Goal: Task Accomplishment & Management: Use online tool/utility

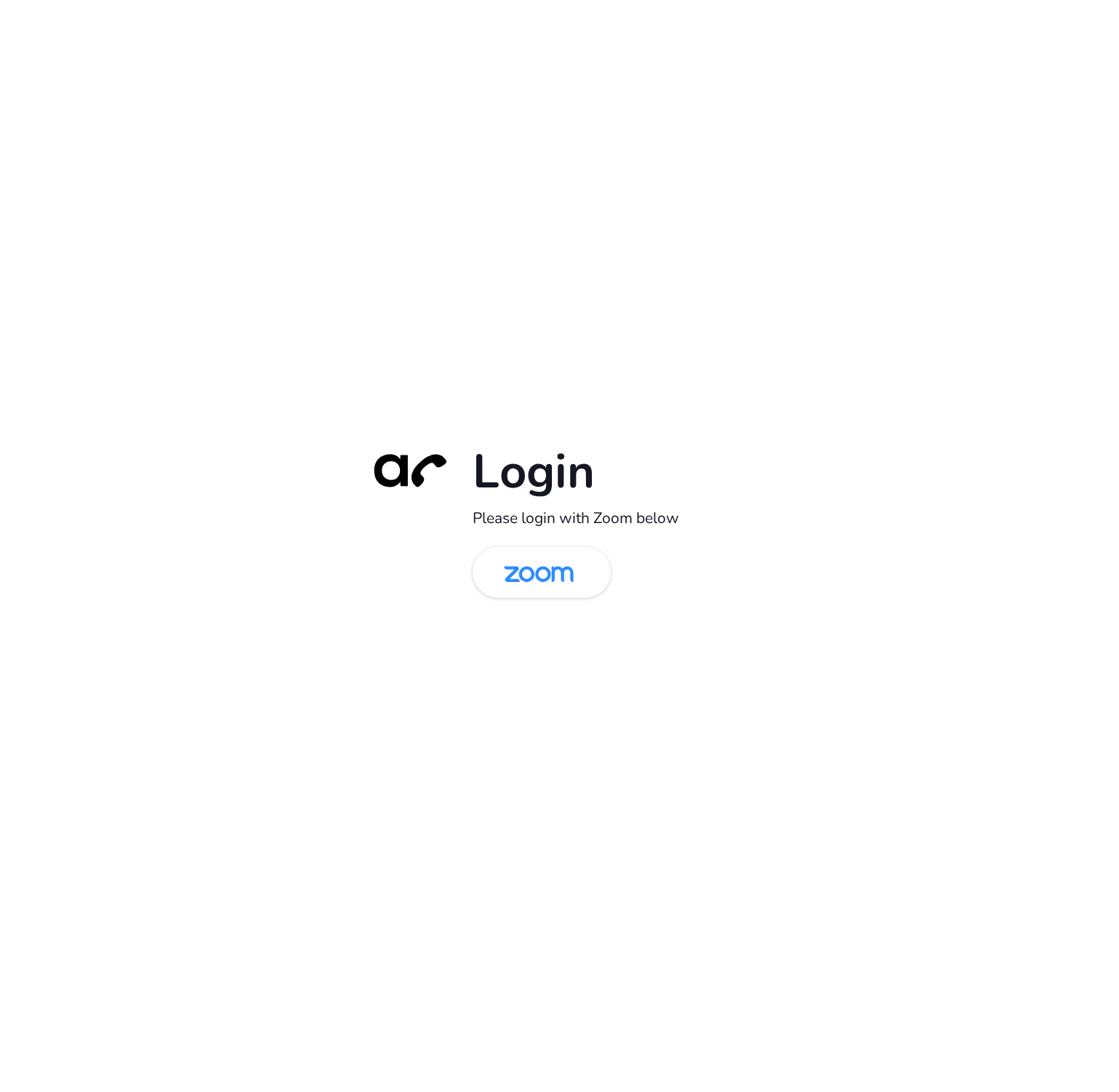
drag, startPoint x: 574, startPoint y: 572, endPoint x: 374, endPoint y: 103, distance: 509.9
click at [574, 572] on img at bounding box center [538, 574] width 100 height 48
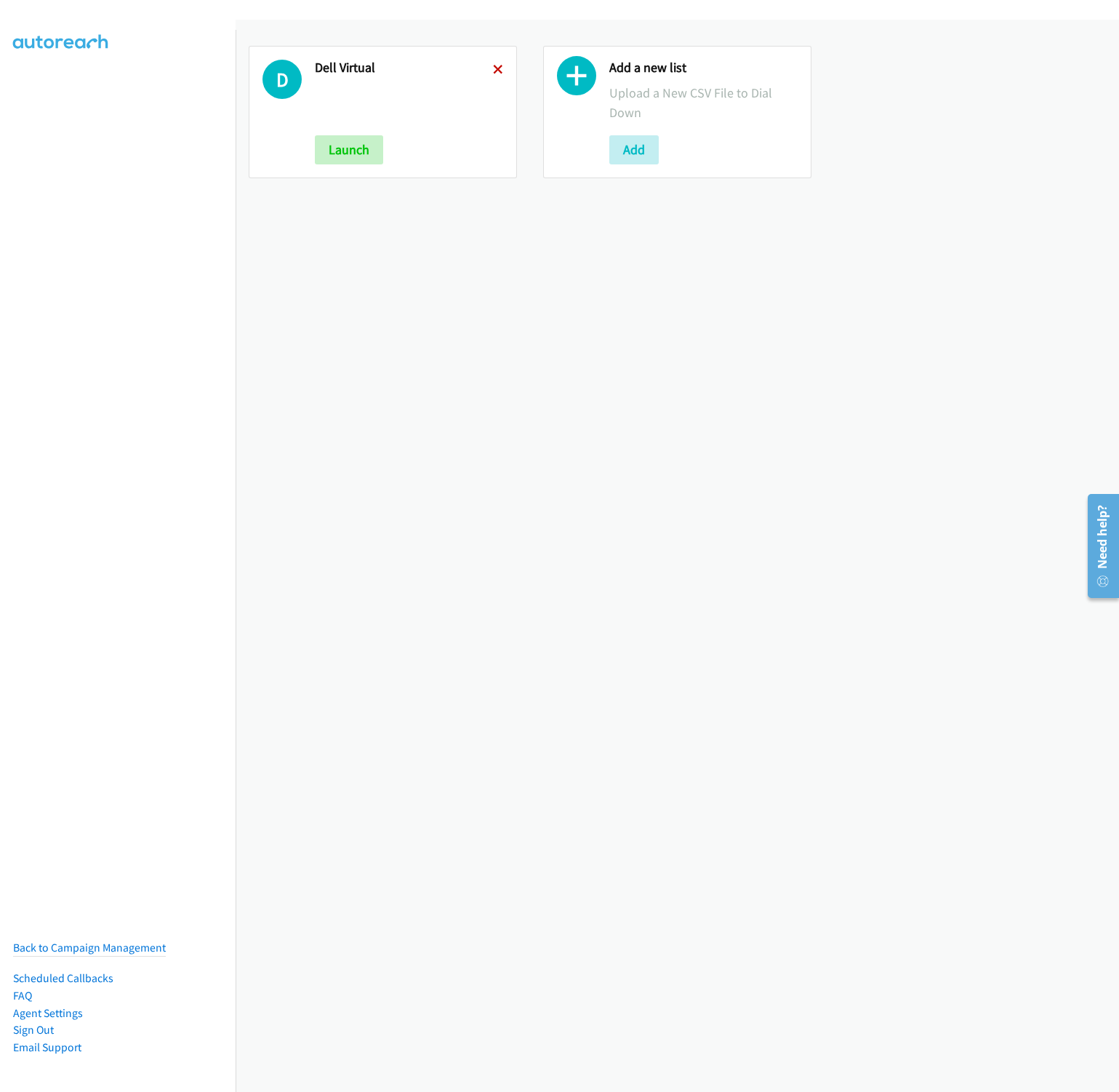
click at [495, 72] on icon at bounding box center [498, 70] width 10 height 10
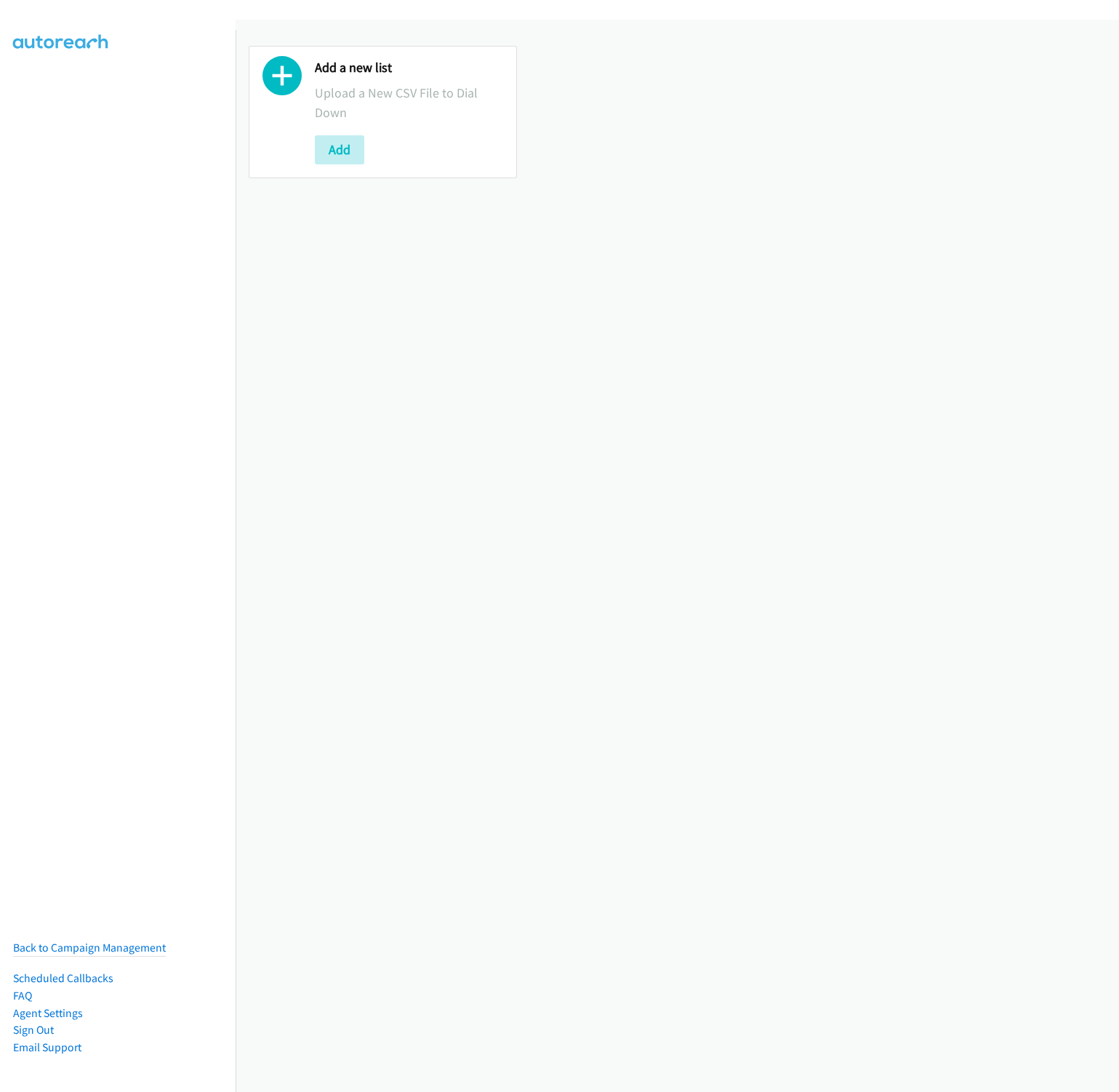
click at [351, 131] on div "Add a new list Upload a New CSV File to Dial Down Add" at bounding box center [409, 112] width 188 height 105
click at [352, 142] on button "Add" at bounding box center [340, 150] width 50 height 29
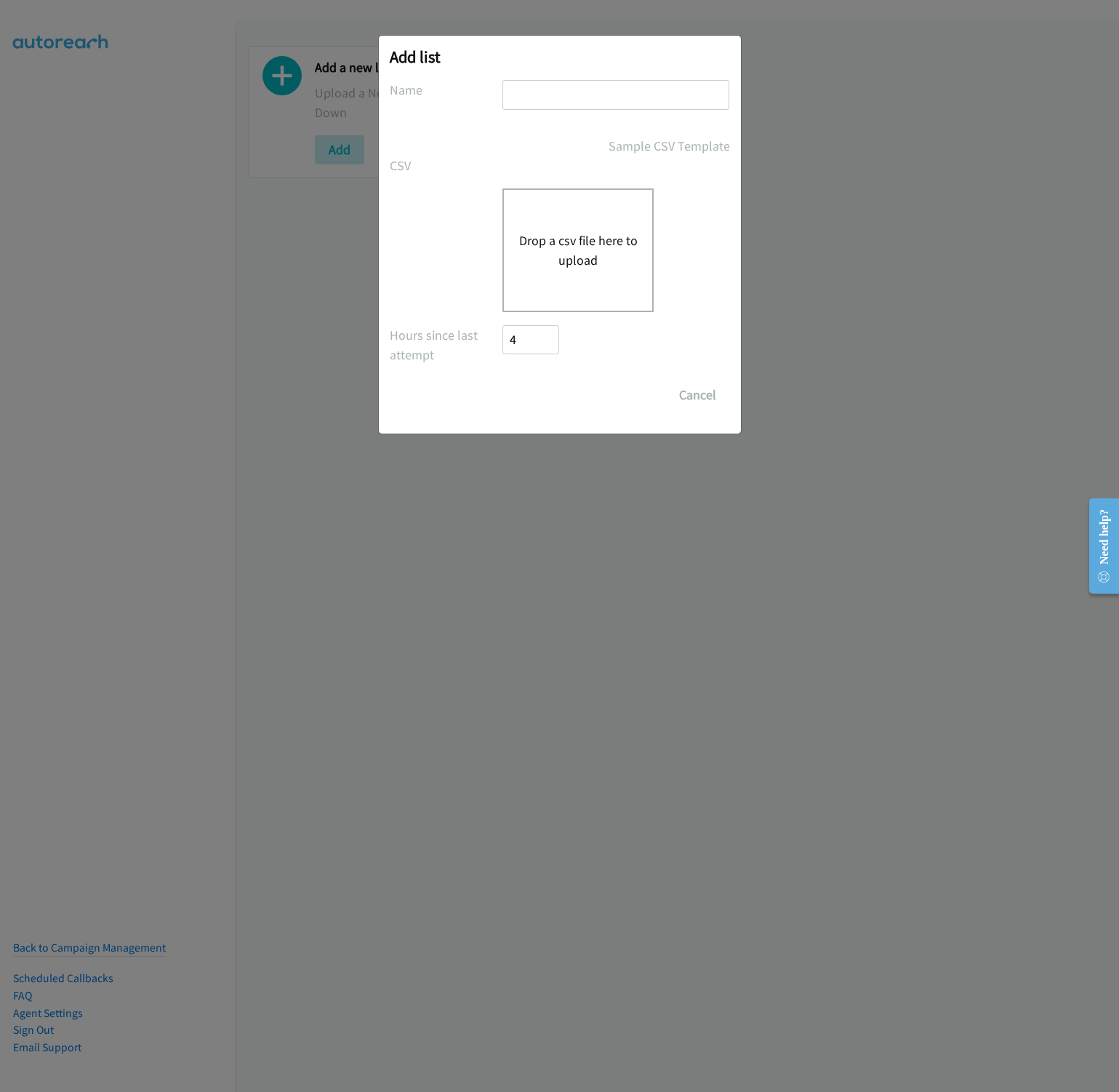
click at [567, 87] on input "text" at bounding box center [616, 95] width 227 height 30
type input "Lenovo"
click at [567, 96] on input "Lenovo" at bounding box center [616, 95] width 227 height 30
click at [567, 231] on button "Drop a csv file here to upload" at bounding box center [577, 250] width 119 height 39
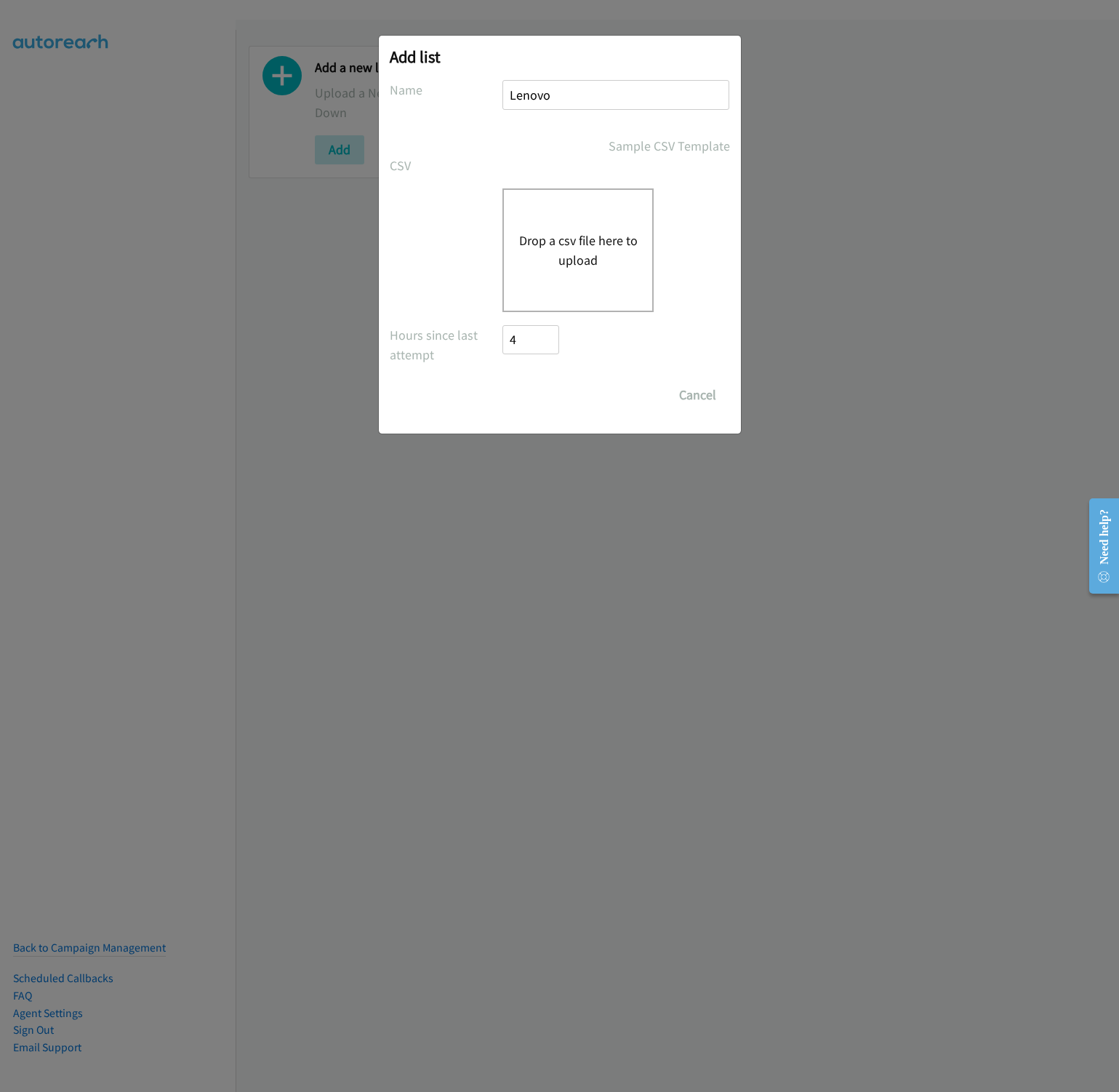
click at [563, 95] on input "Lenovo" at bounding box center [616, 95] width 227 height 30
click at [580, 267] on button "Drop a csv file here to upload" at bounding box center [577, 250] width 119 height 39
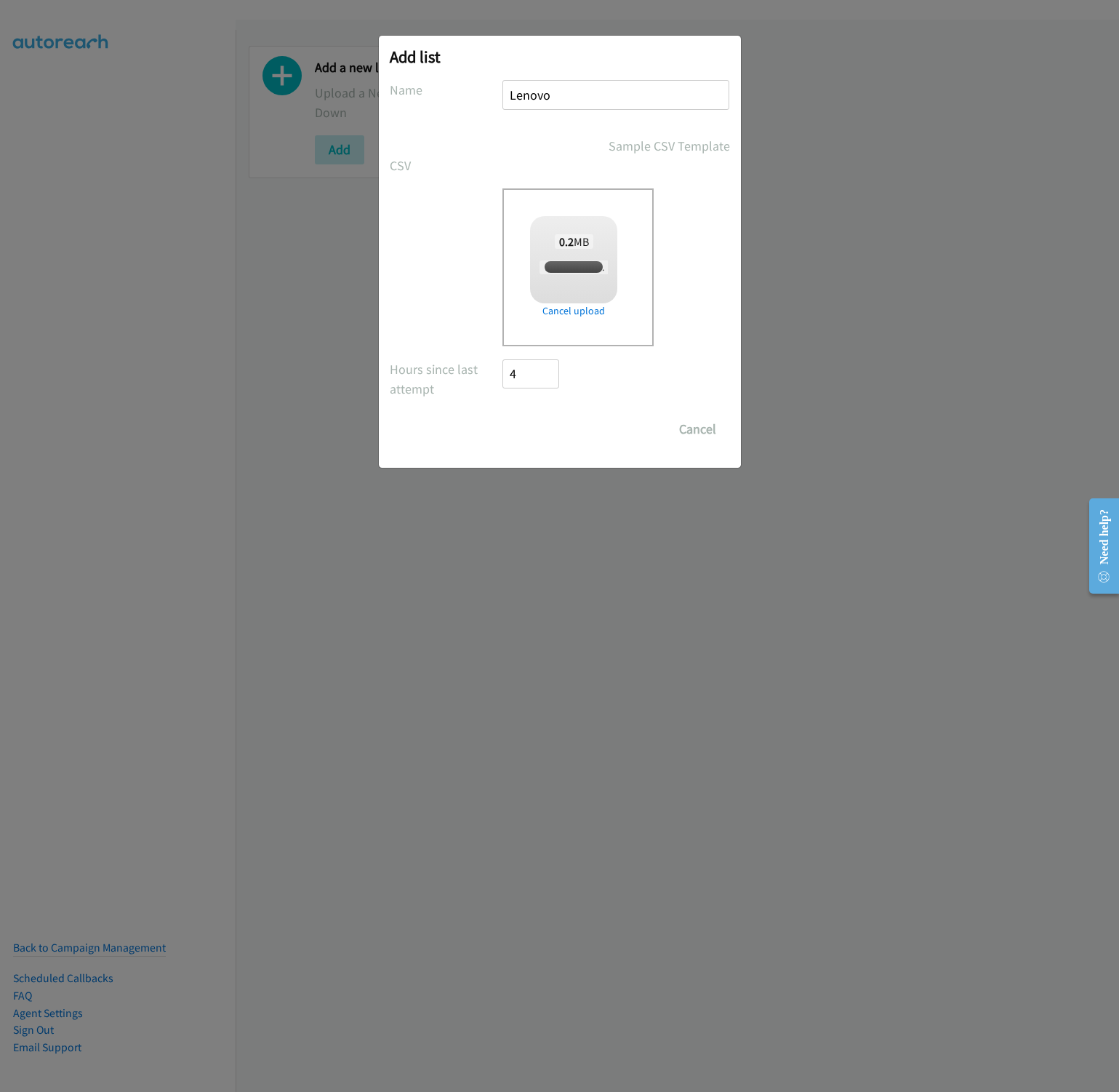
checkbox input "true"
click at [548, 429] on input "Save List" at bounding box center [542, 429] width 77 height 29
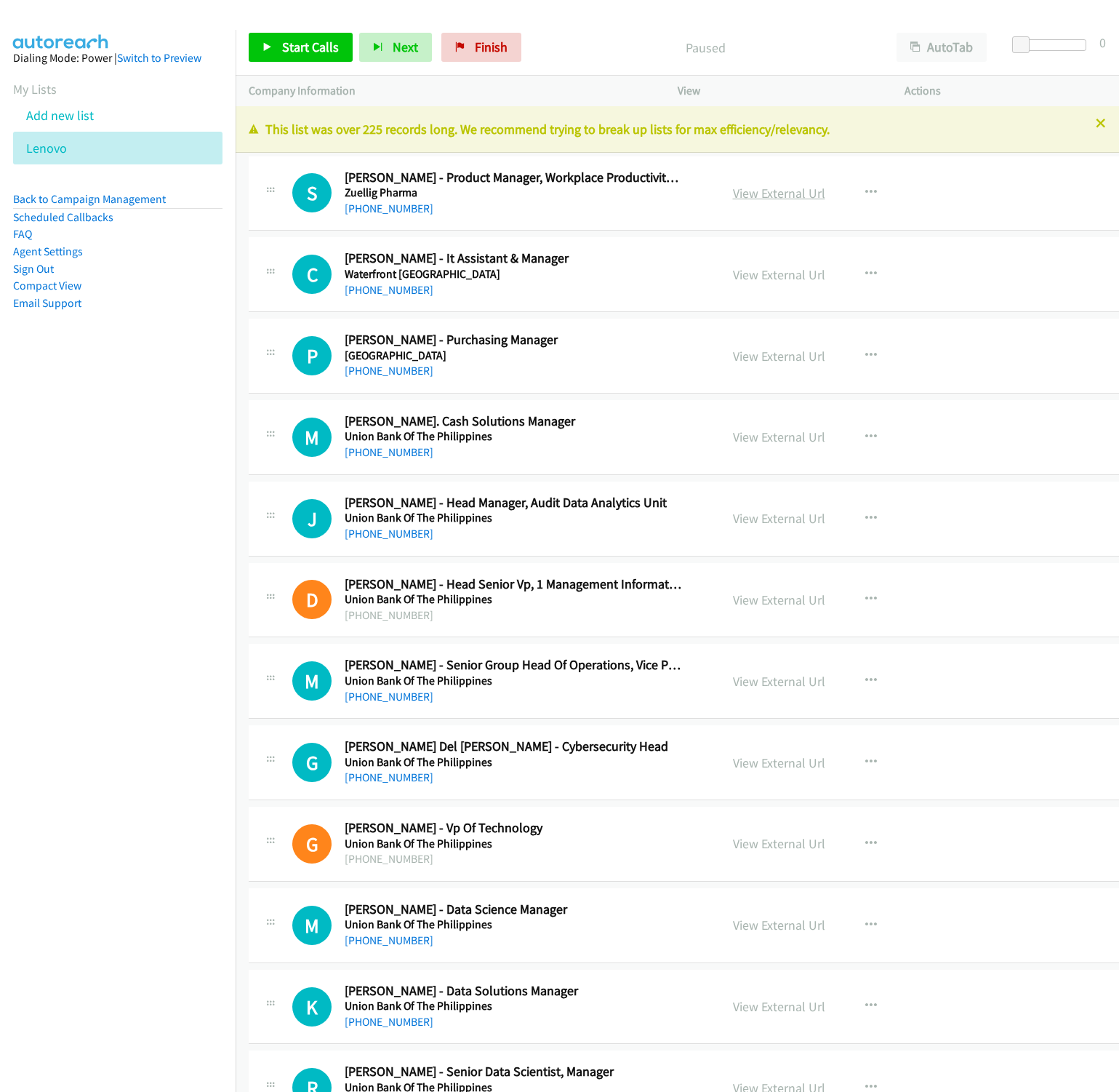
click at [757, 195] on link "View External Url" at bounding box center [779, 193] width 93 height 17
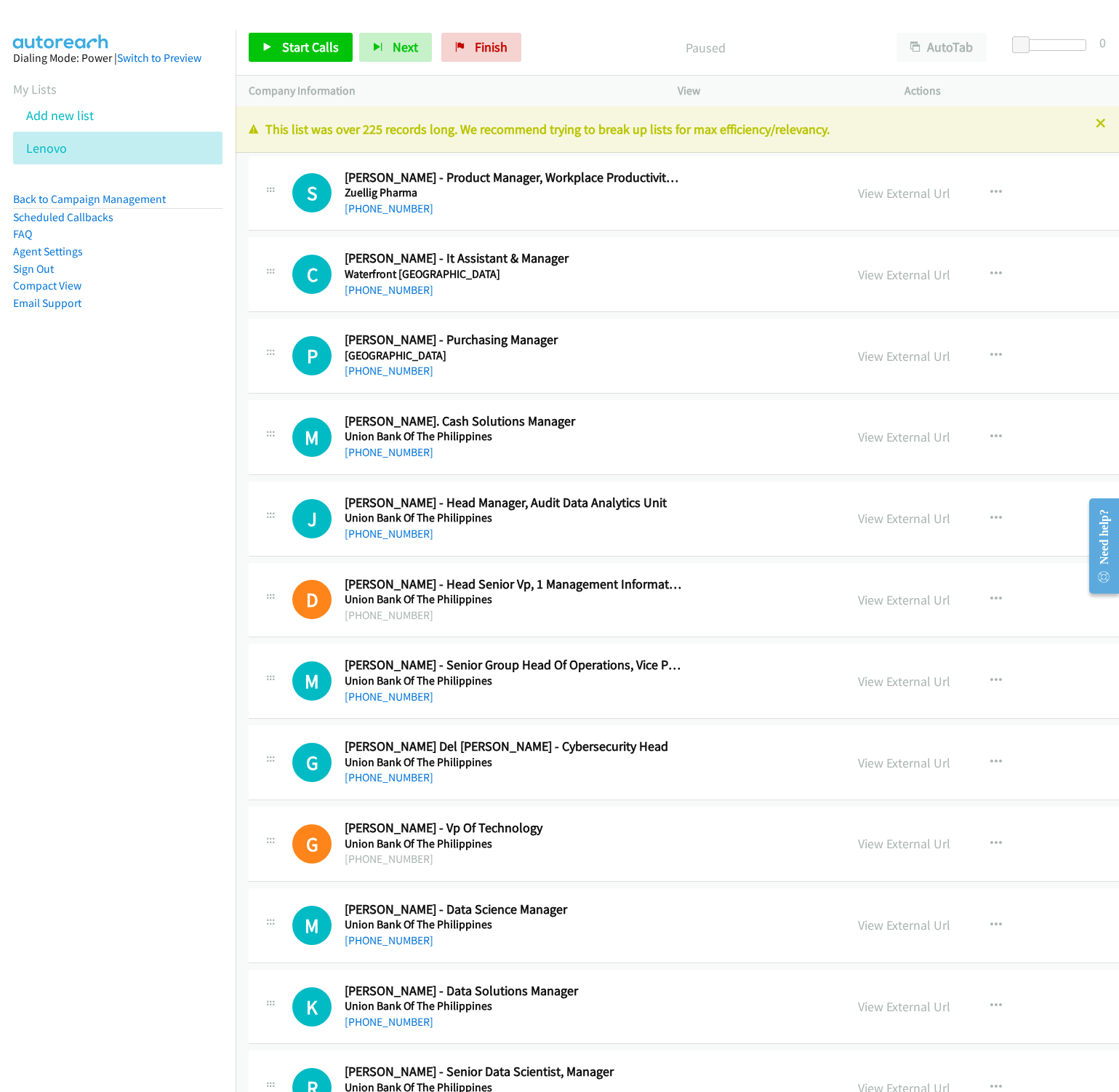
click at [955, 28] on div "Start Calls Pause Next Finish Paused AutoTab AutoTab 0" at bounding box center [677, 48] width 883 height 56
click at [942, 35] on button "AutoTab" at bounding box center [941, 47] width 90 height 29
click at [858, 195] on link "View External Url" at bounding box center [904, 193] width 93 height 17
click at [309, 44] on span "Start Calls" at bounding box center [311, 47] width 57 height 17
click at [374, 61] on button "Next" at bounding box center [371, 47] width 73 height 29
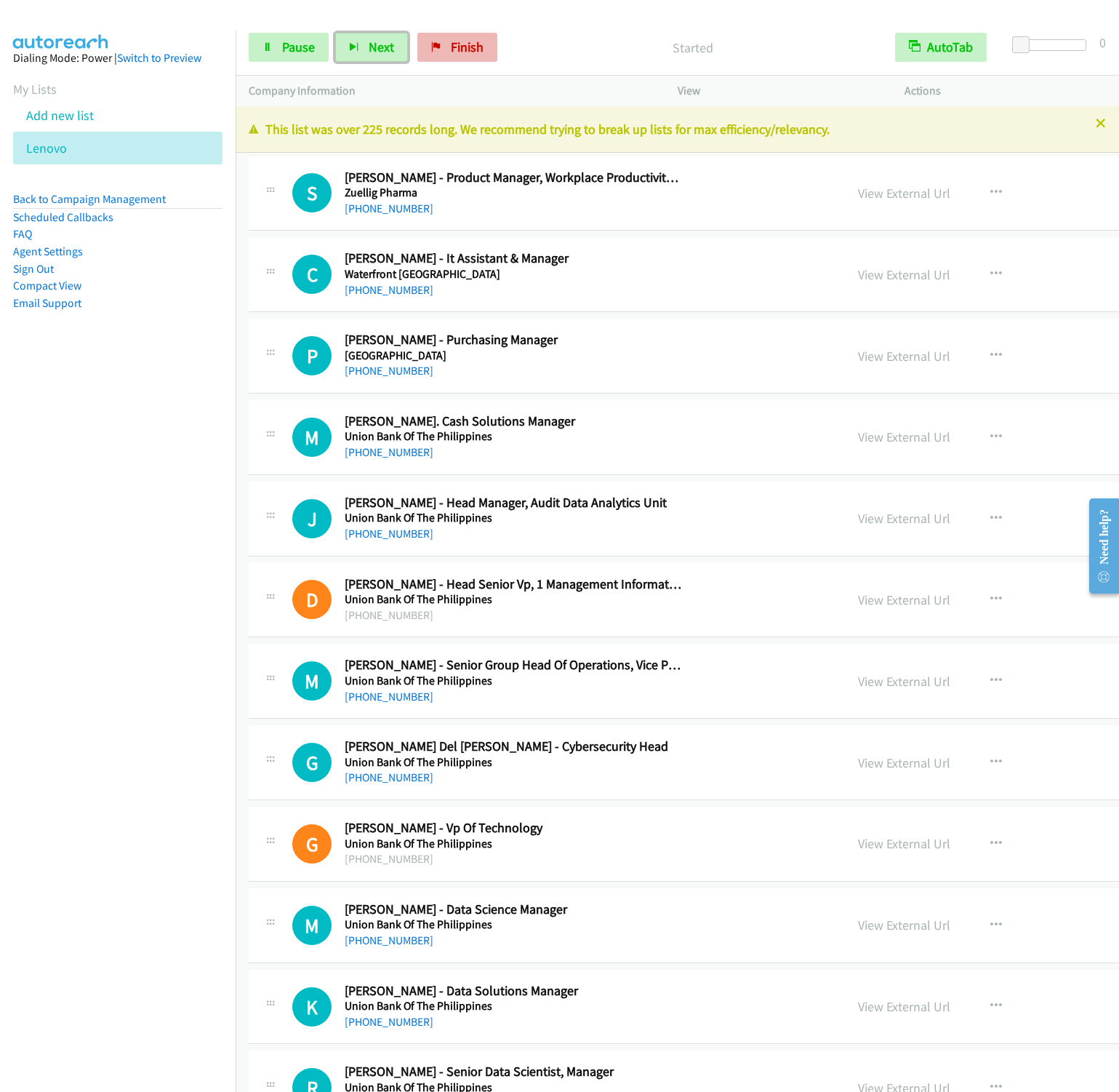
click at [335, 33] on button "Next" at bounding box center [371, 47] width 73 height 29
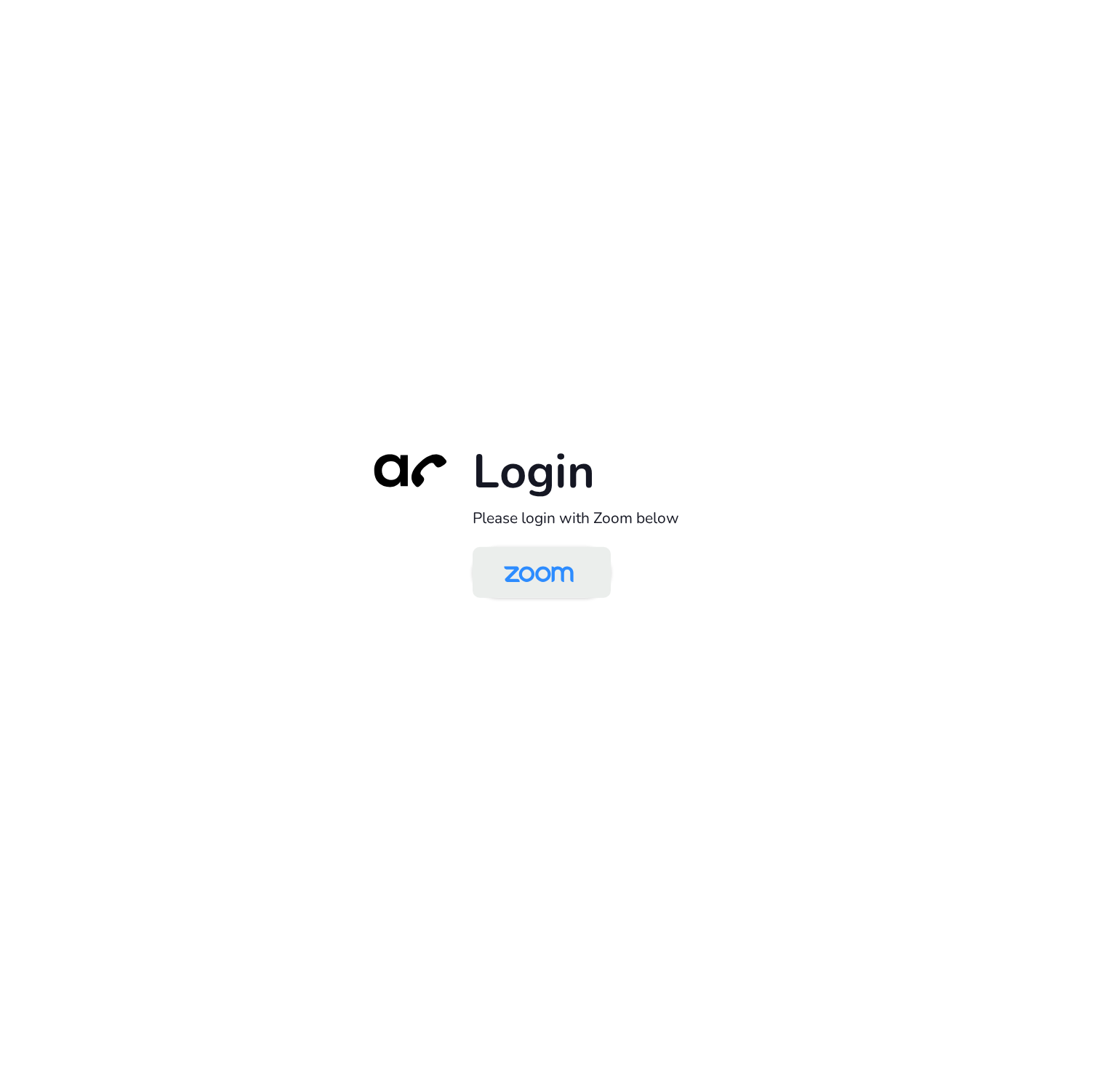
click at [535, 570] on img at bounding box center [538, 574] width 100 height 48
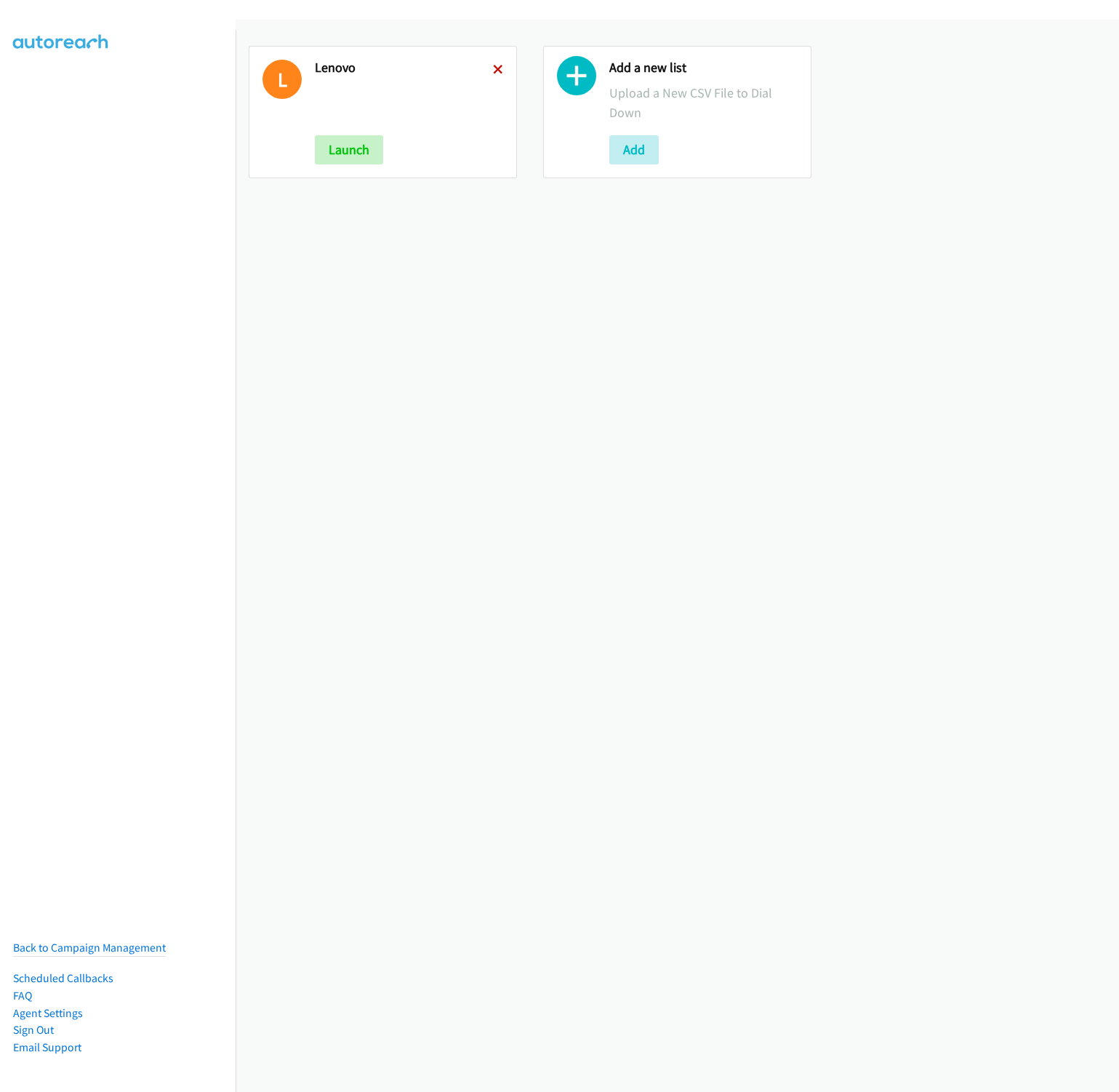
click at [493, 70] on icon at bounding box center [498, 70] width 10 height 10
click at [319, 152] on button "Add" at bounding box center [340, 150] width 50 height 29
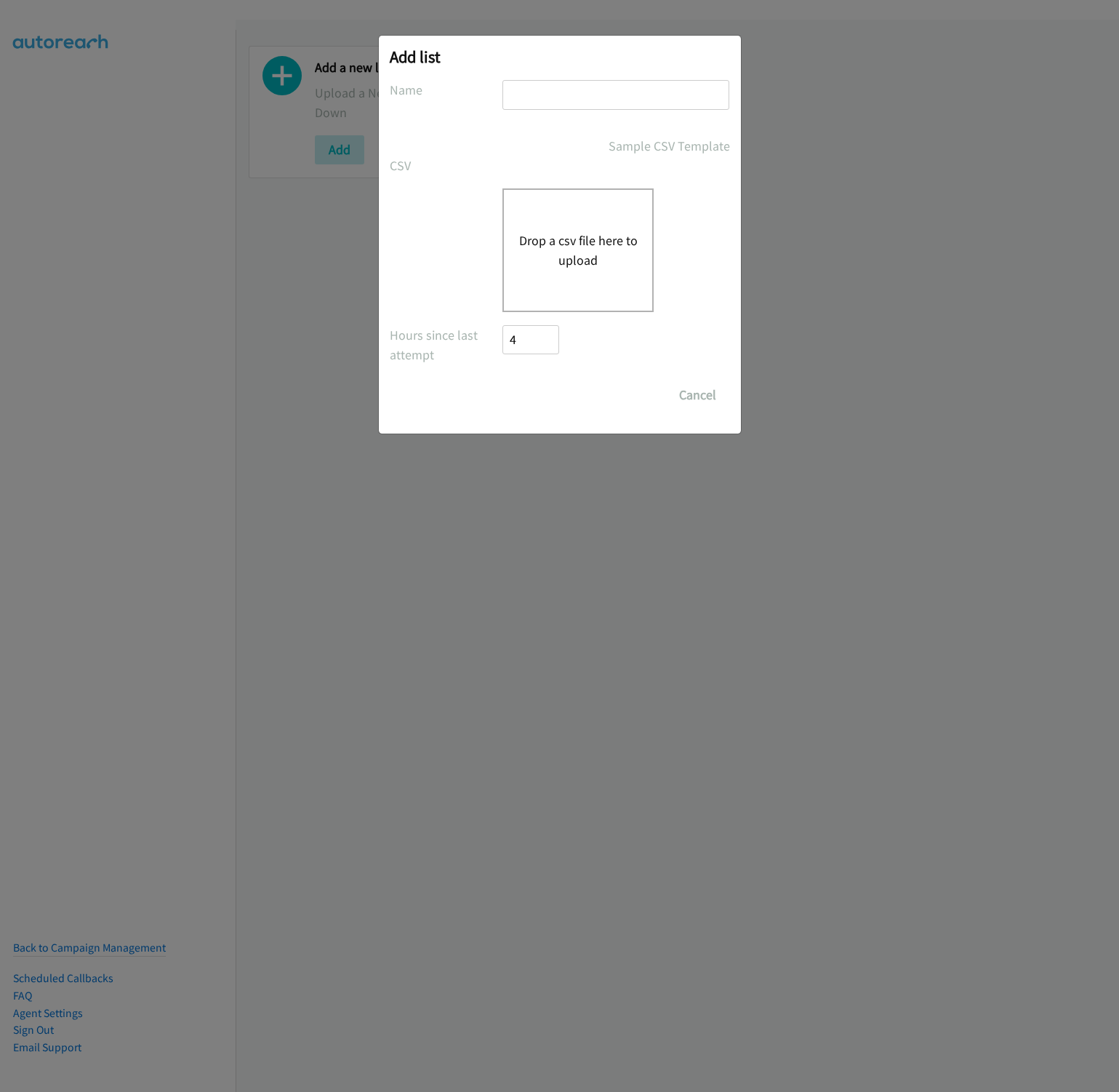
click at [524, 77] on div "Add list No phone fields were returned for that Report or List View Please uplo…" at bounding box center [560, 234] width 362 height 398
click at [524, 83] on input "text" at bounding box center [616, 95] width 227 height 30
type input "Lenovo"
click at [561, 211] on div "Drop a csv file here to upload" at bounding box center [578, 250] width 152 height 124
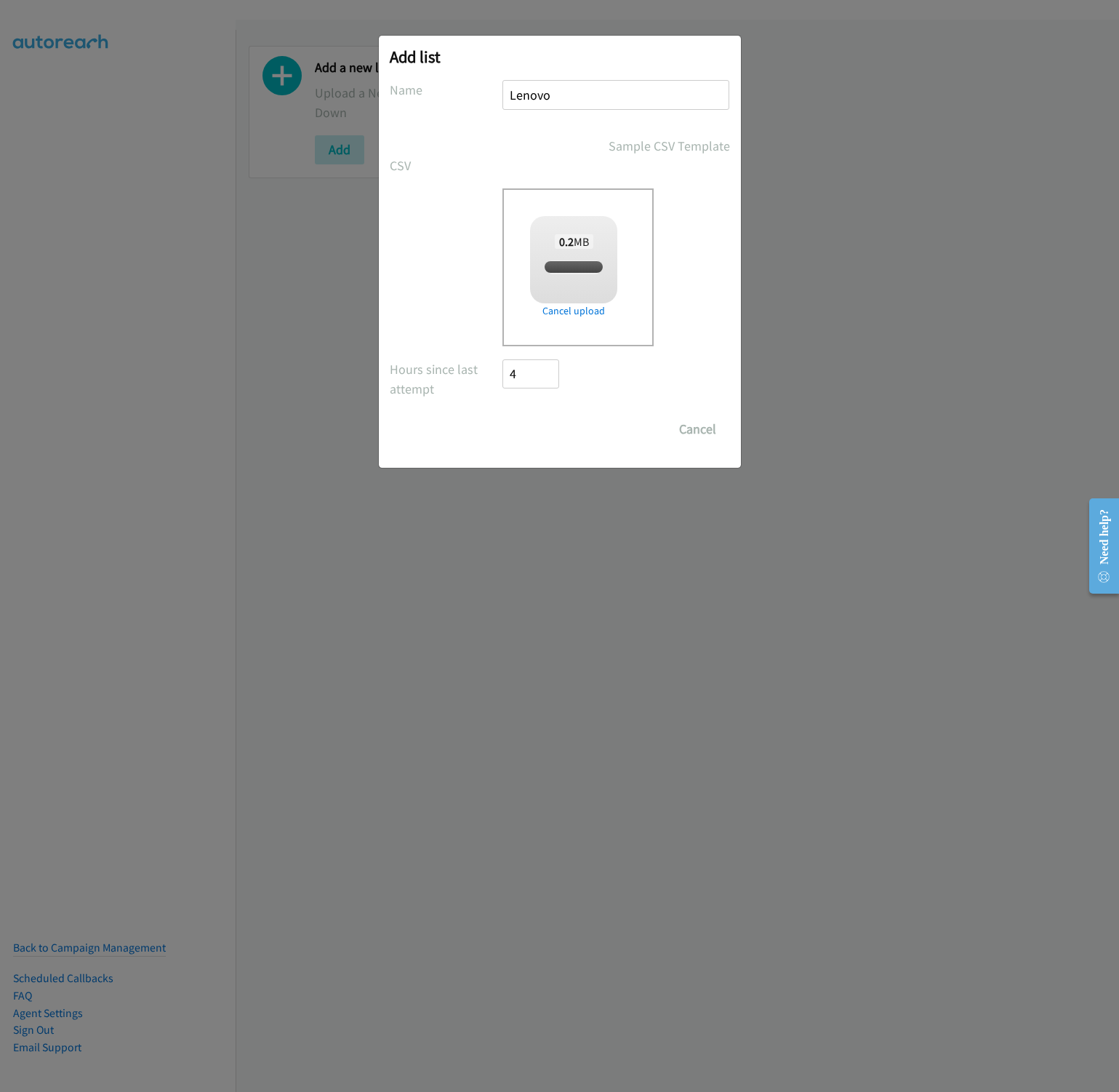
checkbox input "true"
click at [534, 439] on input "Save List" at bounding box center [542, 429] width 77 height 29
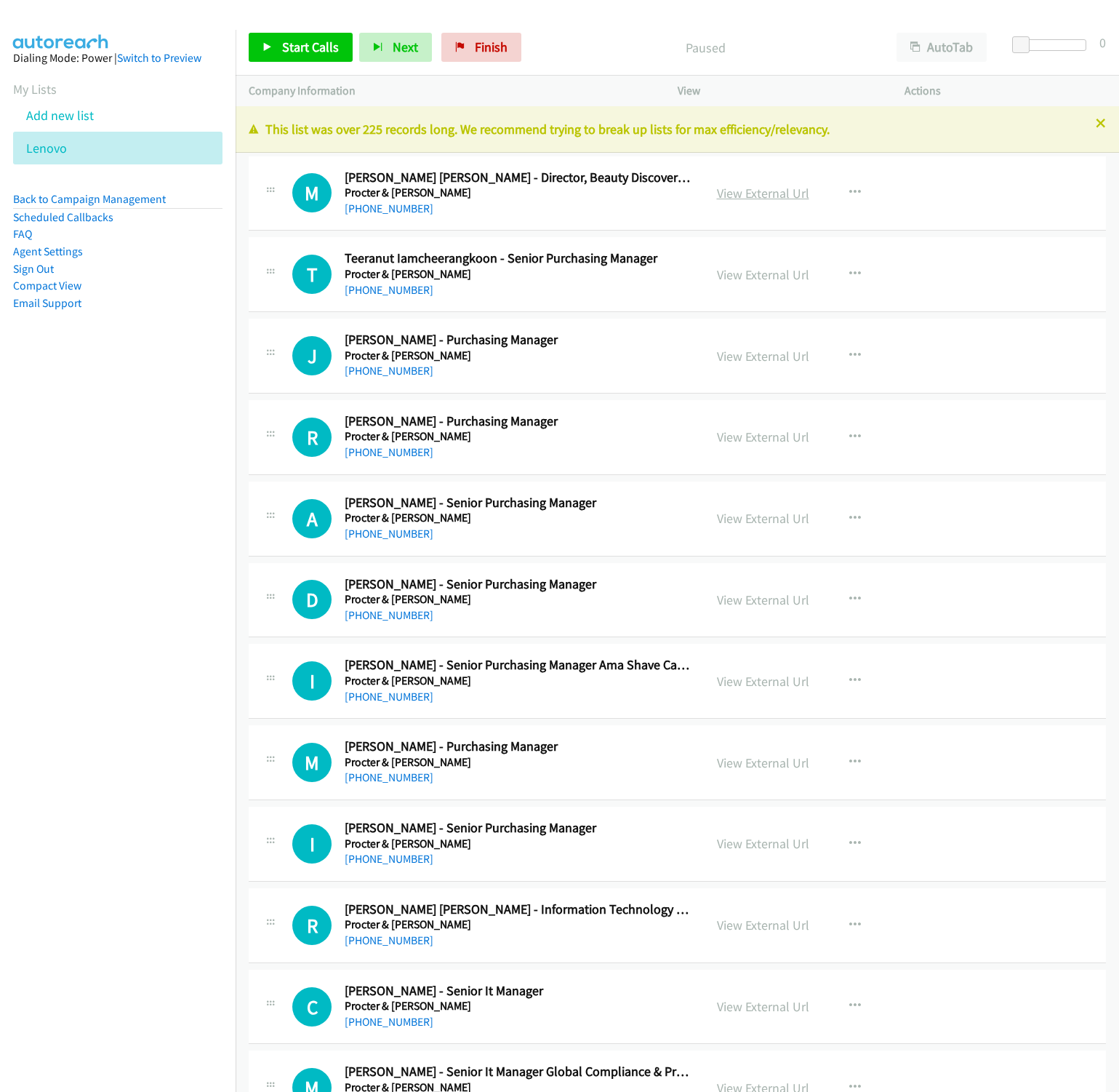
click at [753, 197] on link "View External Url" at bounding box center [763, 193] width 93 height 17
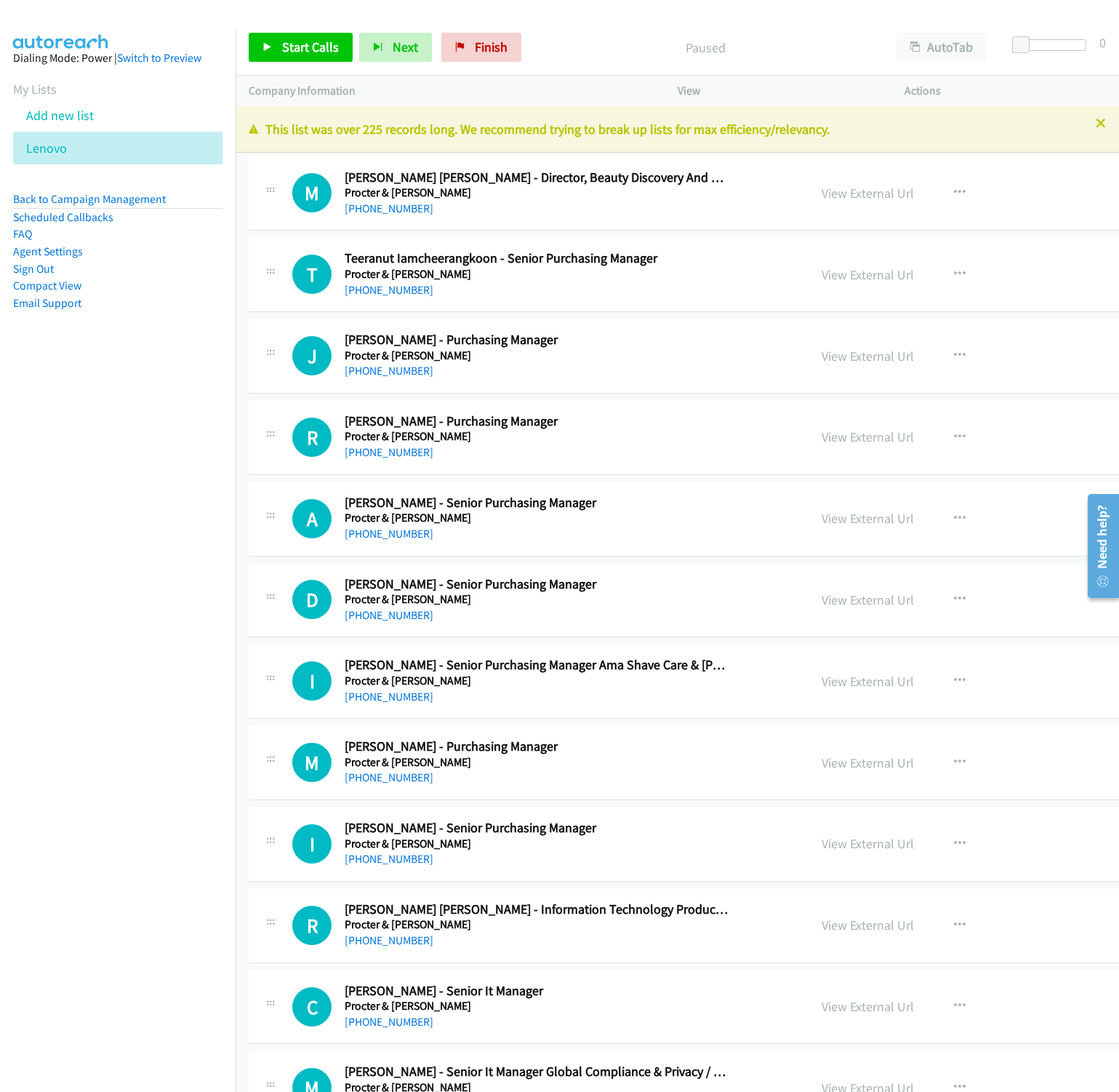
drag, startPoint x: 136, startPoint y: 53, endPoint x: 567, endPoint y: 171, distance: 446.9
click at [136, 53] on link "Switch to Preview" at bounding box center [159, 57] width 84 height 14
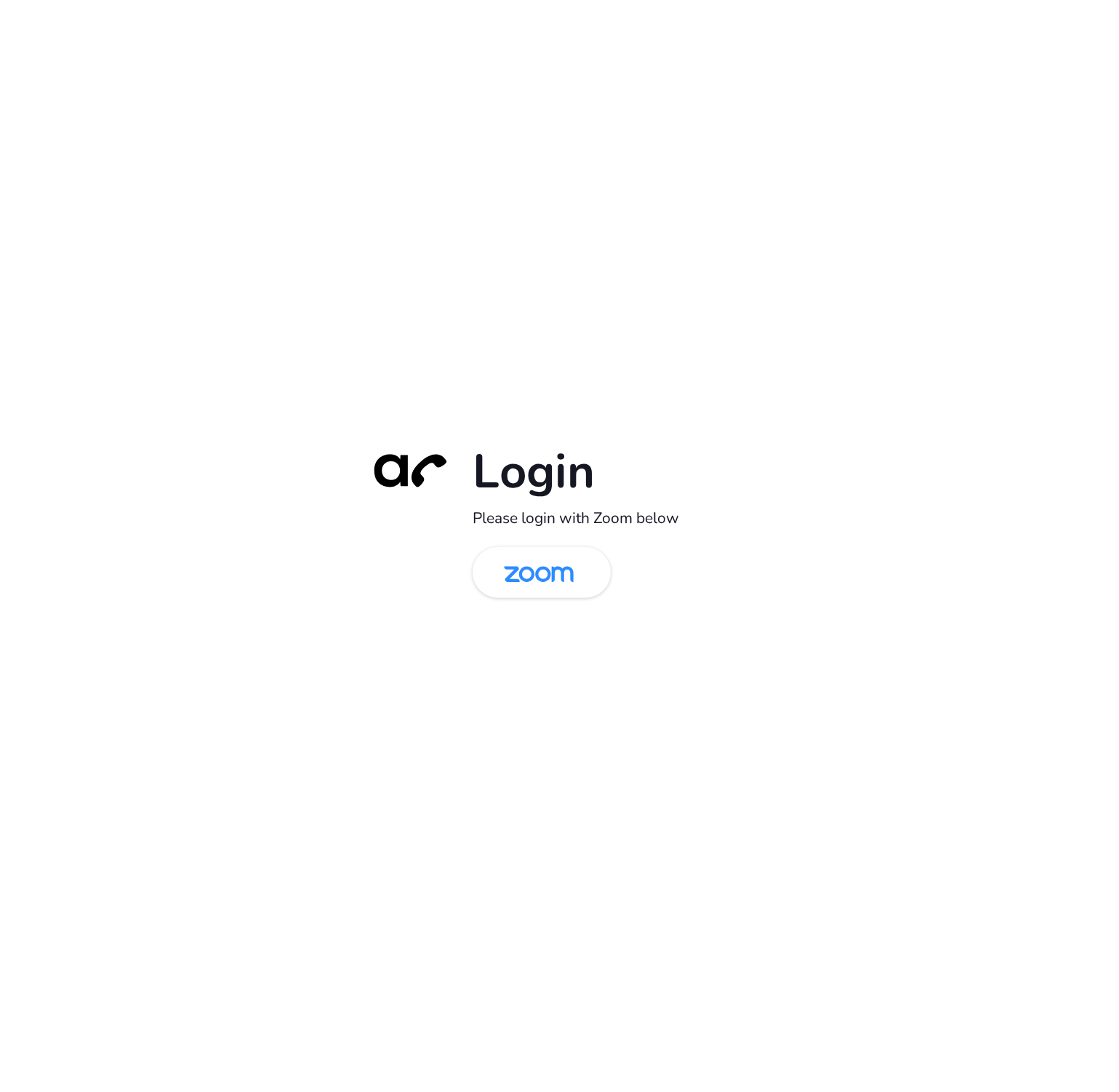
drag, startPoint x: 567, startPoint y: 557, endPoint x: 624, endPoint y: 603, distance: 73.2
click at [567, 557] on img at bounding box center [538, 574] width 100 height 48
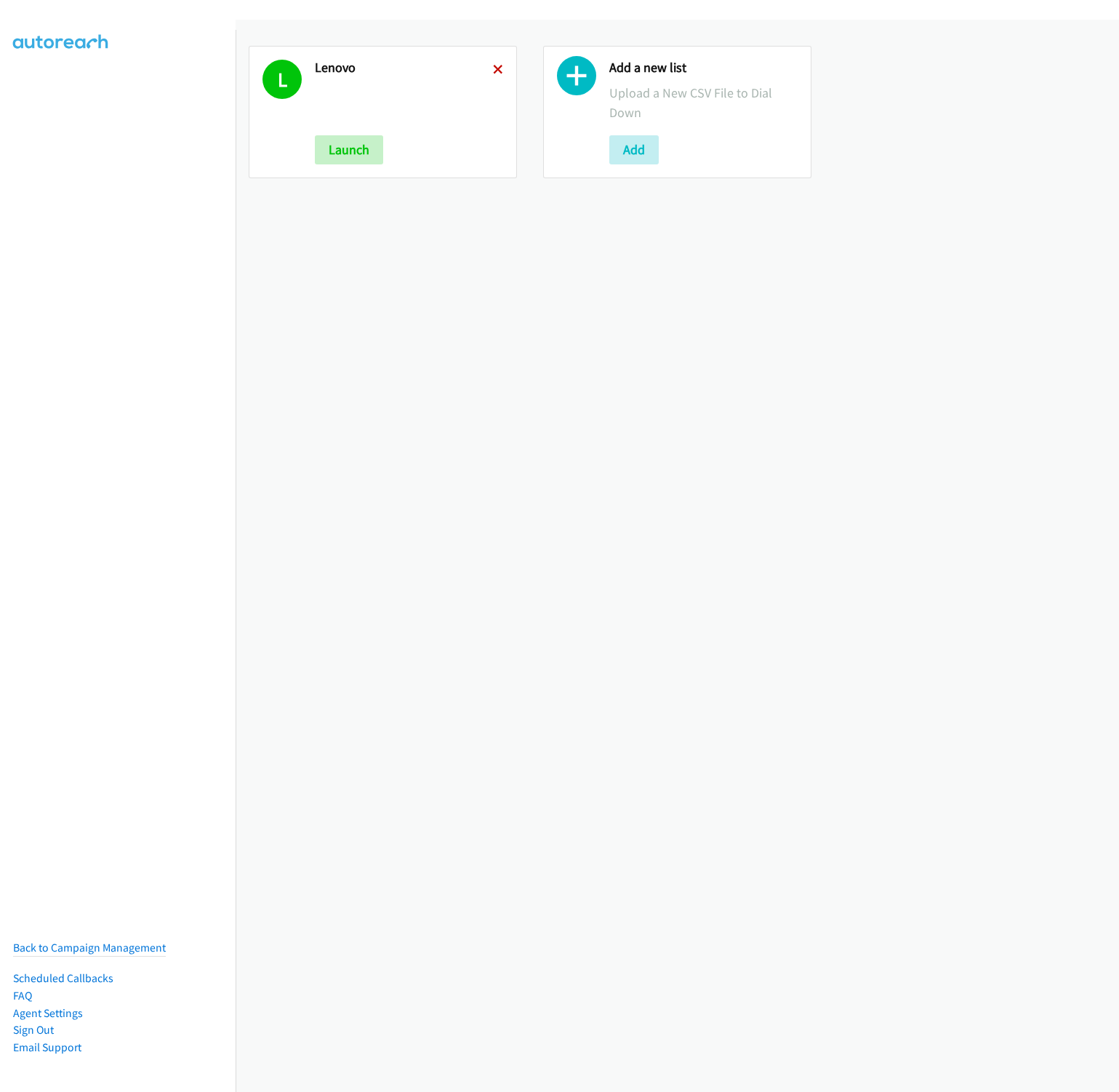
click at [494, 66] on icon at bounding box center [498, 70] width 10 height 10
click at [347, 129] on div "Add a new list Upload a New CSV File to Dial Down Add" at bounding box center [409, 112] width 188 height 105
click at [347, 165] on button "Add" at bounding box center [340, 150] width 50 height 29
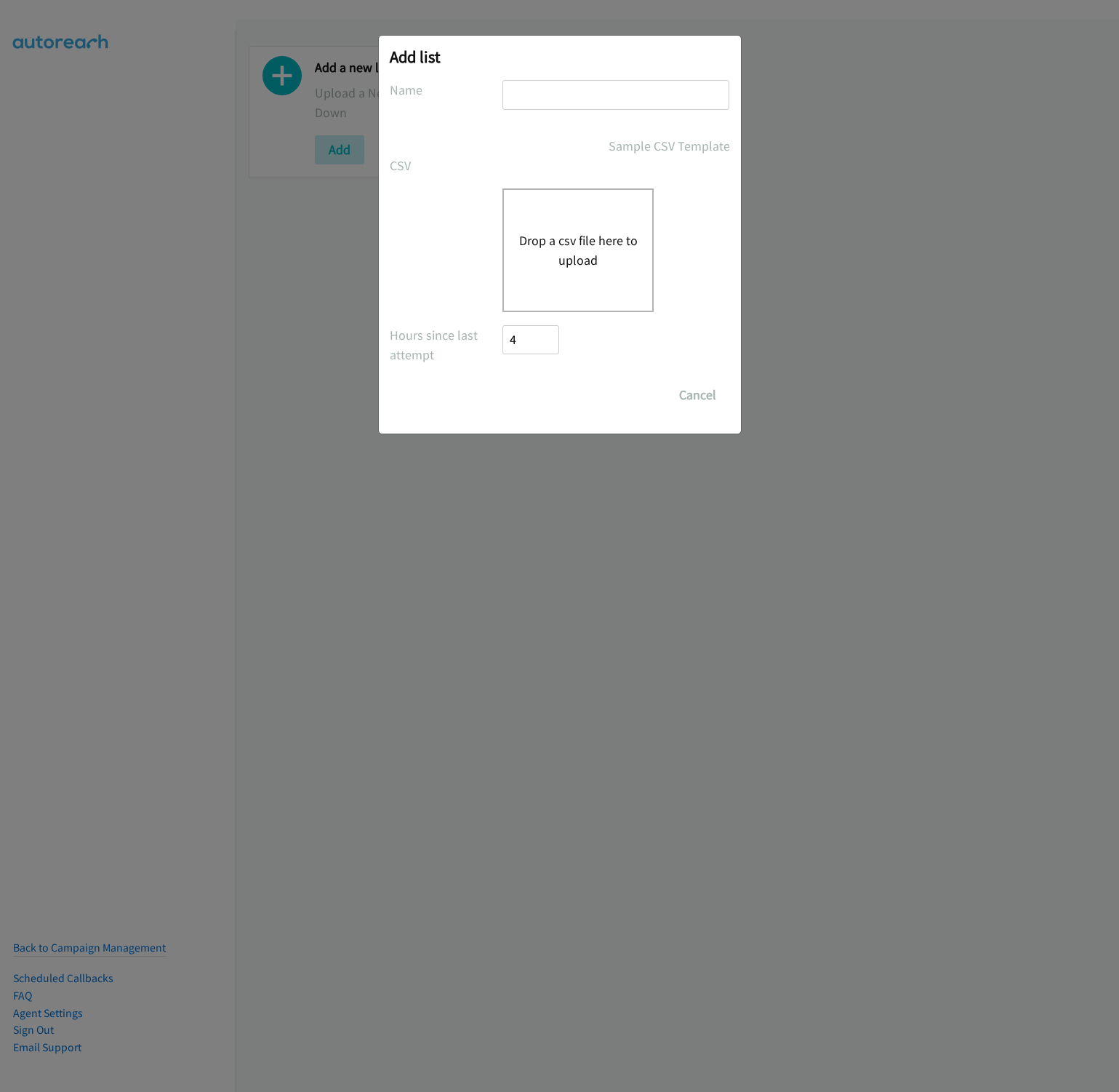
click at [555, 109] on div at bounding box center [616, 102] width 227 height 43
click at [555, 100] on input "text" at bounding box center [616, 95] width 227 height 30
type input "HP"
click at [576, 247] on button "Drop a csv file here to upload" at bounding box center [577, 250] width 119 height 39
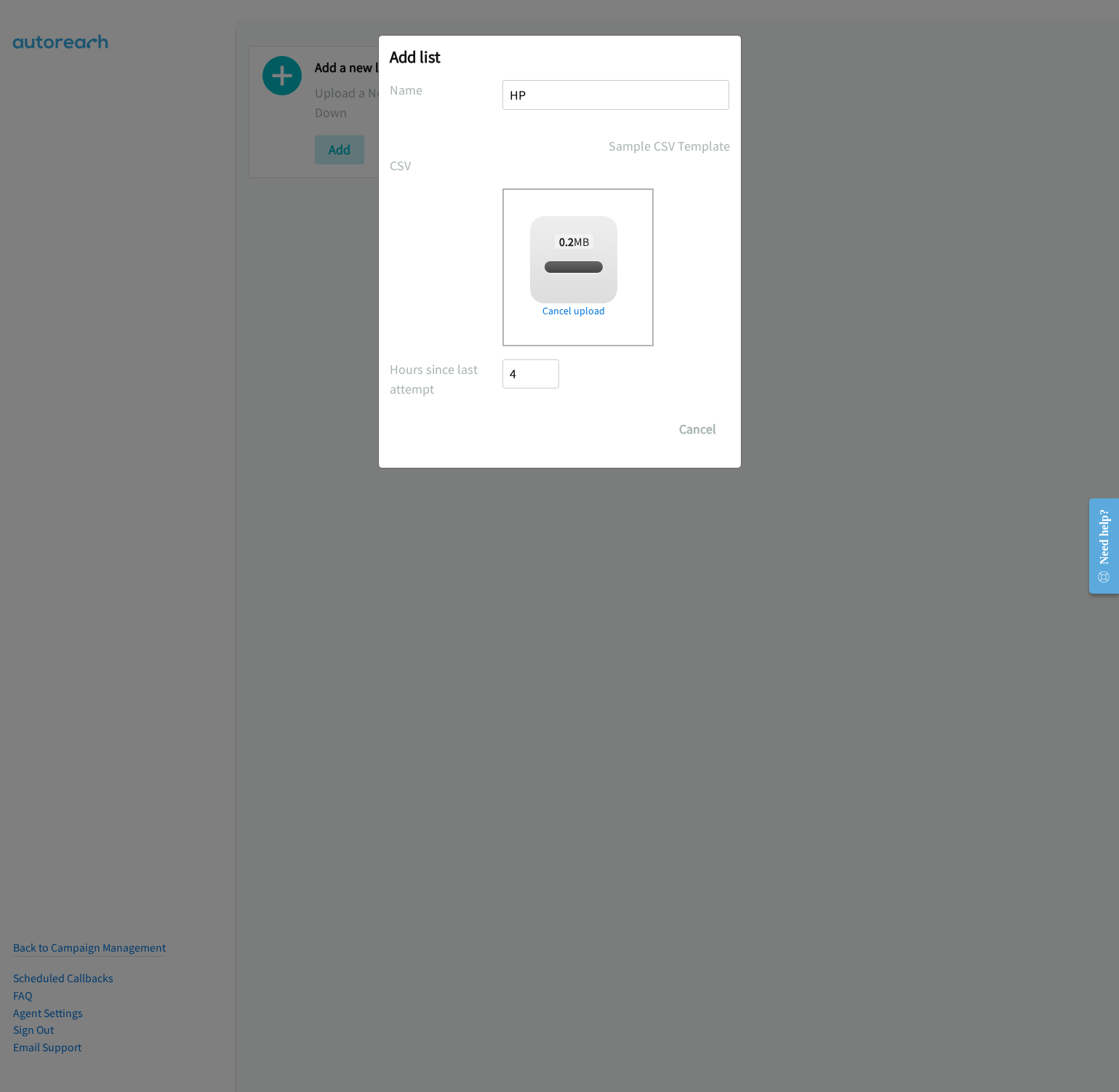
checkbox input "true"
click at [554, 419] on input "Save List" at bounding box center [542, 429] width 77 height 29
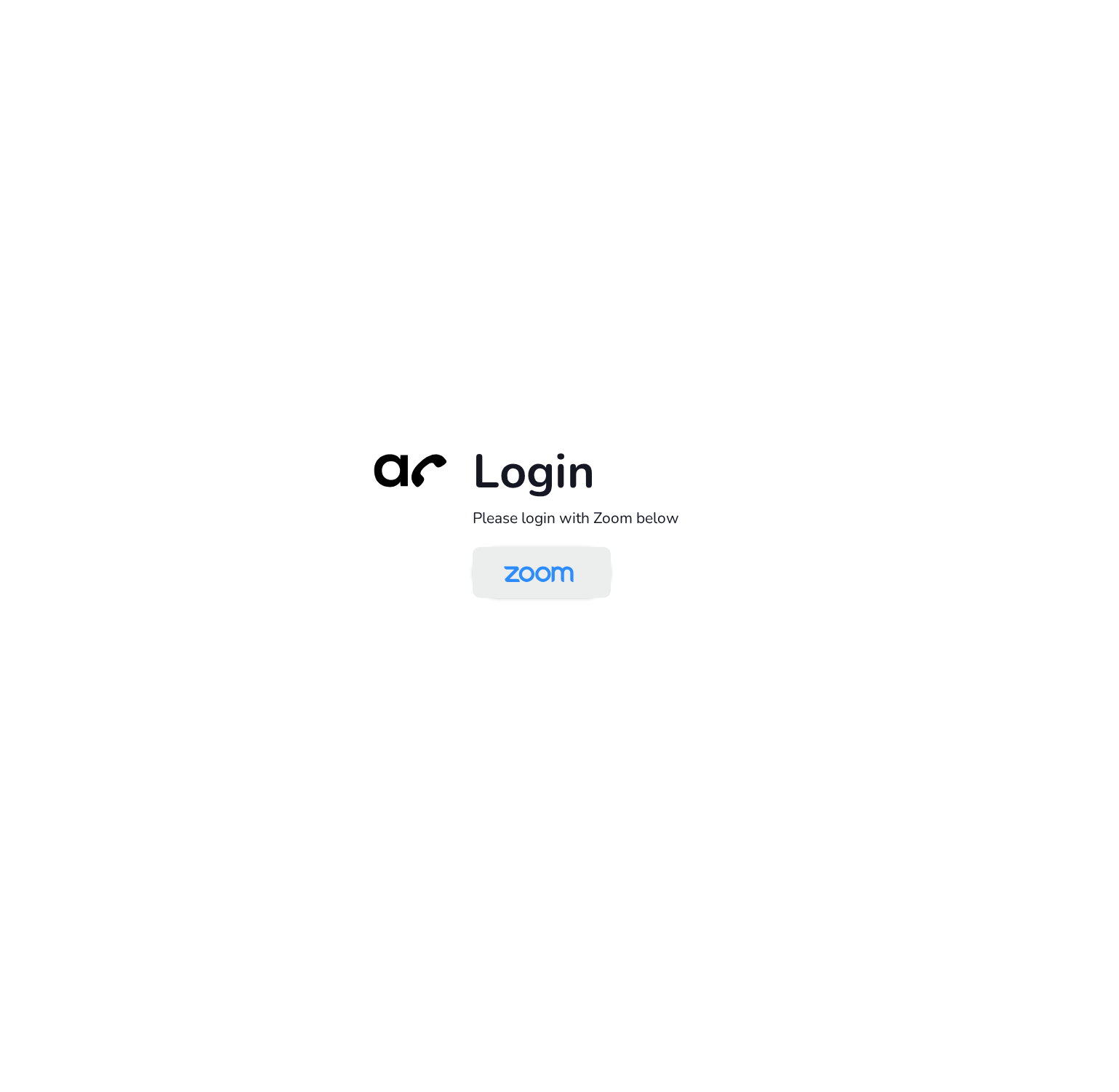
click at [507, 552] on img at bounding box center [538, 574] width 100 height 48
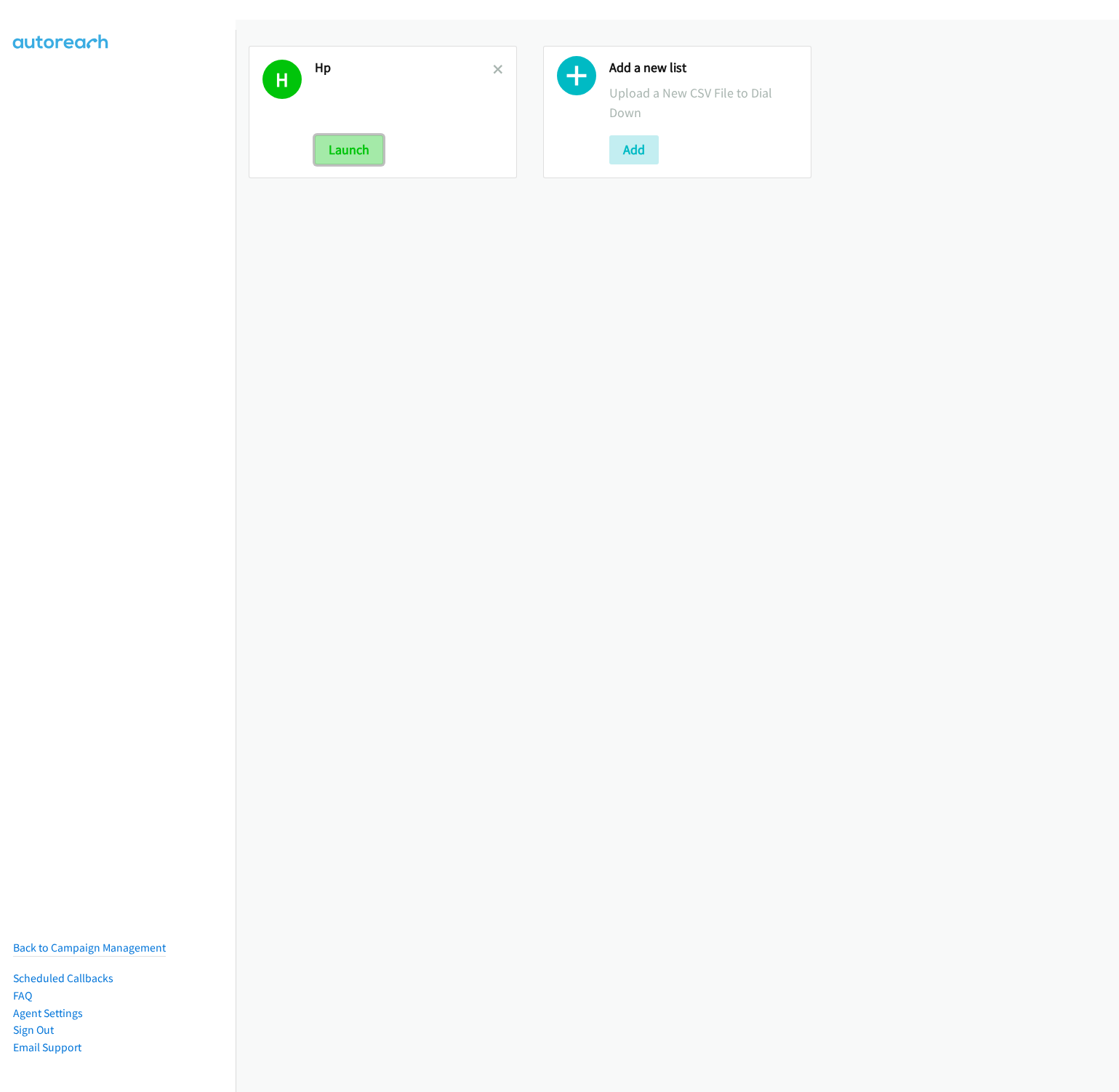
click at [355, 147] on button "Launch" at bounding box center [349, 150] width 68 height 29
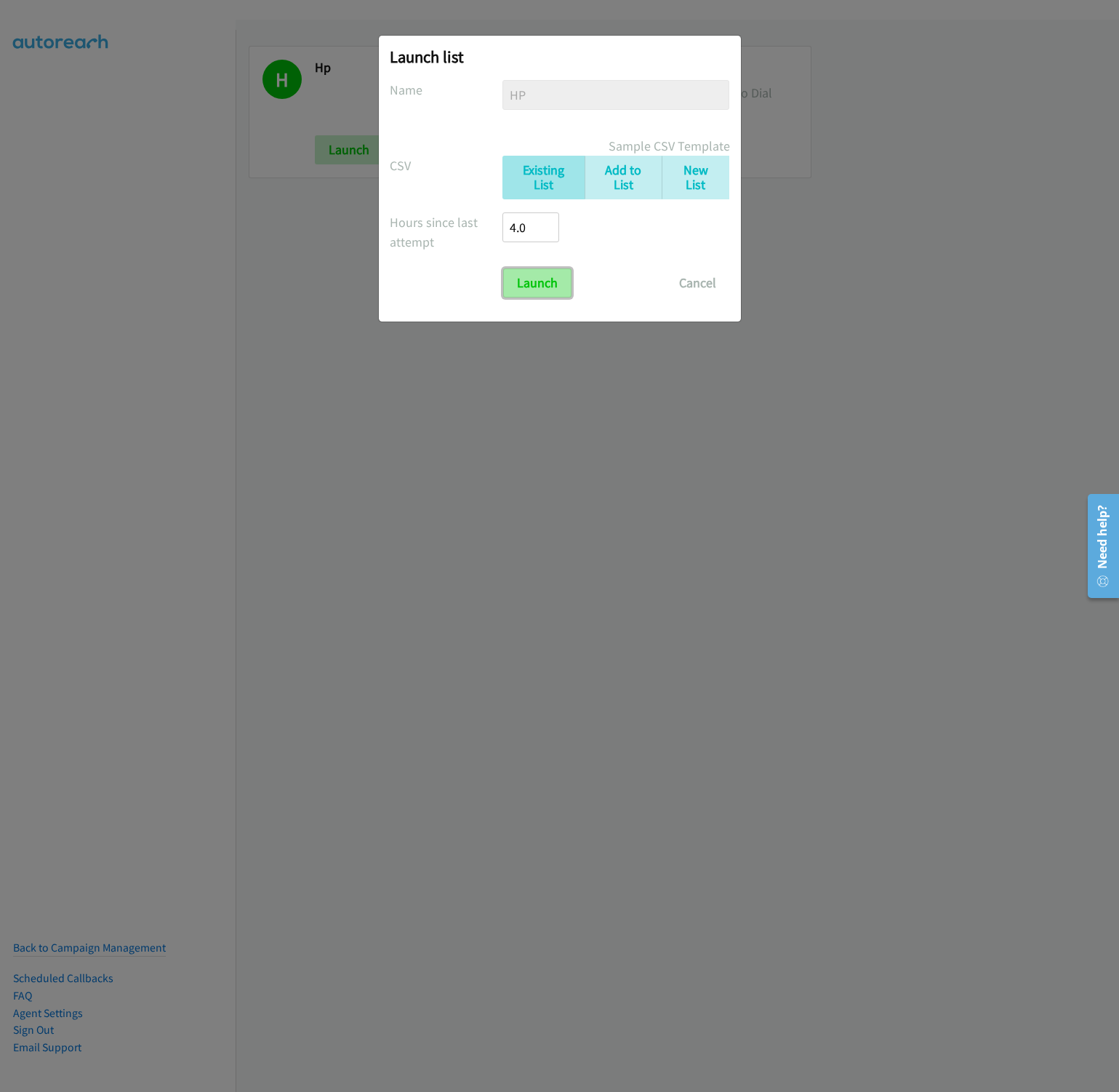
click at [537, 290] on input "Launch" at bounding box center [537, 283] width 68 height 29
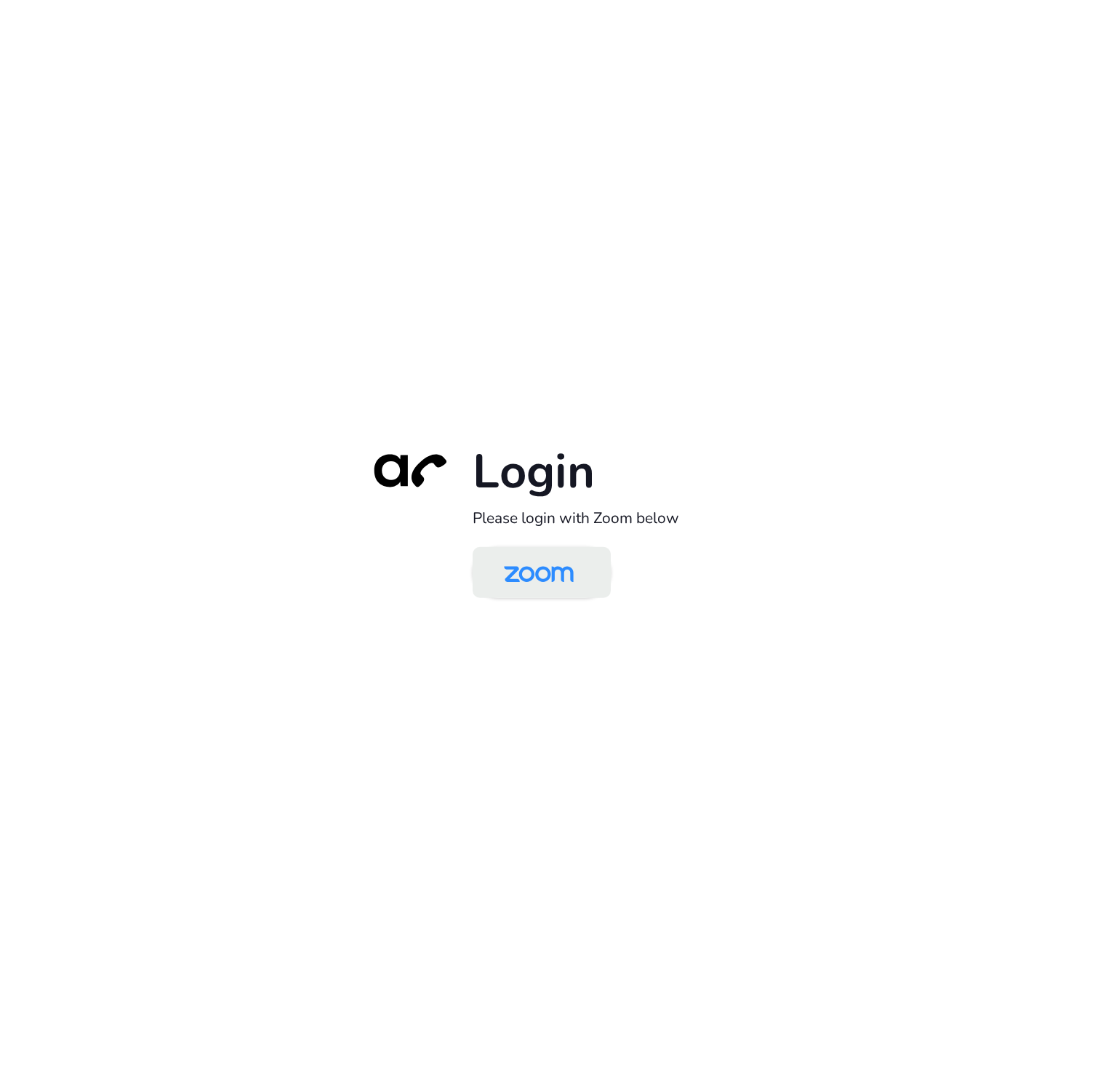
click at [537, 576] on img at bounding box center [538, 574] width 100 height 48
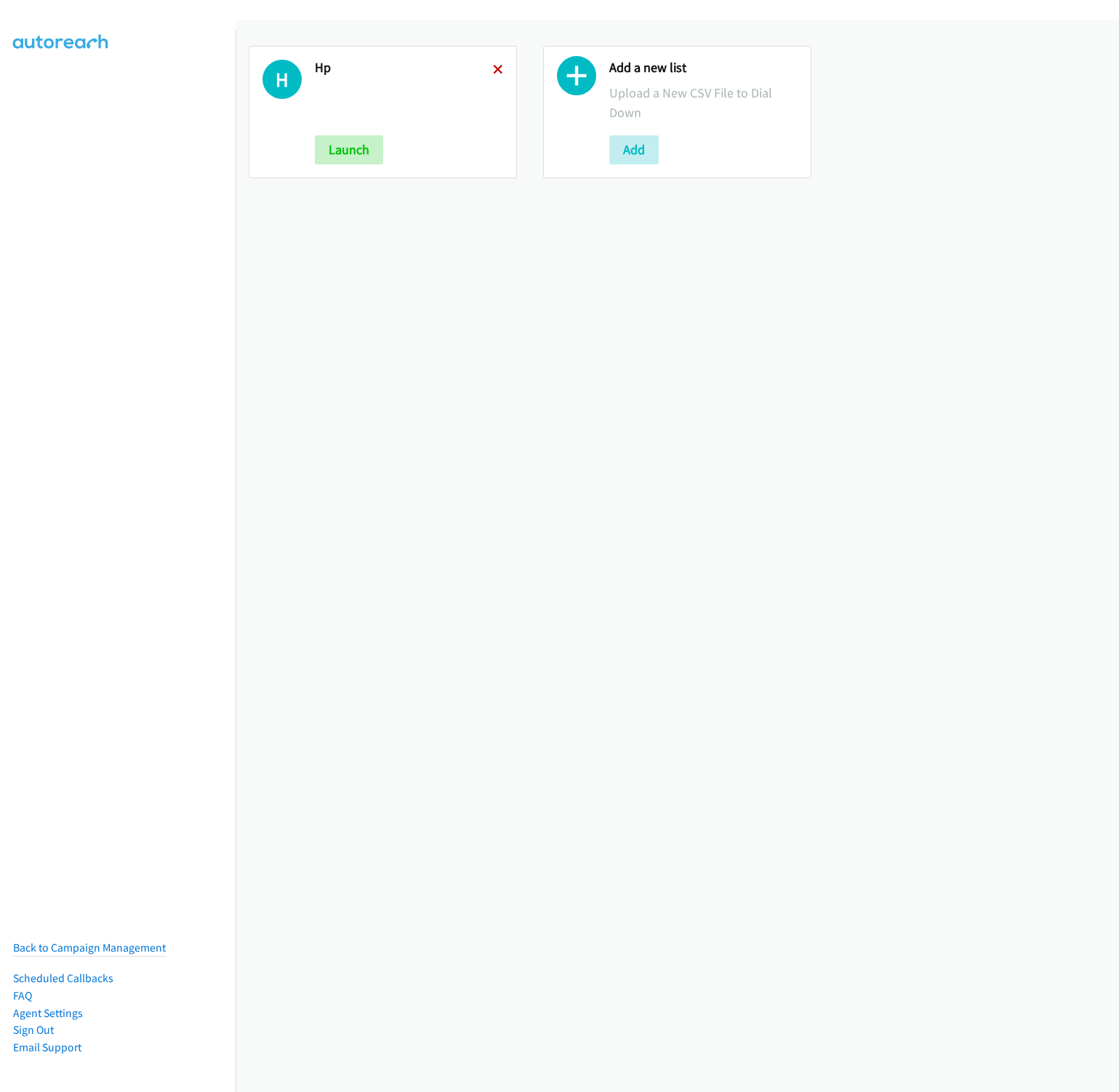
click at [493, 66] on icon at bounding box center [498, 70] width 10 height 10
click at [314, 142] on div "Add a new list Upload a New CSV File to Dial Down Add" at bounding box center [383, 111] width 269 height 132
click at [324, 149] on button "Add" at bounding box center [340, 150] width 50 height 29
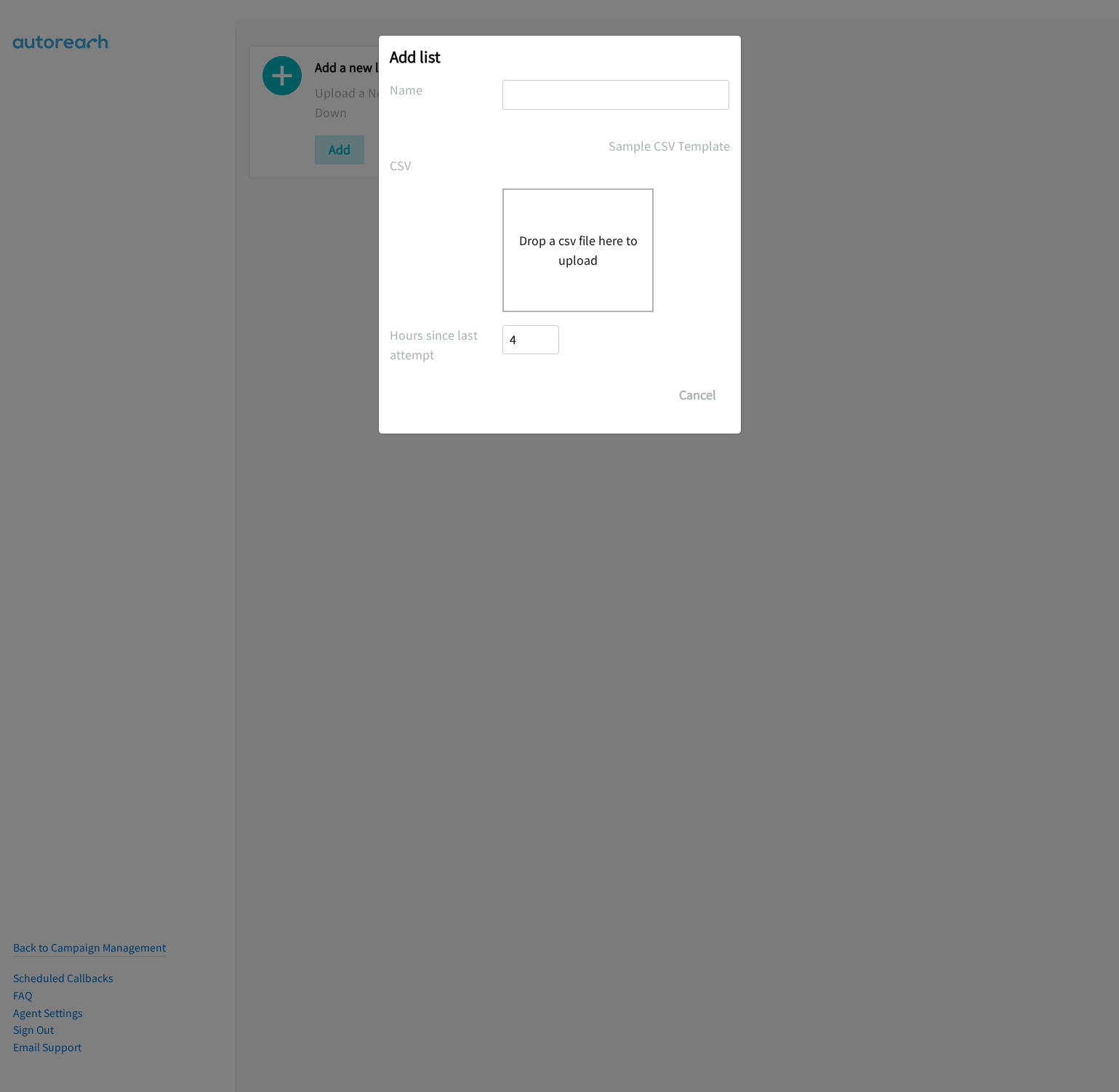
click at [534, 95] on input "text" at bounding box center [616, 95] width 227 height 30
type input "HP"
click at [599, 263] on button "Drop a csv file here to upload" at bounding box center [577, 250] width 119 height 39
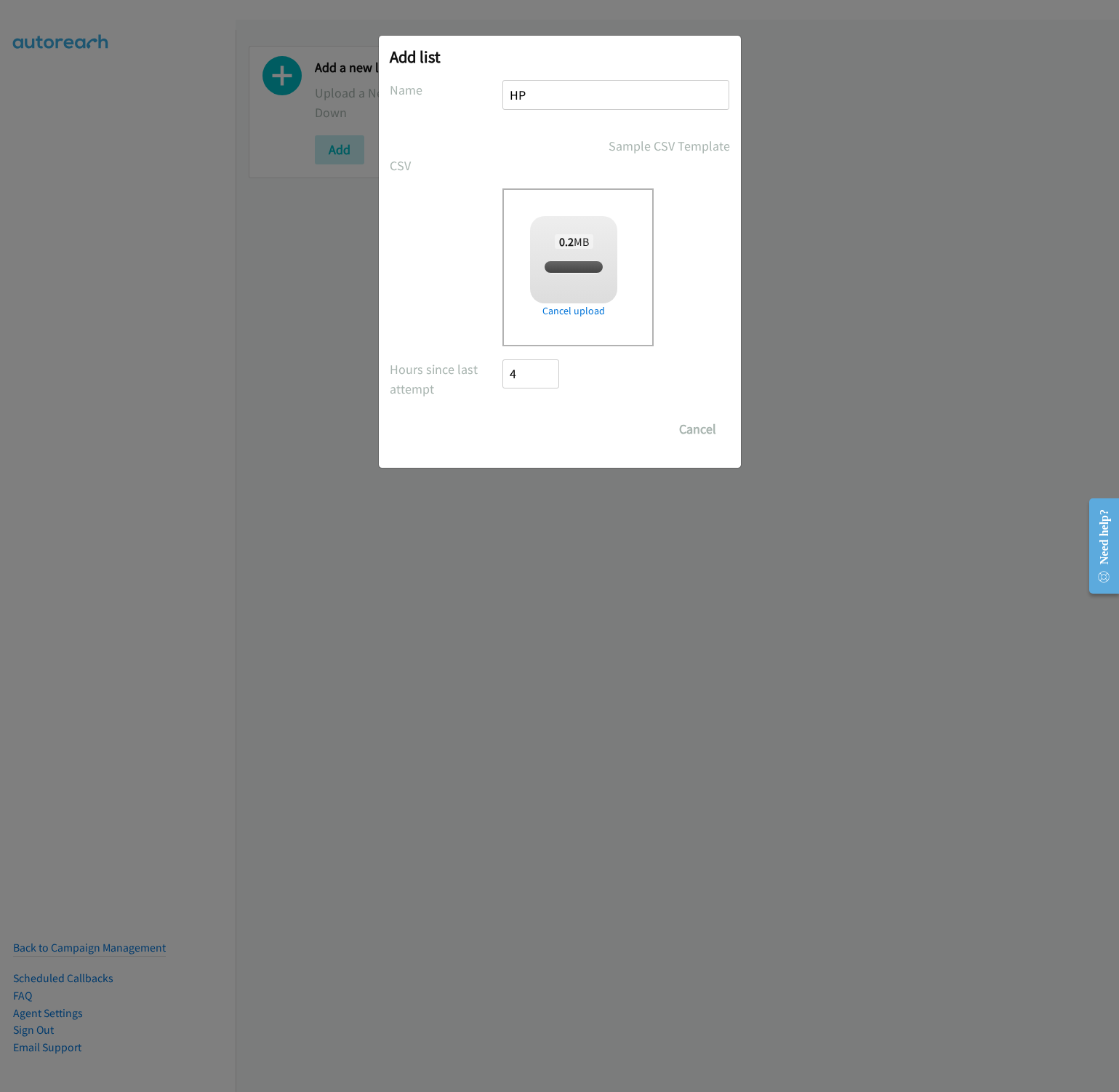
checkbox input "true"
click at [546, 430] on input "Save List" at bounding box center [542, 429] width 77 height 29
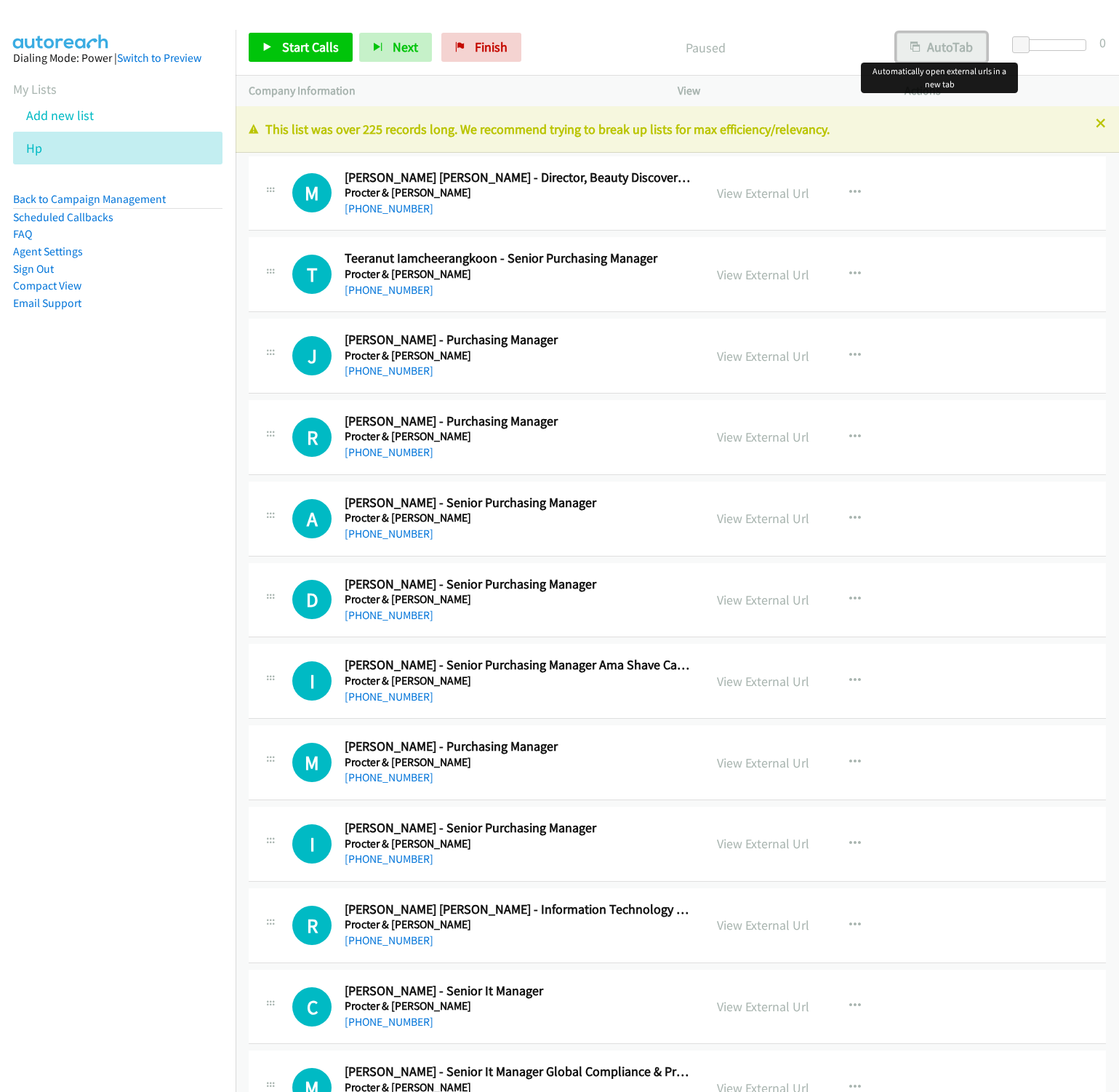
click at [927, 37] on button "AutoTab" at bounding box center [941, 47] width 90 height 29
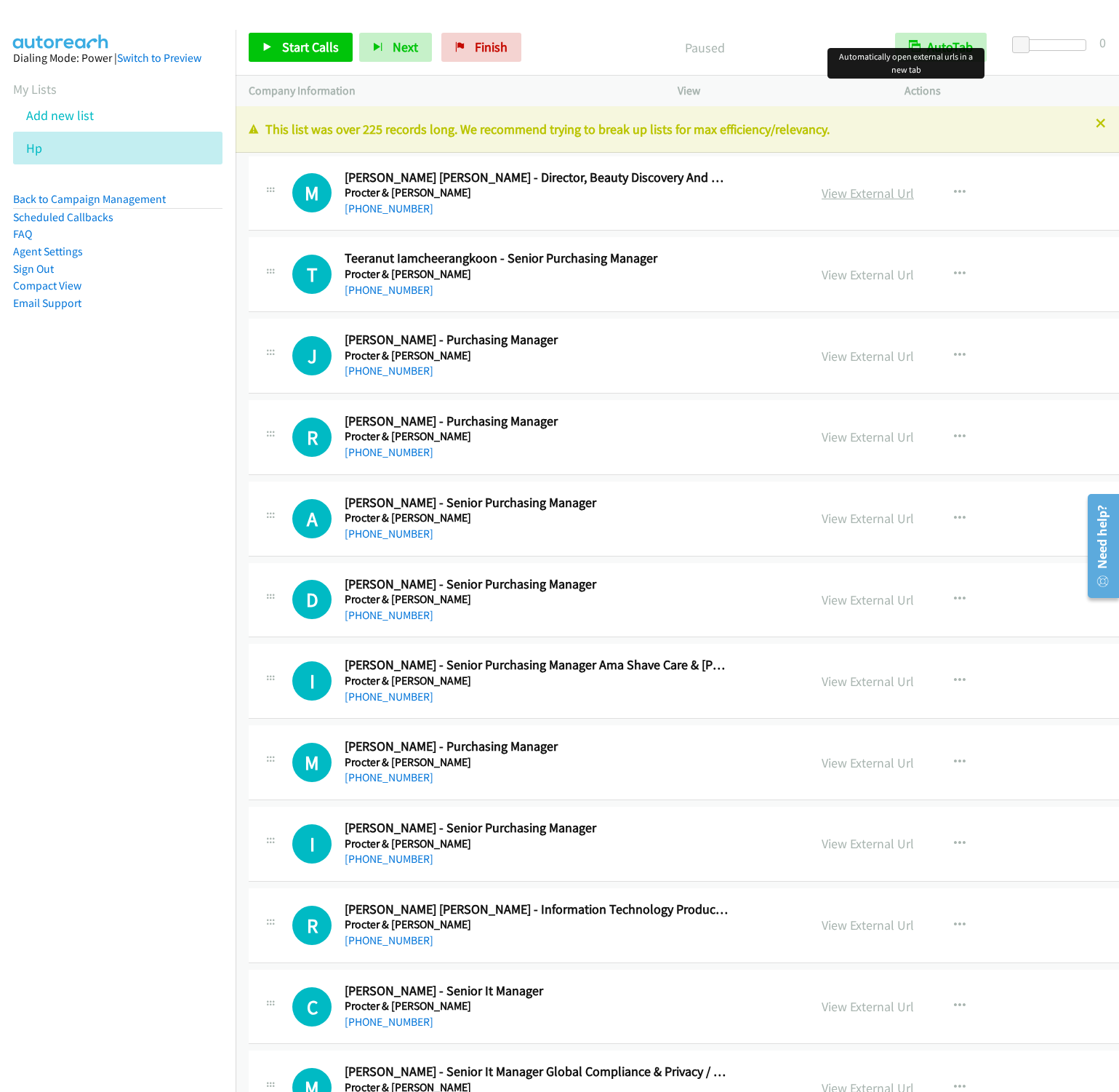
click at [821, 197] on link "View External Url" at bounding box center [867, 193] width 93 height 17
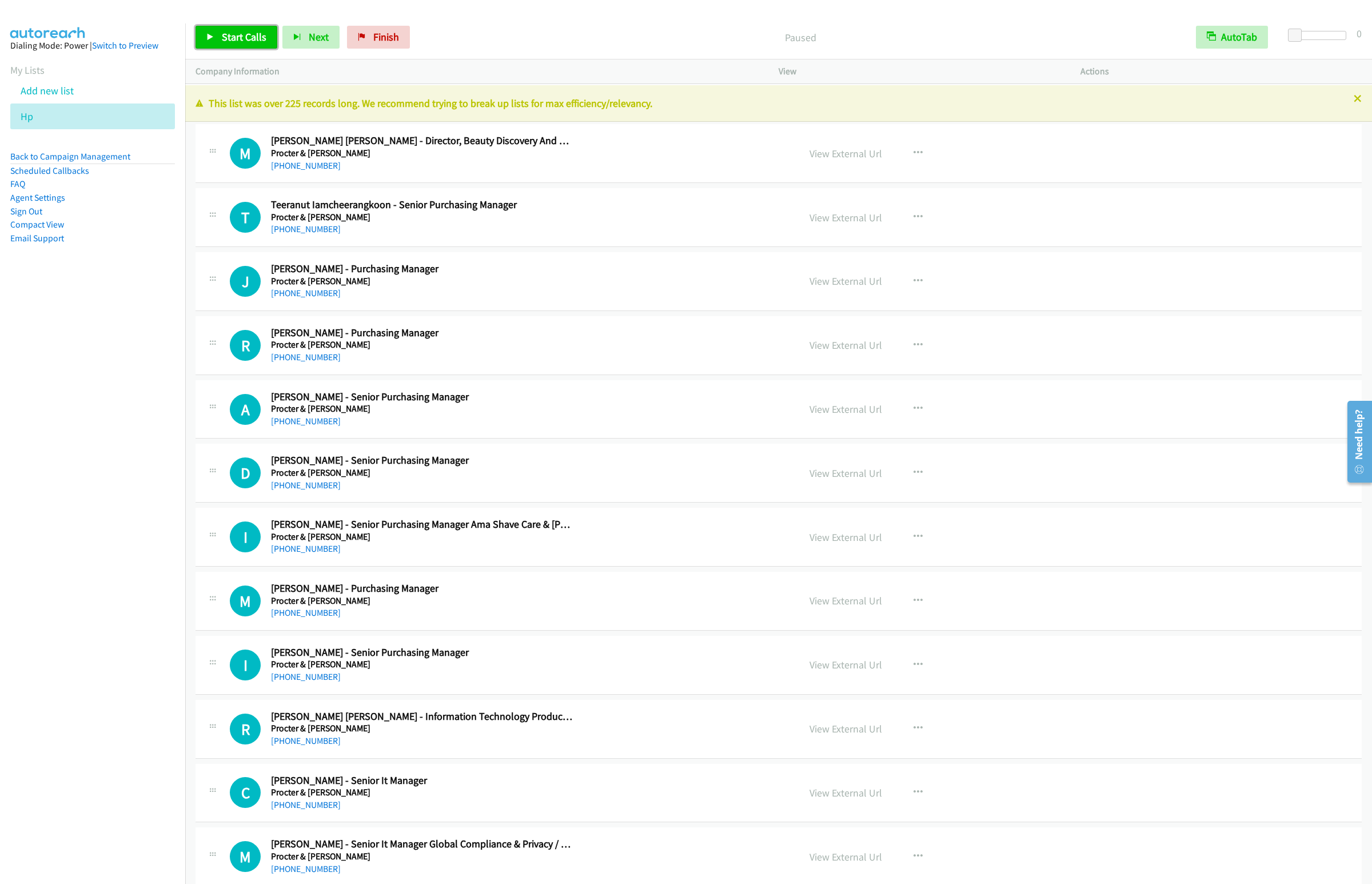
click at [246, 40] on span "Start Calls" at bounding box center [244, 37] width 45 height 13
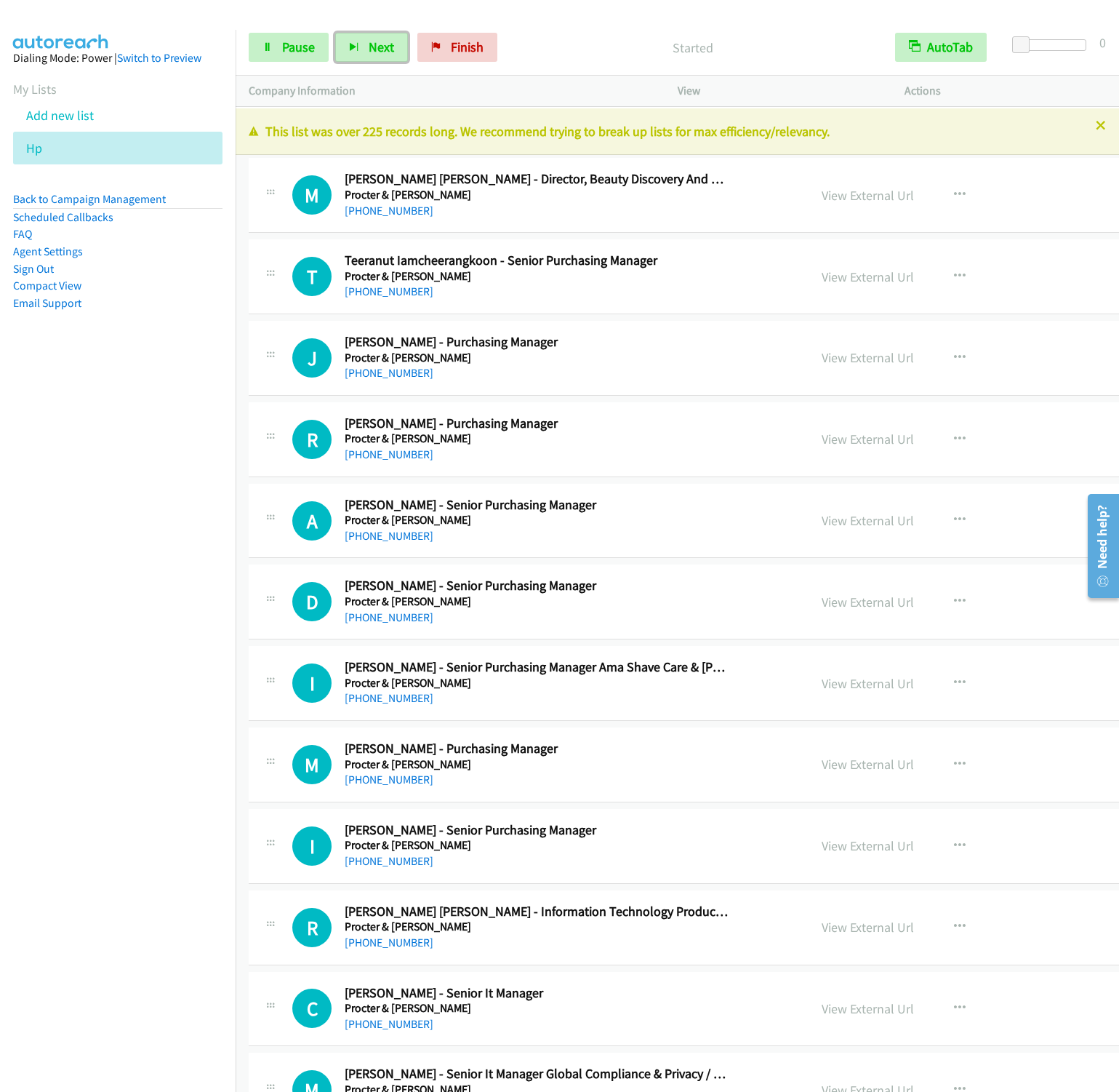
click at [384, 49] on span "Next" at bounding box center [381, 47] width 25 height 17
click at [335, 33] on button "Next" at bounding box center [371, 47] width 73 height 29
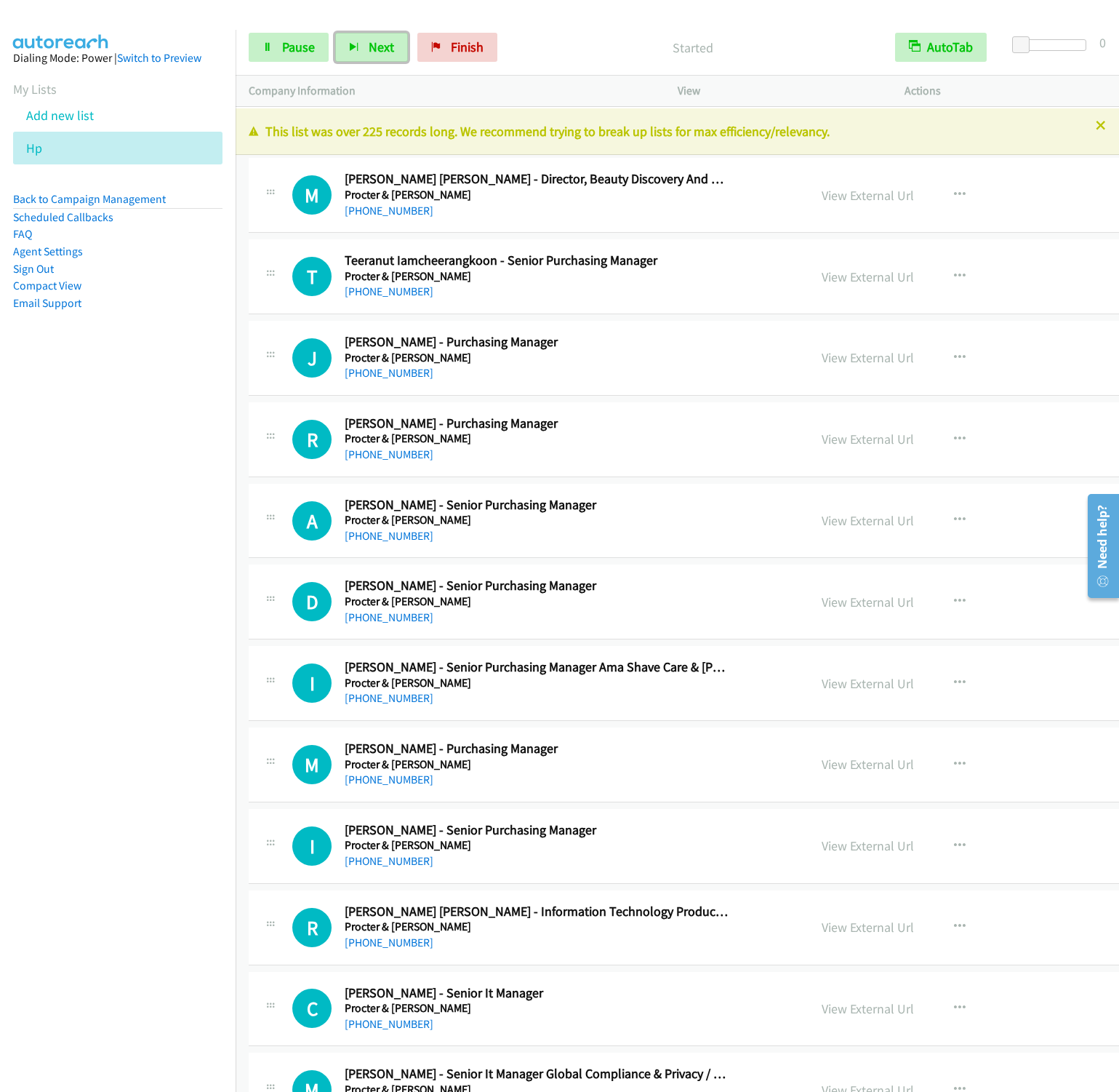
click at [335, 33] on button "Next" at bounding box center [371, 47] width 73 height 29
drag, startPoint x: 383, startPoint y: 46, endPoint x: 537, endPoint y: 46, distance: 154.0
click at [384, 46] on span "Next" at bounding box center [381, 47] width 25 height 17
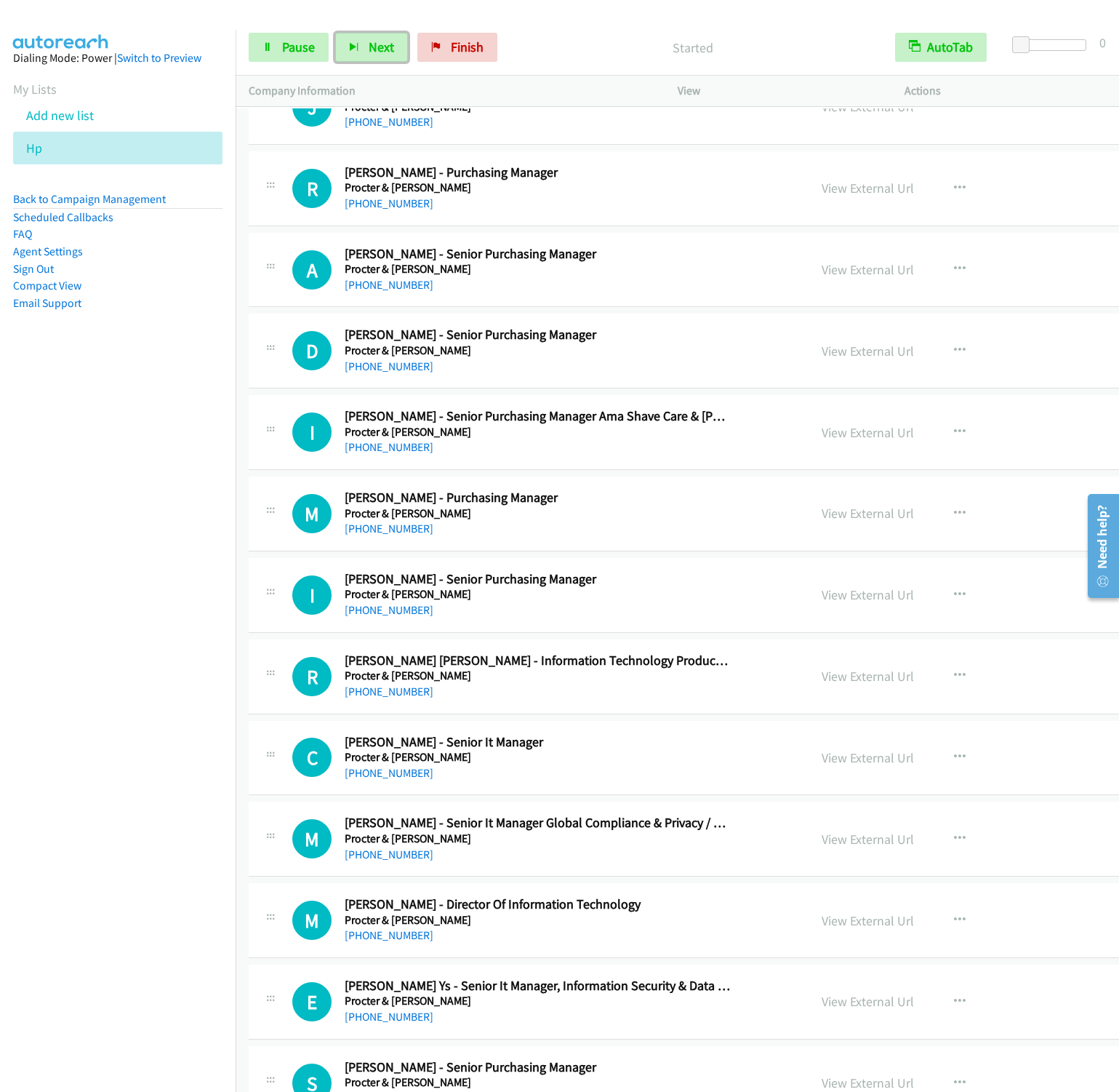
scroll to position [109, 0]
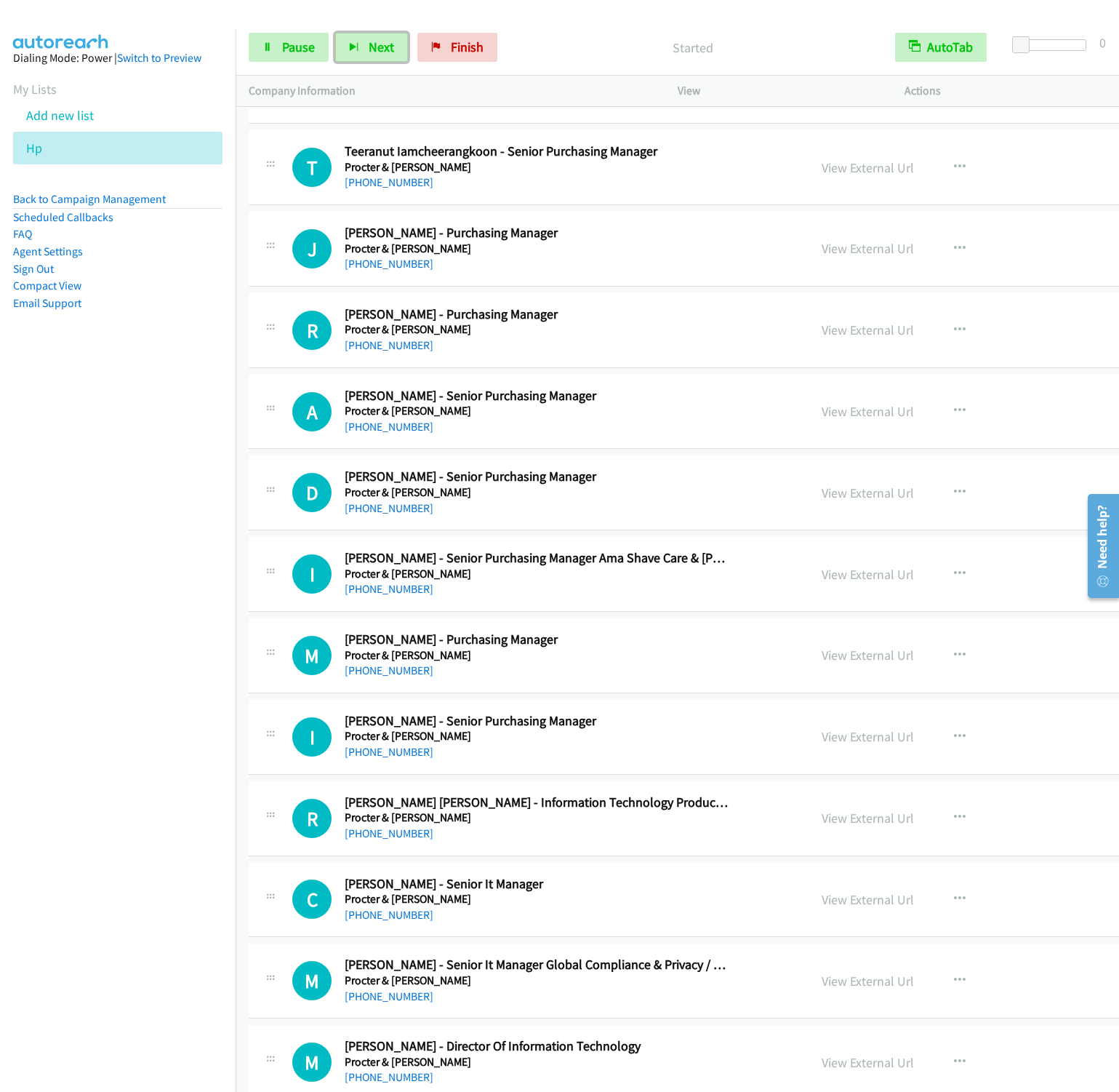
click at [335, 33] on button "Next" at bounding box center [371, 47] width 73 height 29
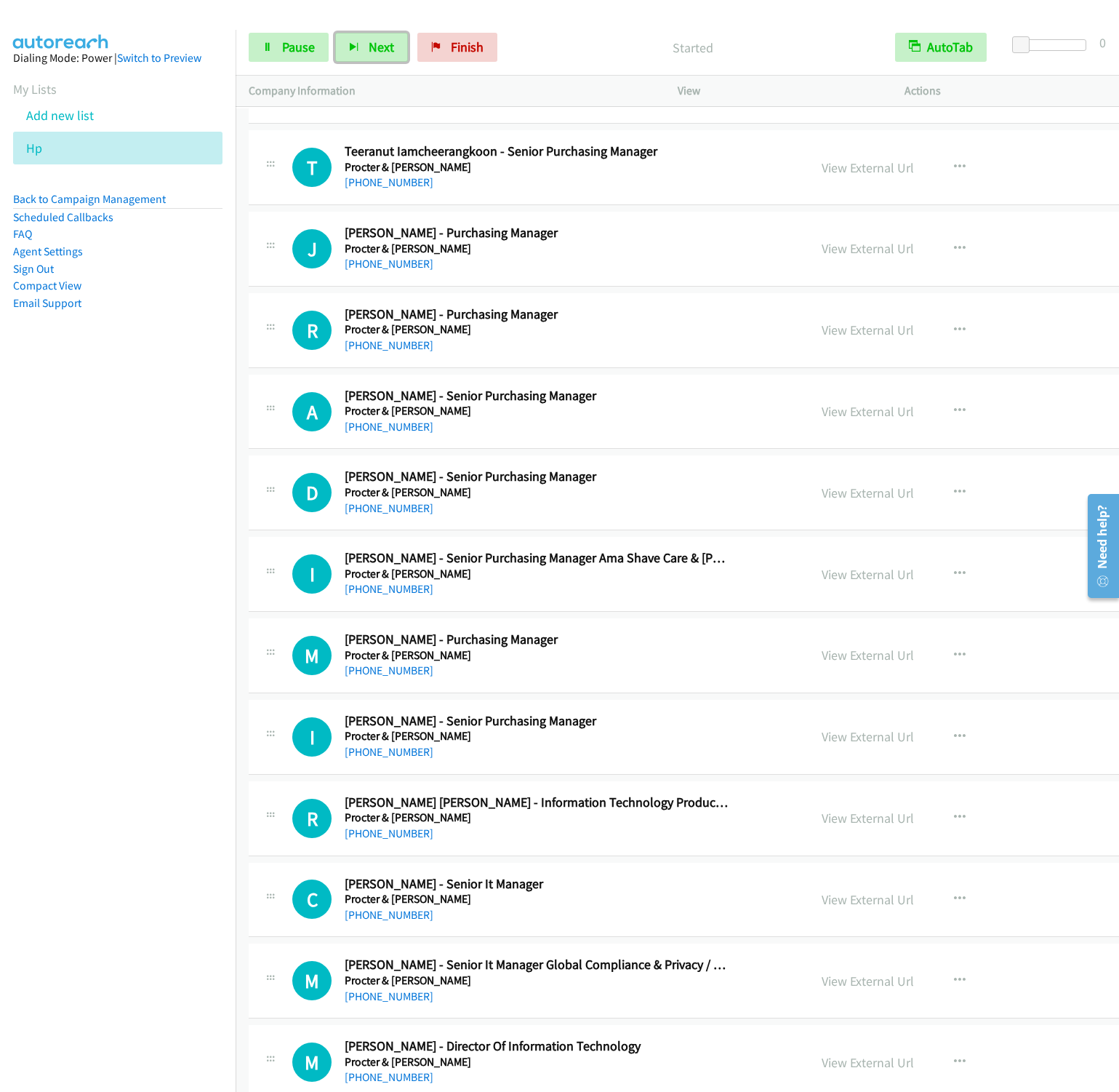
click at [335, 33] on button "Next" at bounding box center [371, 47] width 73 height 29
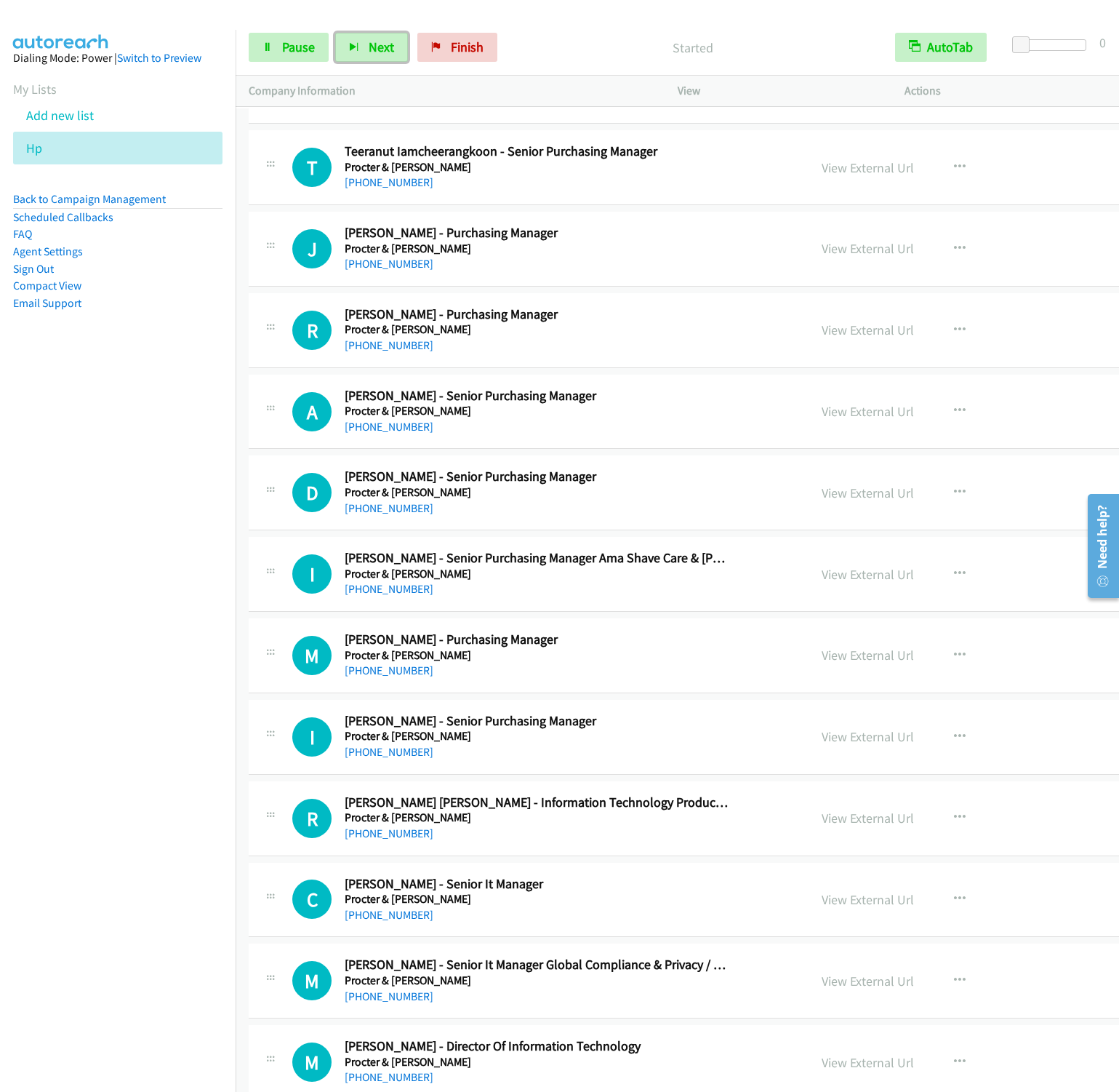
click at [335, 33] on button "Next" at bounding box center [371, 47] width 73 height 29
click at [381, 51] on span "Next" at bounding box center [381, 47] width 25 height 17
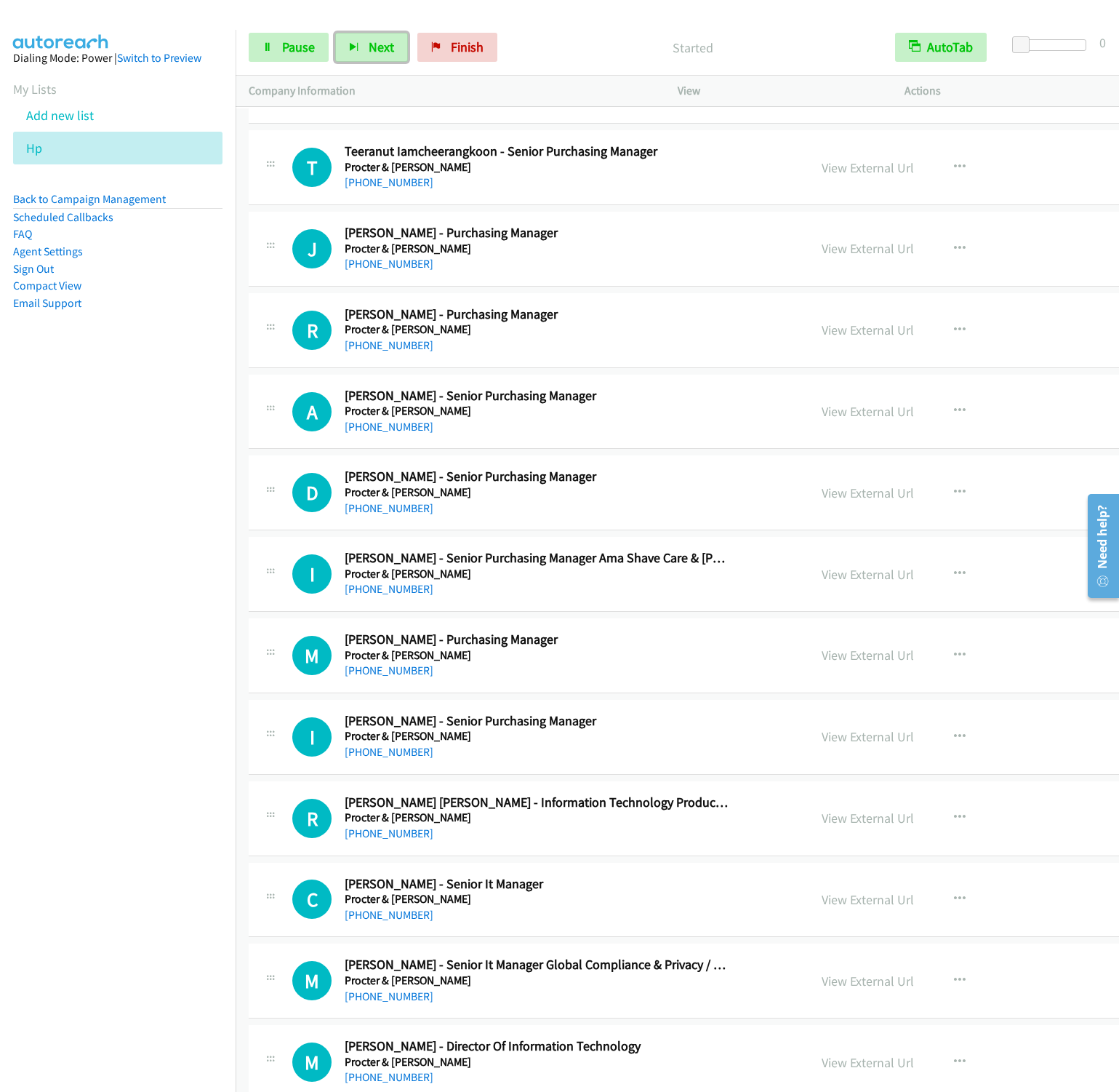
click at [335, 33] on button "Next" at bounding box center [371, 47] width 73 height 29
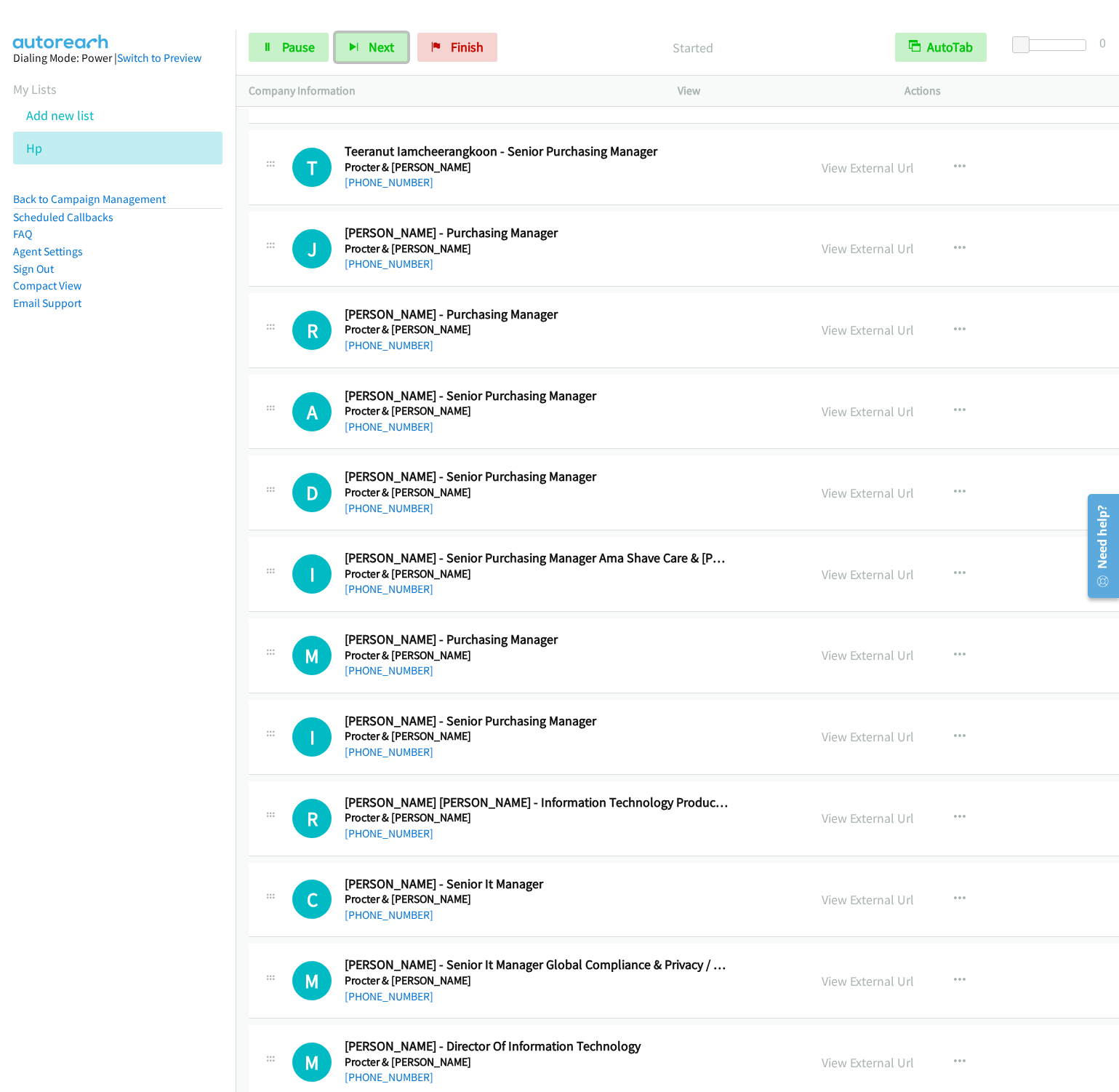
click at [335, 33] on button "Next" at bounding box center [371, 47] width 73 height 29
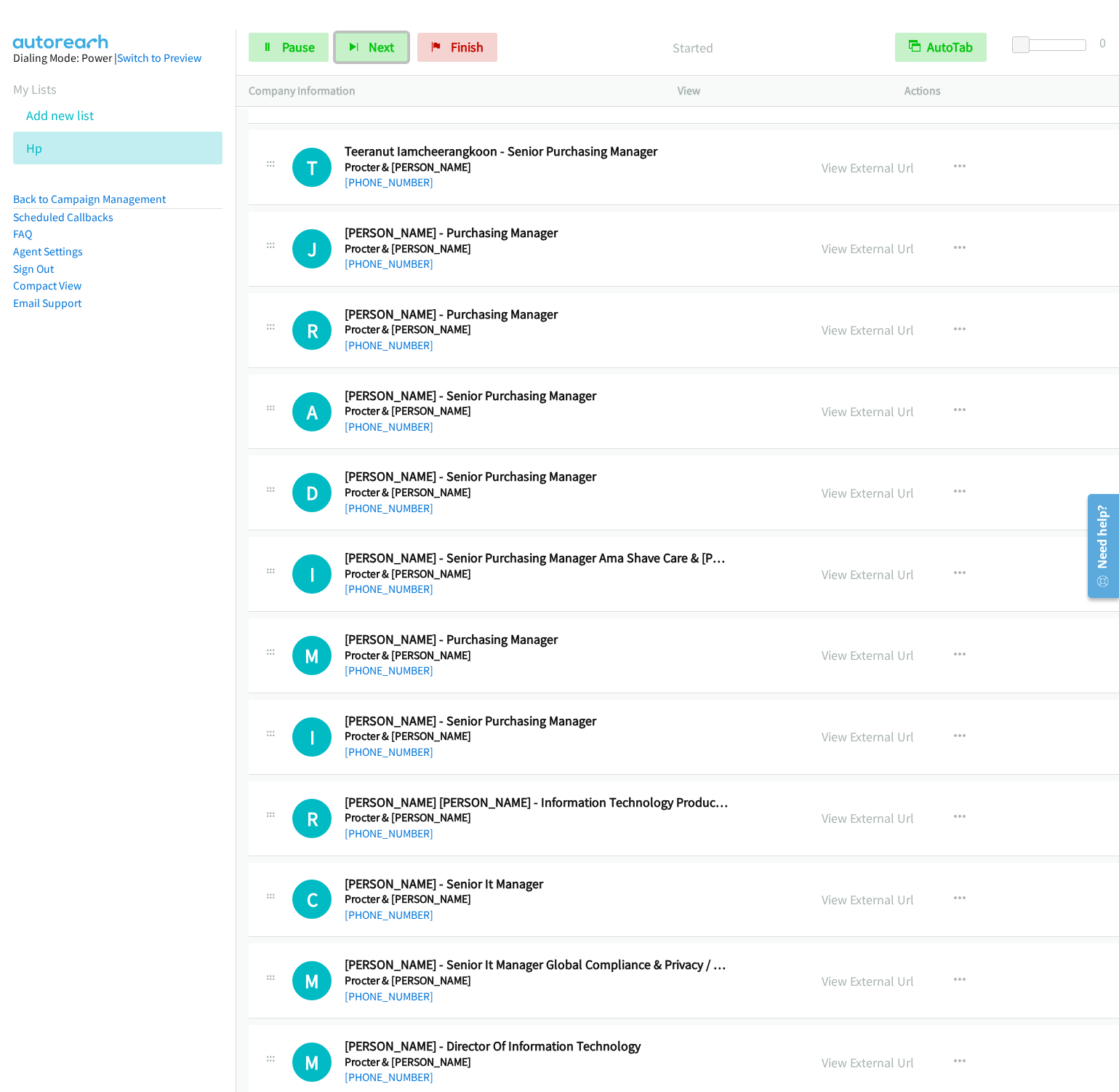
click at [335, 33] on button "Next" at bounding box center [371, 47] width 73 height 29
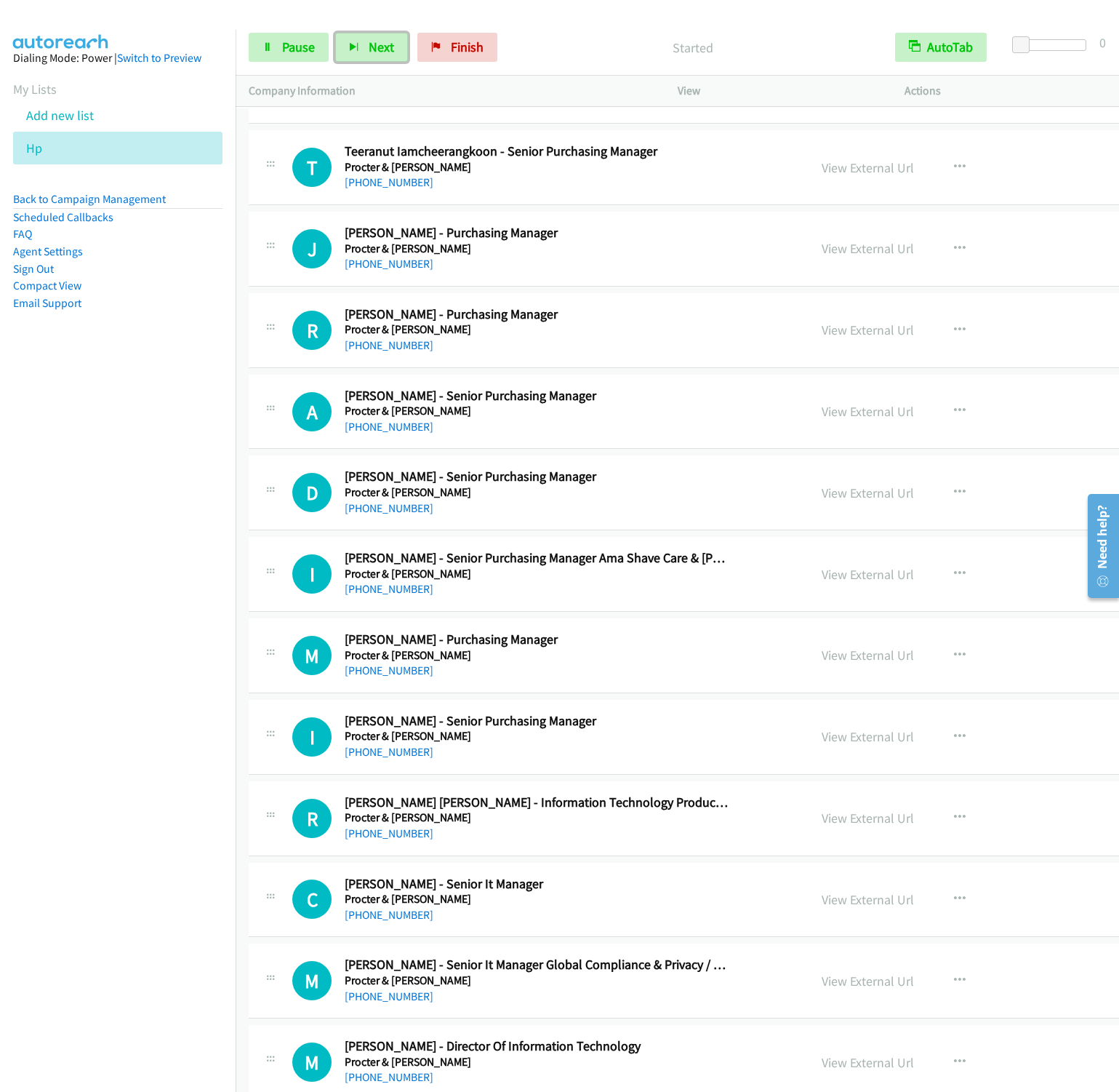
click at [335, 33] on button "Next" at bounding box center [371, 47] width 73 height 29
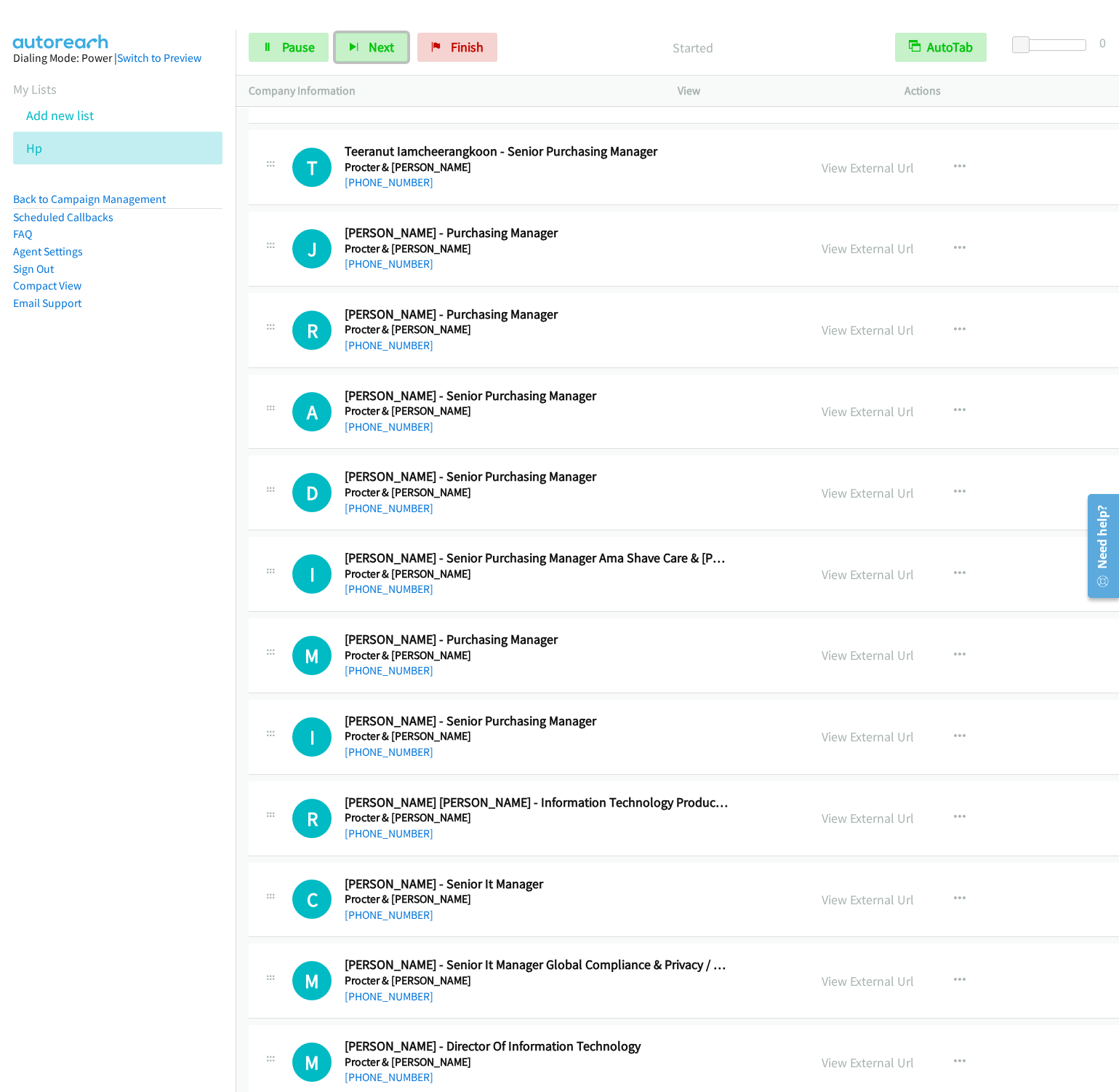
click at [335, 33] on button "Next" at bounding box center [371, 47] width 73 height 29
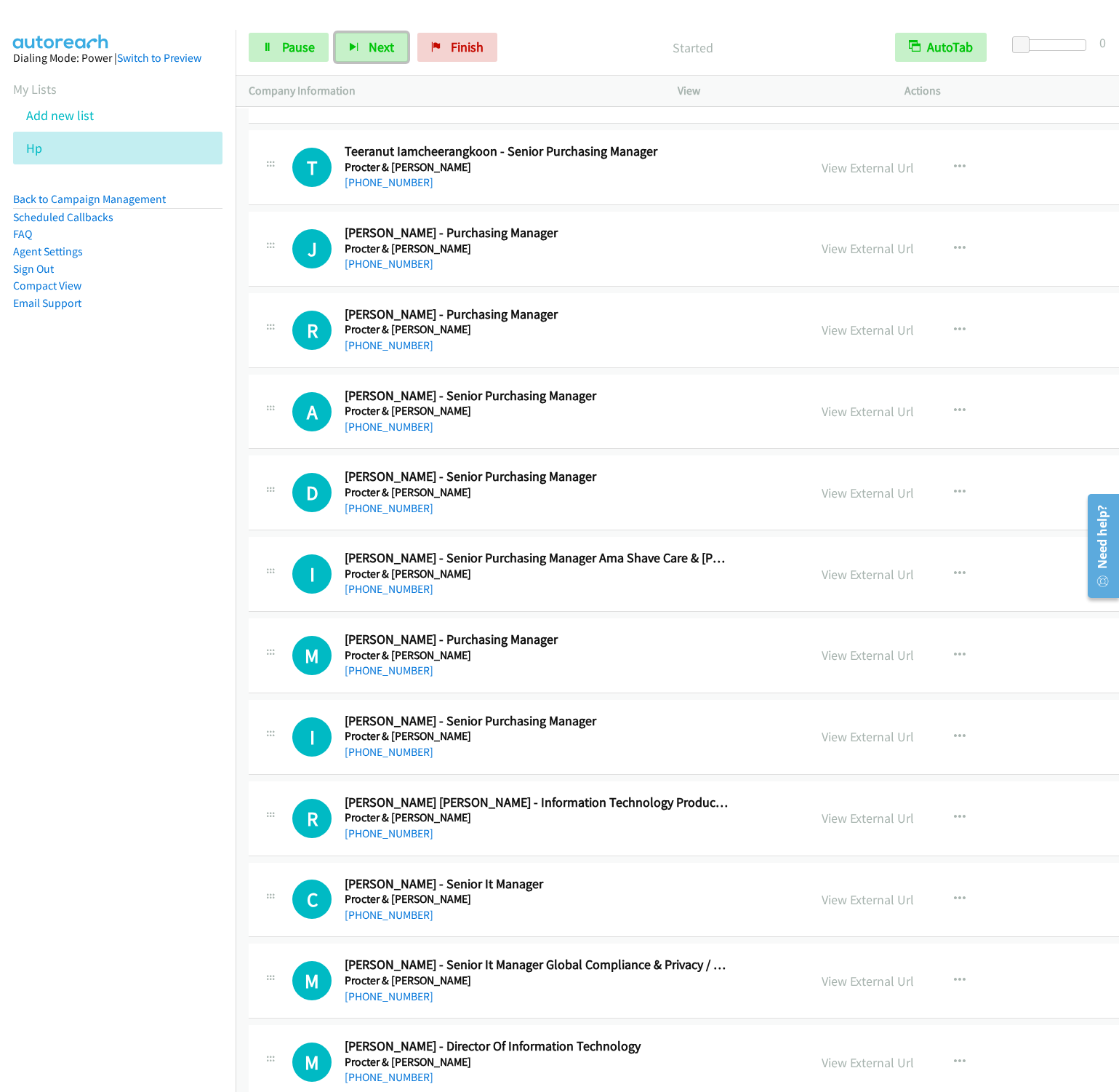
click at [335, 33] on button "Next" at bounding box center [371, 47] width 73 height 29
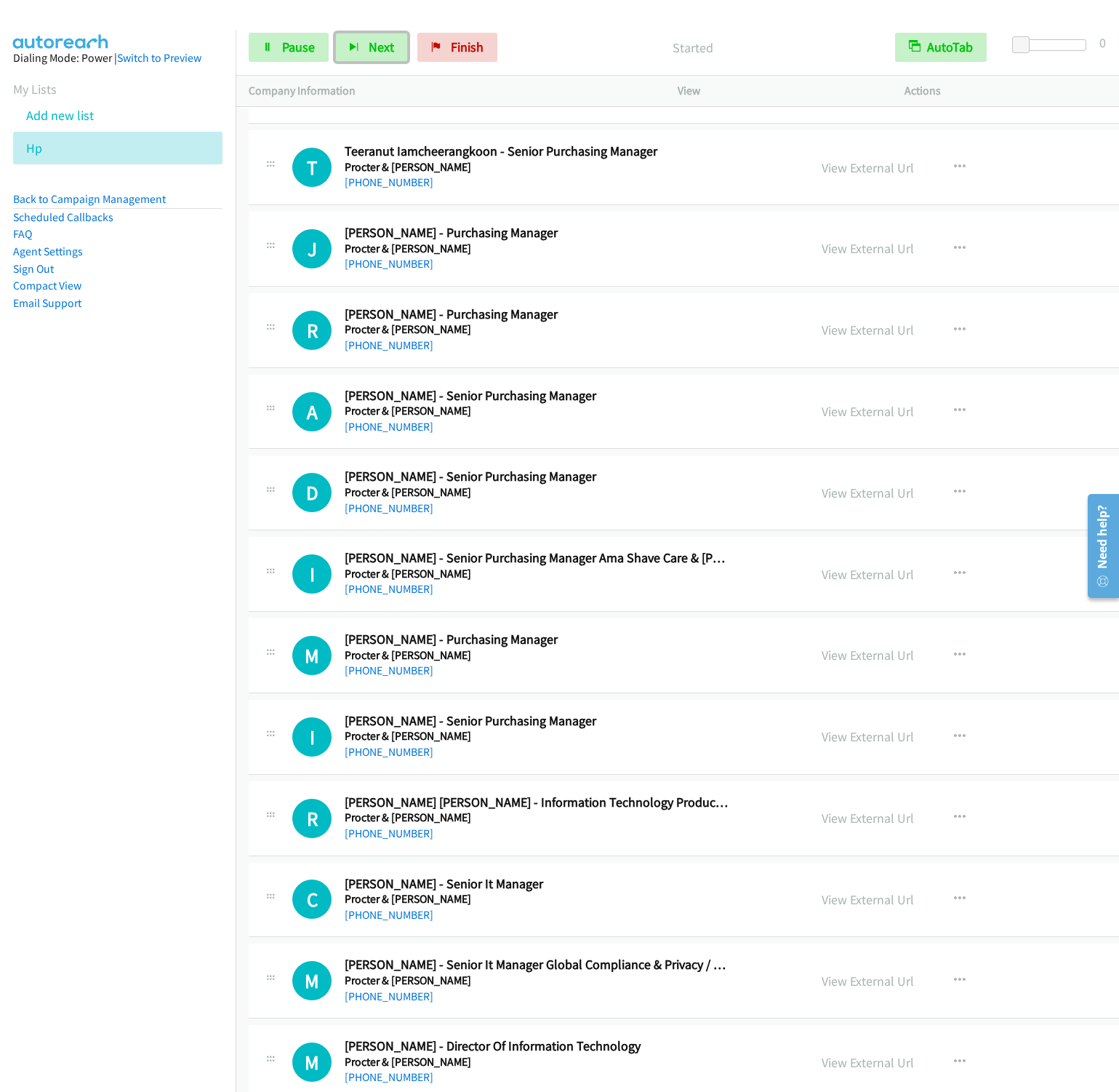
click at [335, 33] on button "Next" at bounding box center [371, 47] width 73 height 29
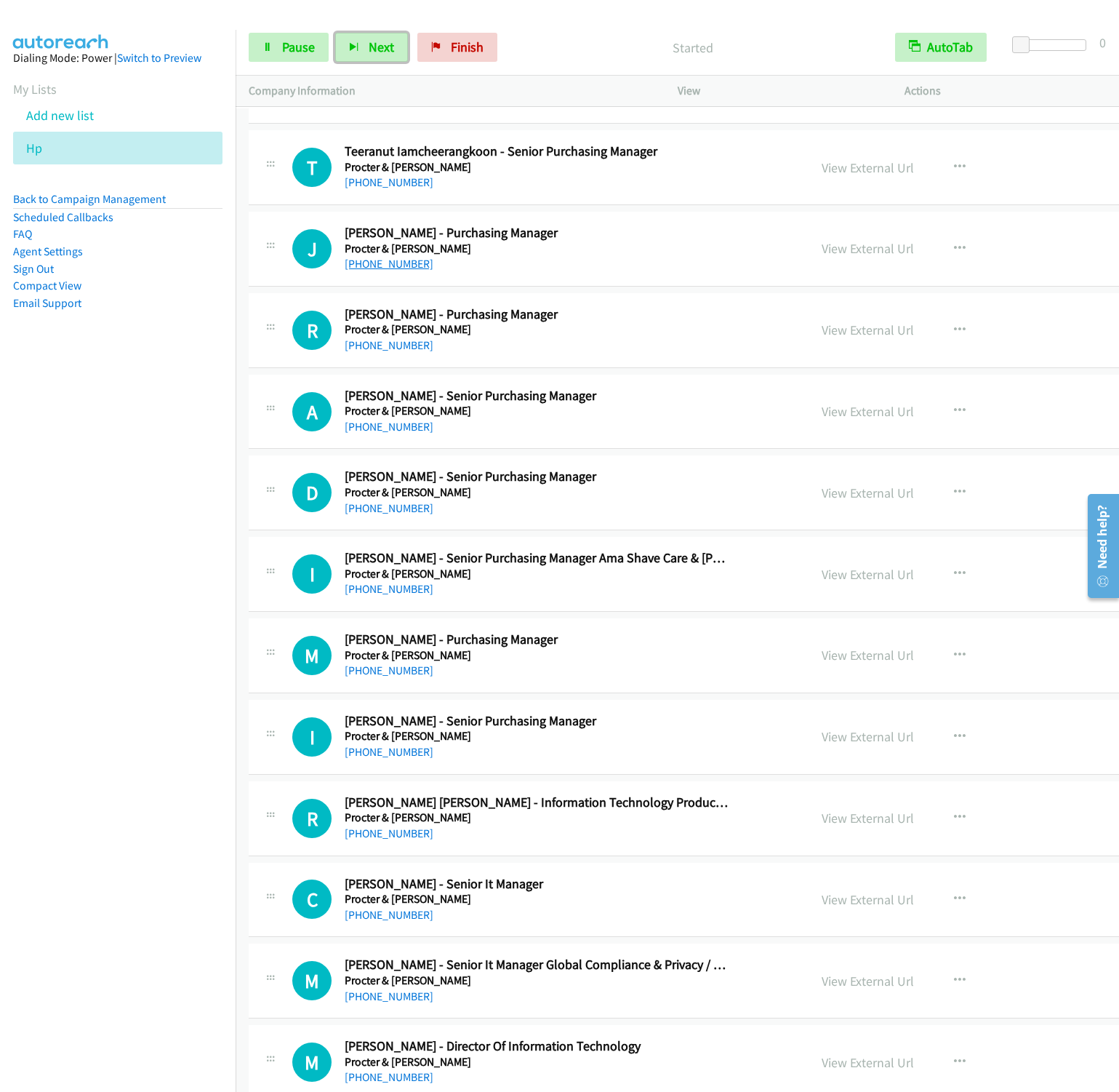
click at [335, 33] on button "Next" at bounding box center [371, 47] width 73 height 29
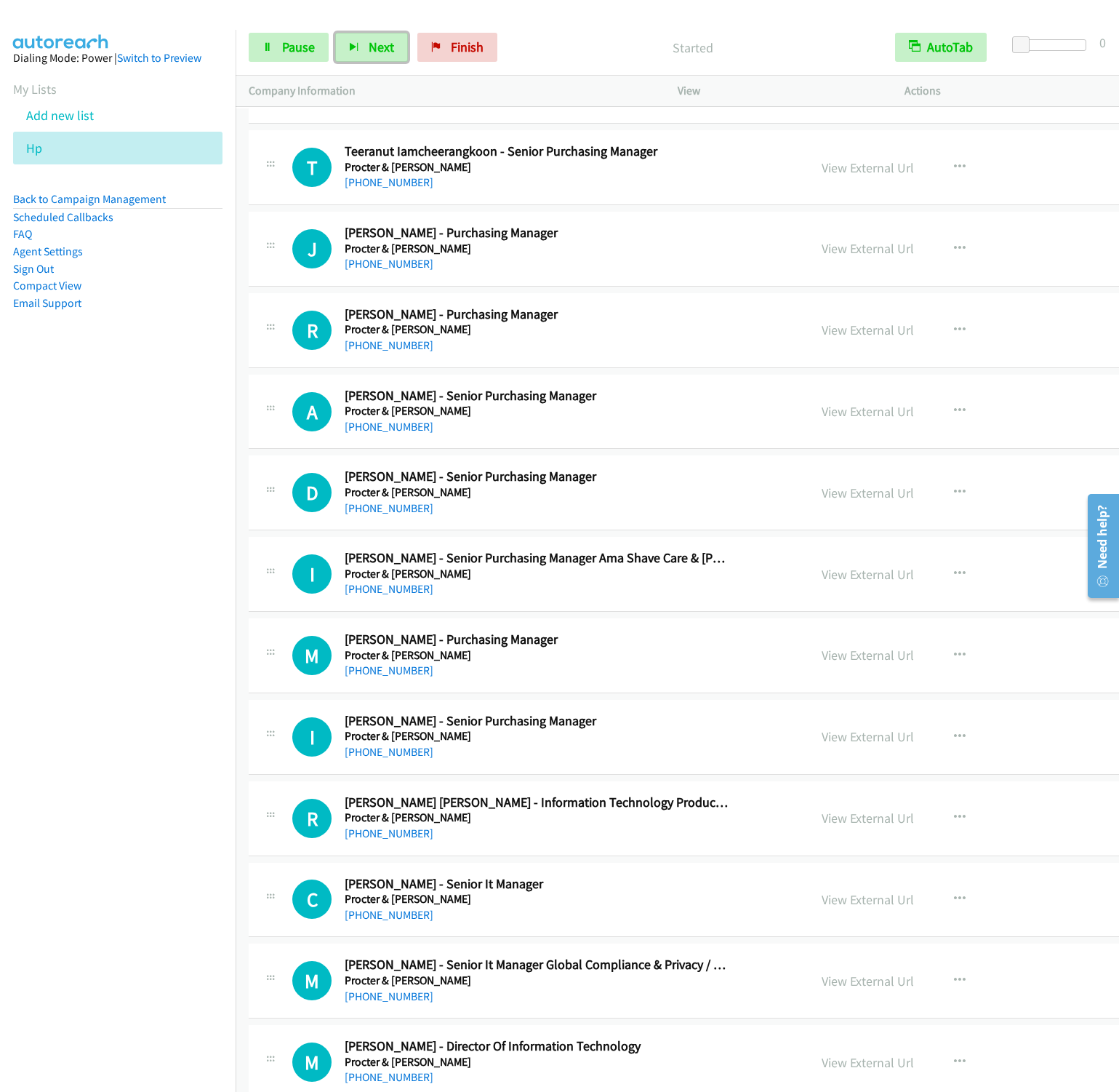
click at [335, 33] on button "Next" at bounding box center [371, 47] width 73 height 29
click at [369, 49] on span "Next" at bounding box center [381, 47] width 25 height 17
click at [381, 51] on span "Next" at bounding box center [381, 47] width 25 height 17
click at [361, 40] on button "Next" at bounding box center [371, 47] width 73 height 29
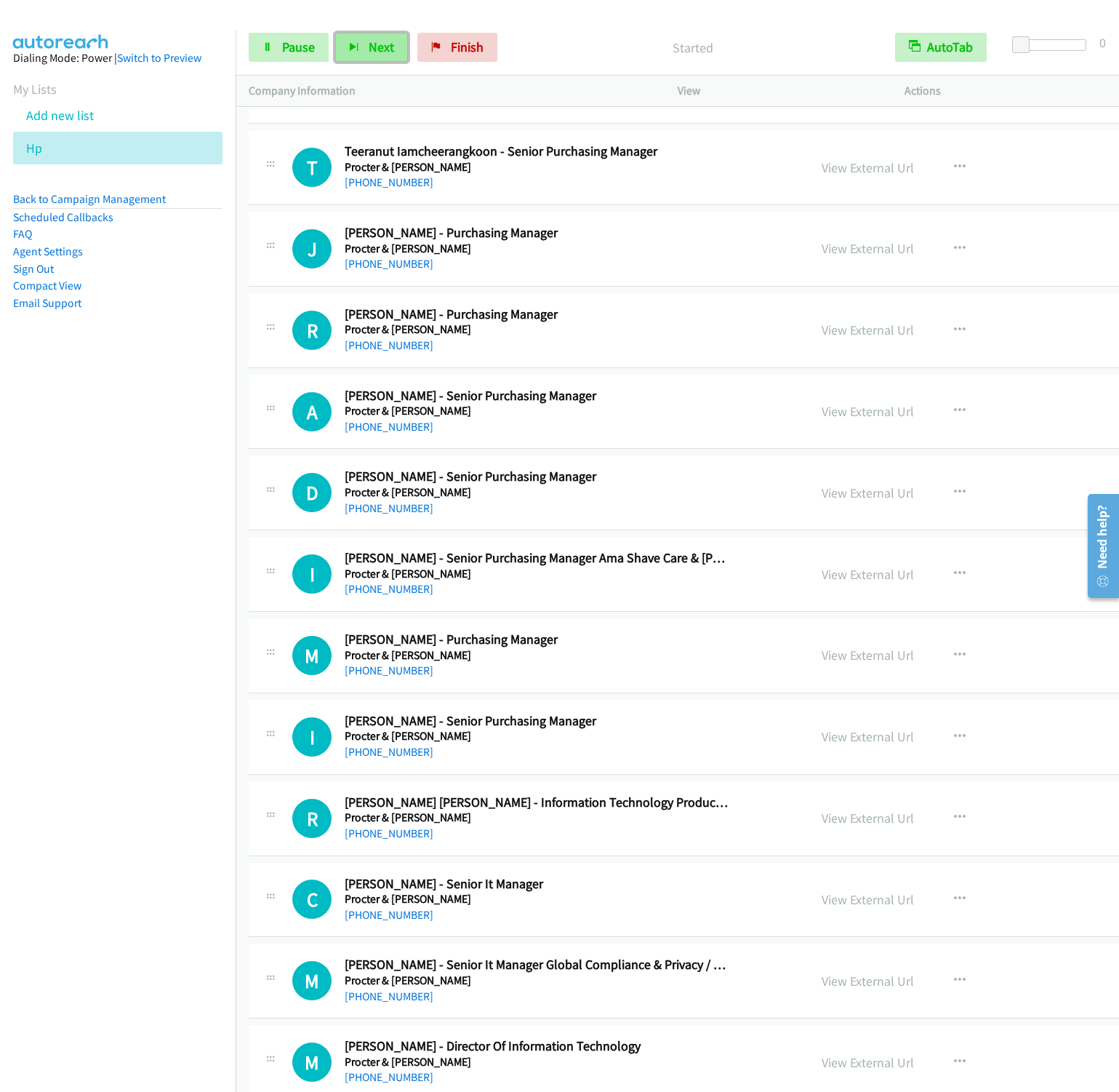
click at [373, 57] on button "Next" at bounding box center [371, 47] width 73 height 29
click at [335, 33] on button "Next" at bounding box center [371, 47] width 73 height 29
click at [395, 55] on button "Next" at bounding box center [371, 47] width 73 height 29
drag, startPoint x: 377, startPoint y: 49, endPoint x: 394, endPoint y: 53, distance: 17.5
click at [377, 49] on span "Next" at bounding box center [381, 47] width 25 height 17
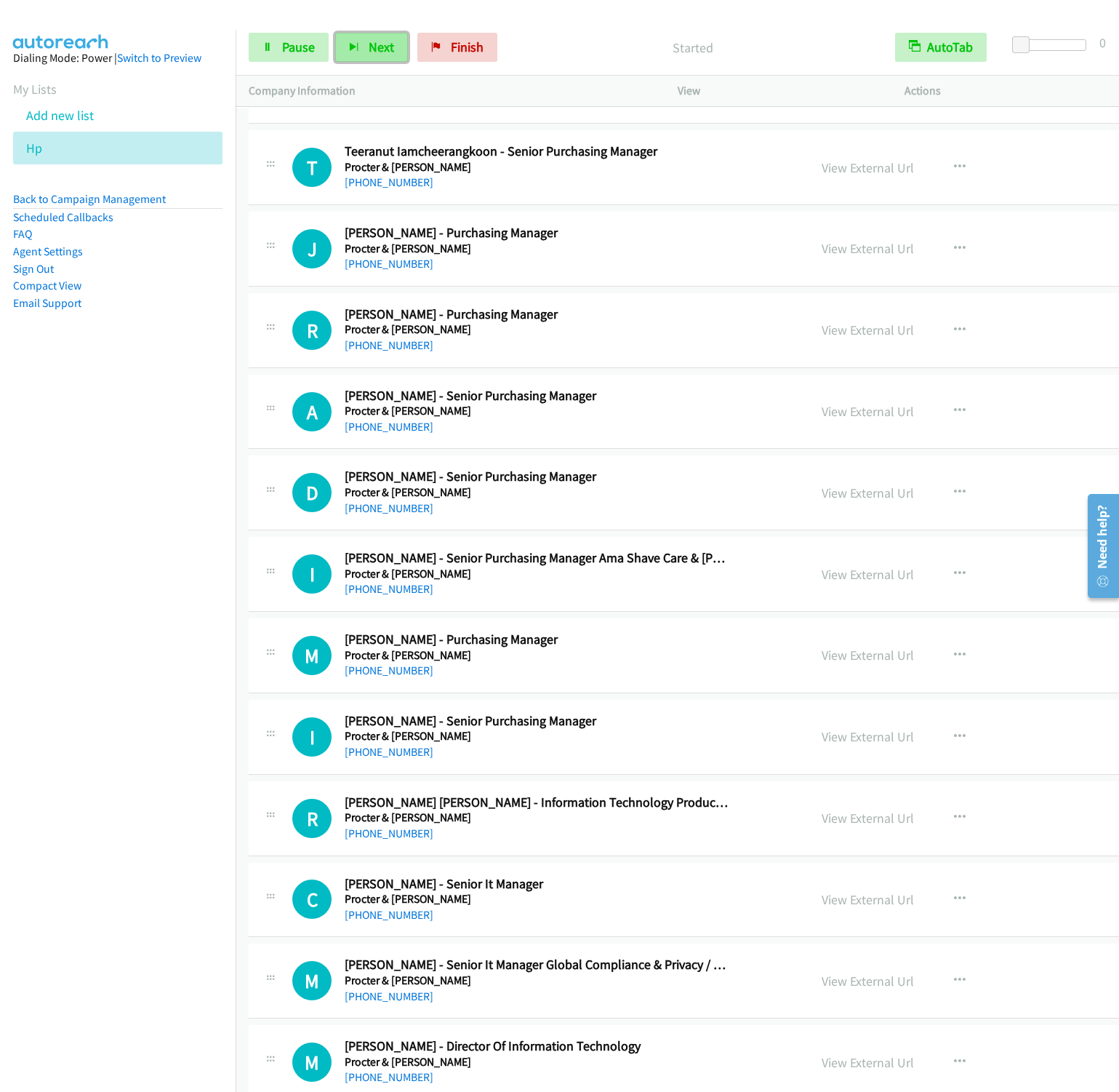
click at [385, 37] on button "Next" at bounding box center [371, 47] width 73 height 29
click at [387, 59] on button "Next" at bounding box center [371, 47] width 73 height 29
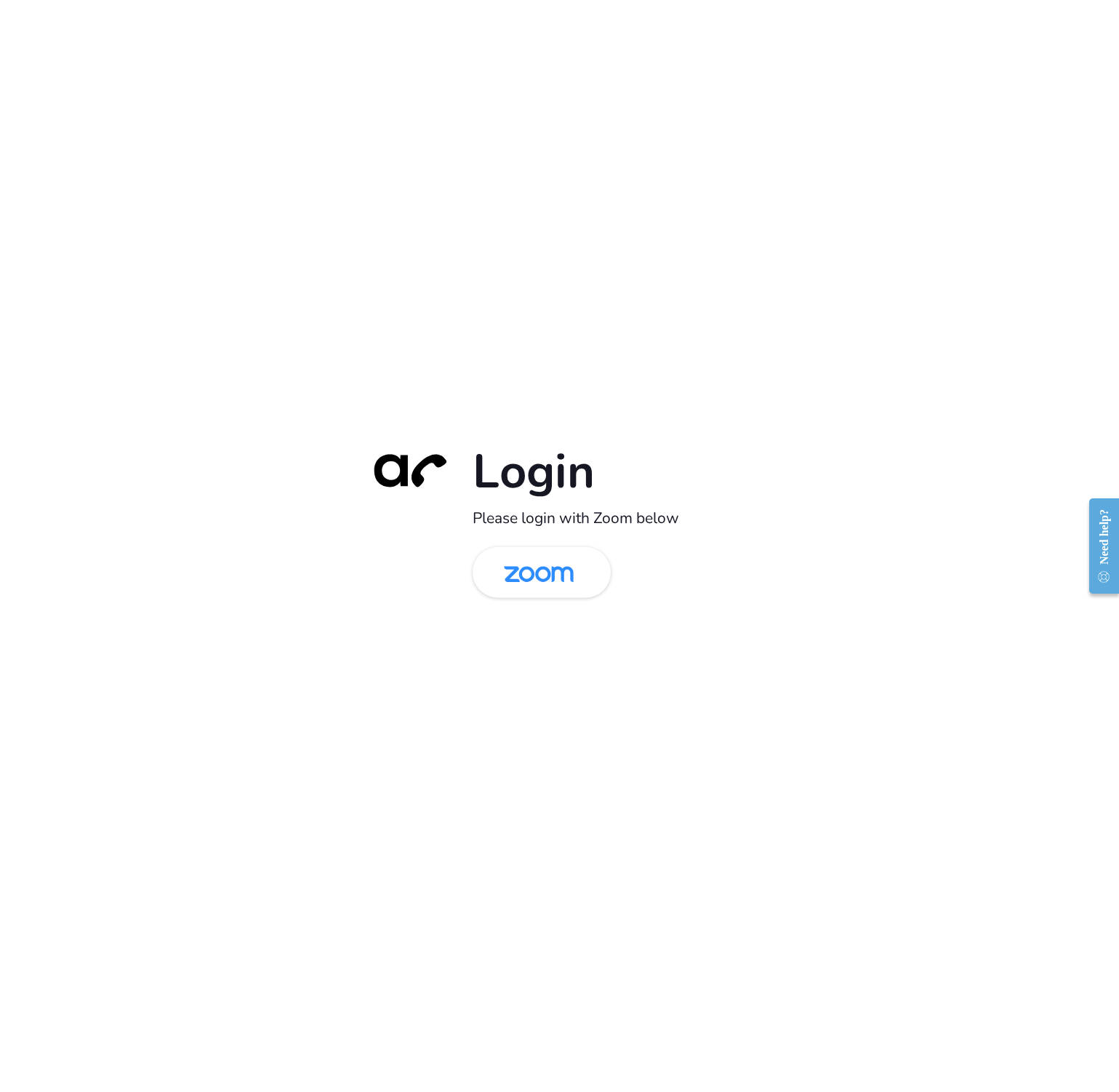
drag, startPoint x: 535, startPoint y: 573, endPoint x: 434, endPoint y: 440, distance: 167.0
click at [535, 573] on img at bounding box center [538, 574] width 100 height 48
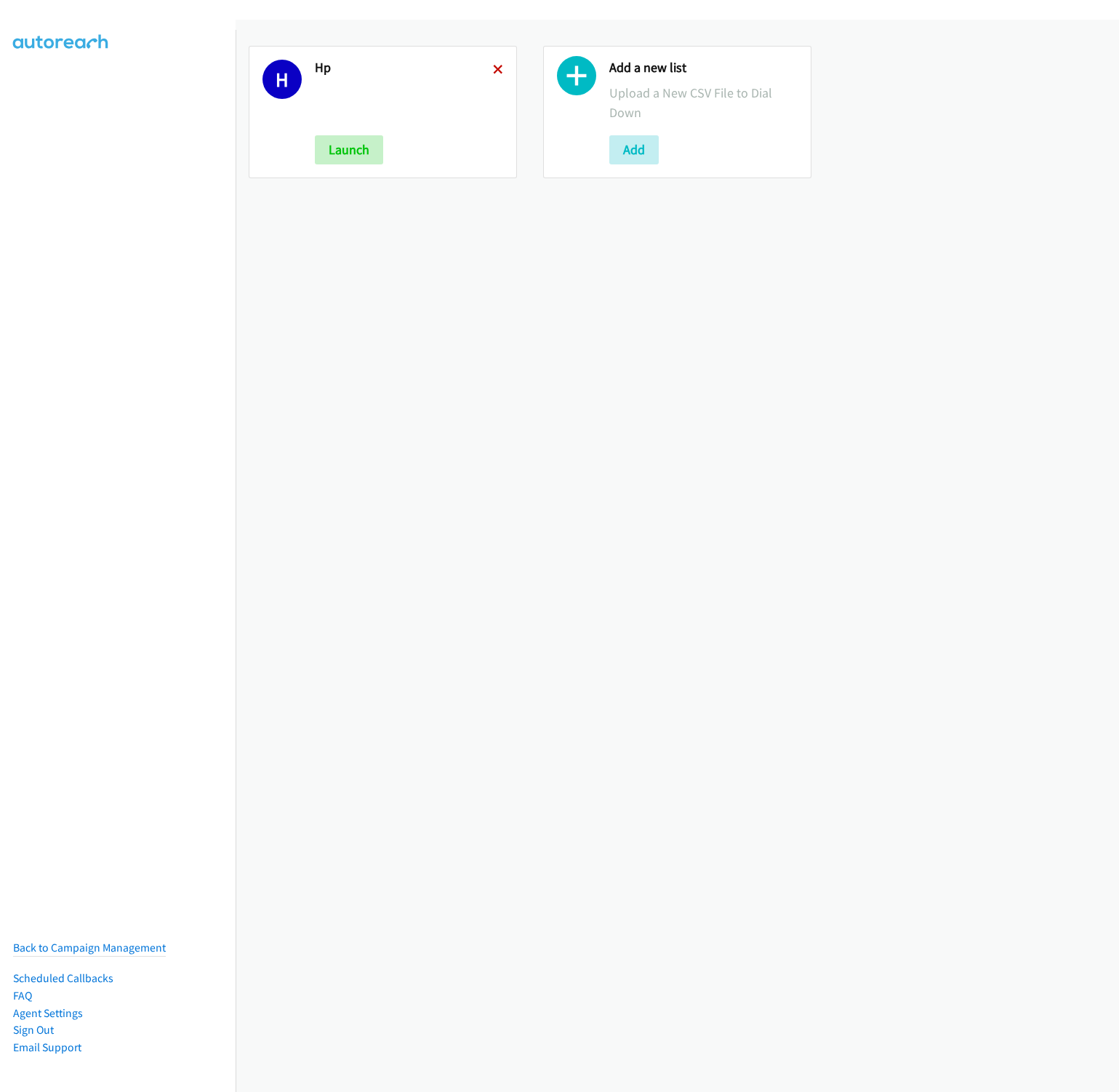
click at [494, 70] on icon at bounding box center [498, 70] width 10 height 10
click at [335, 142] on button "Add" at bounding box center [340, 150] width 50 height 29
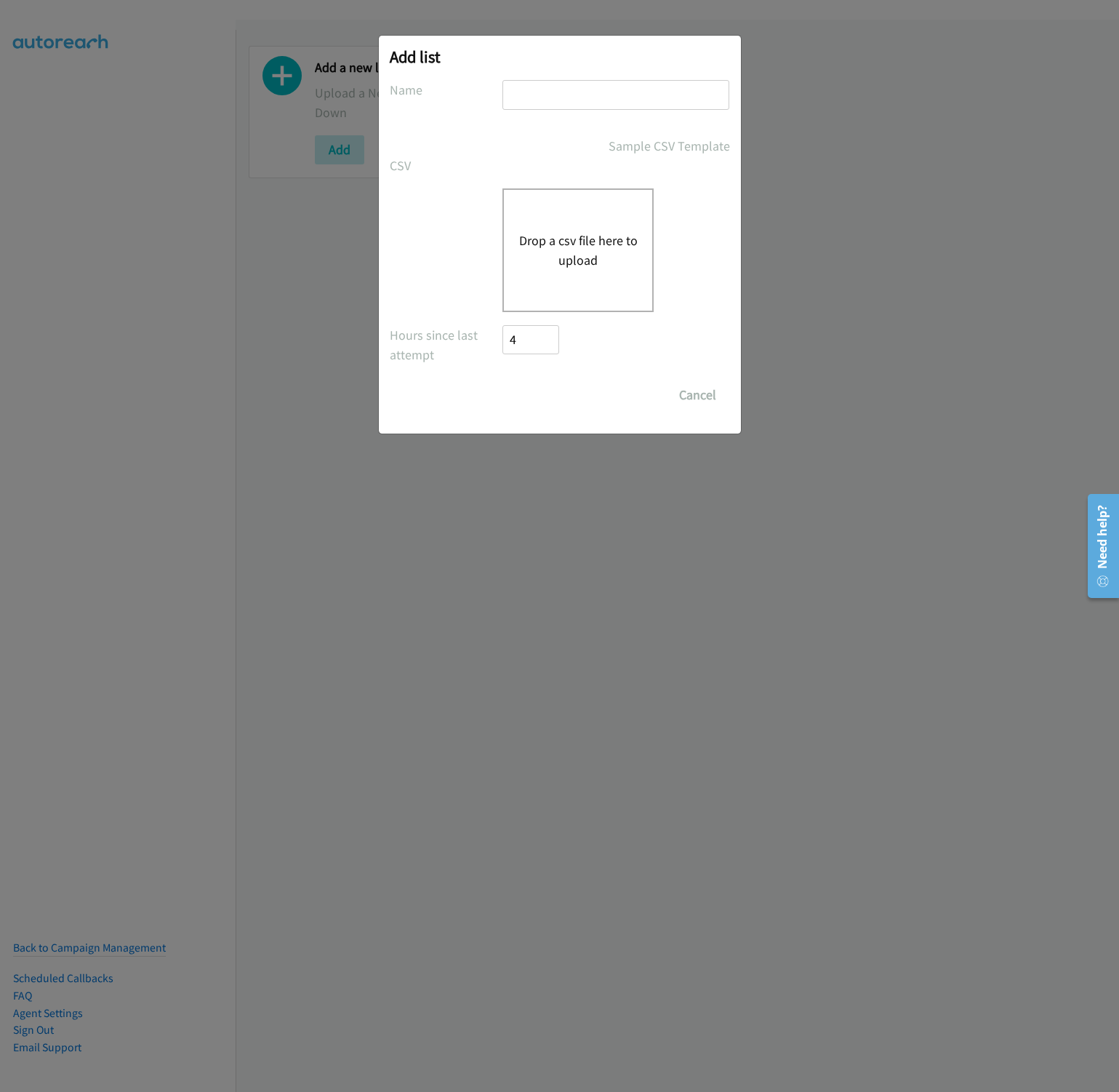
click at [539, 103] on input "text" at bounding box center [616, 95] width 227 height 30
type input "HP"
click at [589, 247] on button "Drop a csv file here to upload" at bounding box center [577, 250] width 119 height 39
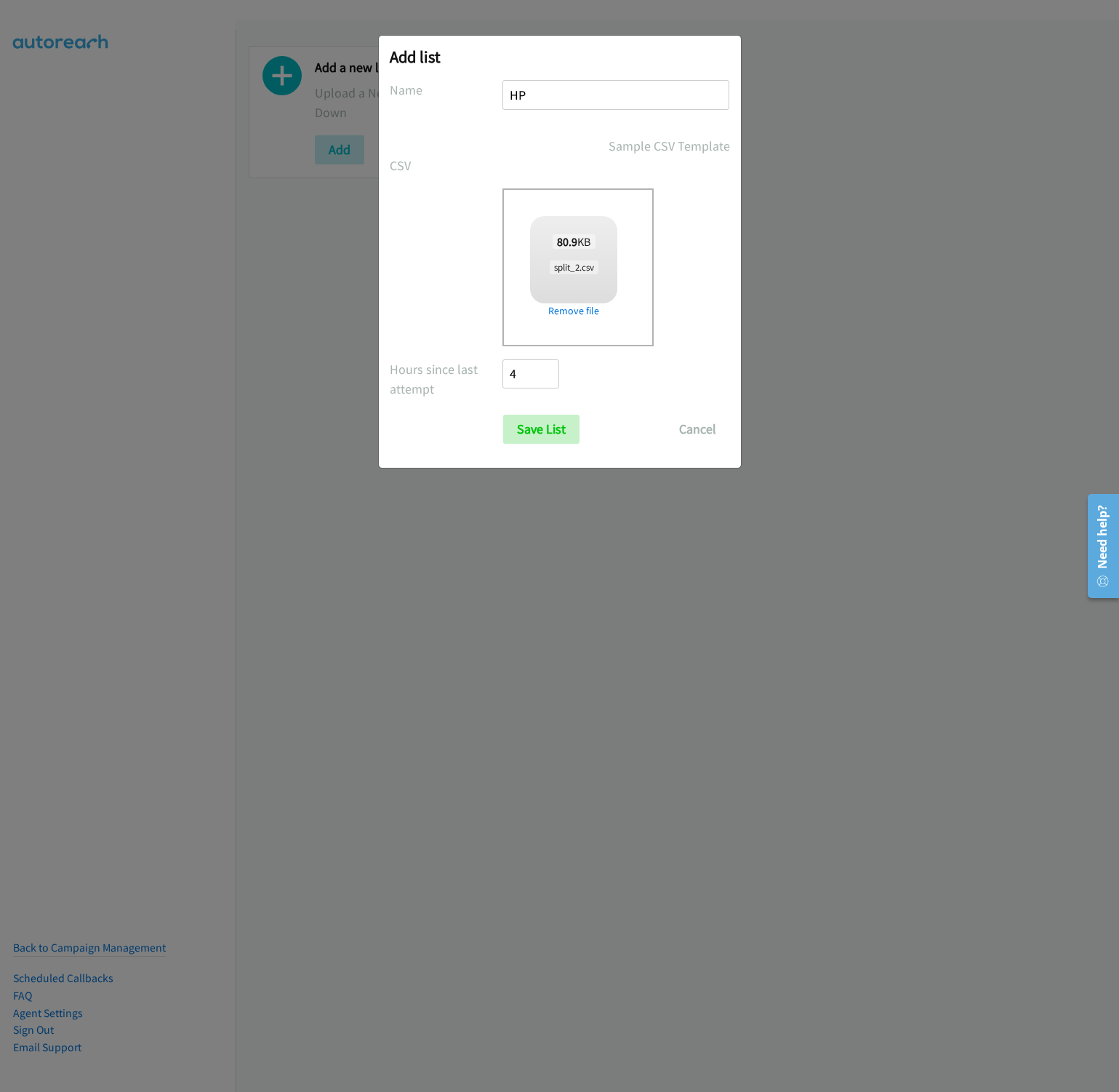
click at [568, 258] on div "80.9 KB split_2.csv" at bounding box center [574, 255] width 87 height 78
click at [574, 306] on link "Remove file" at bounding box center [574, 311] width 87 height 15
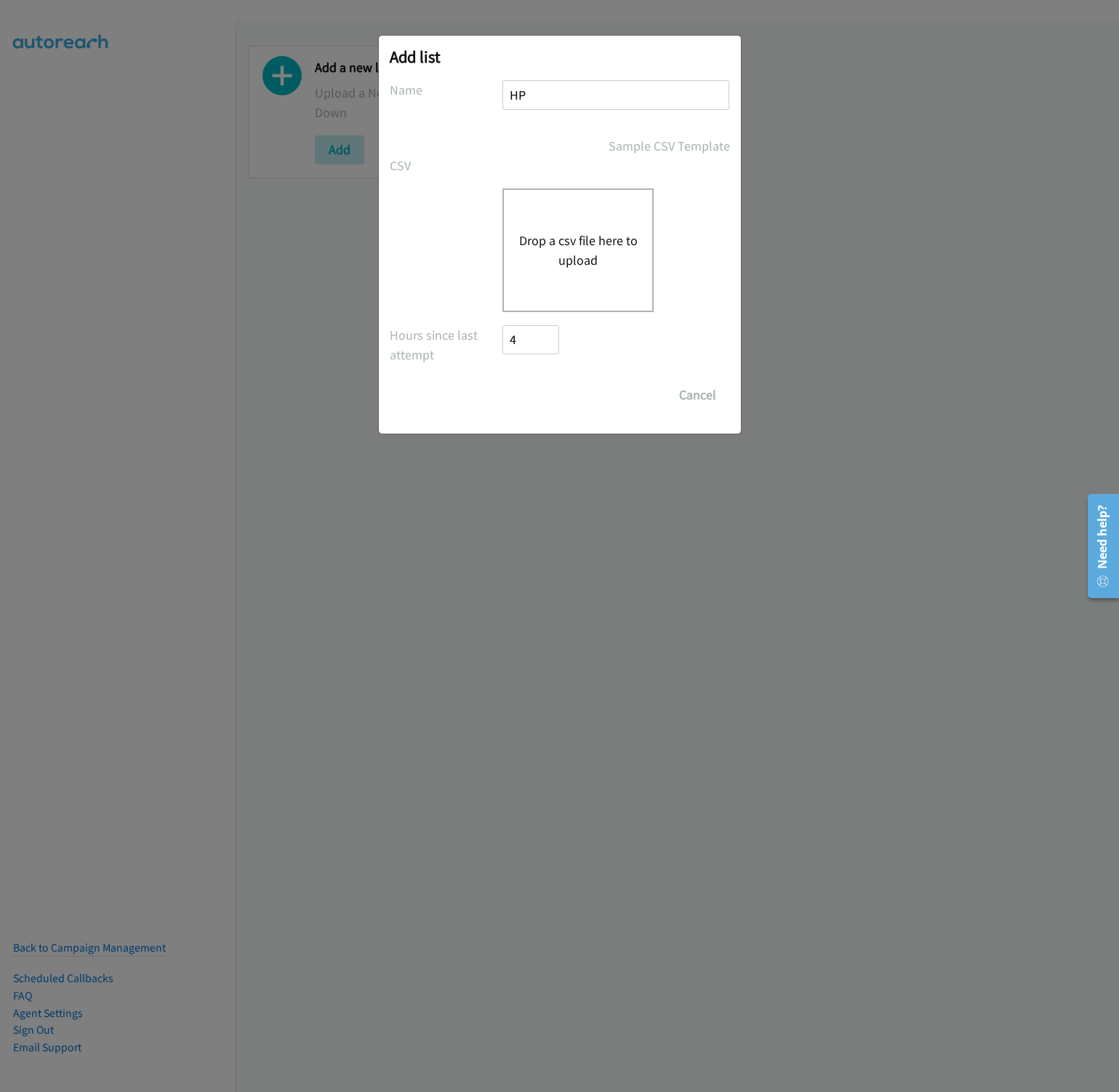
click at [574, 270] on div "Drop a csv file here to upload" at bounding box center [578, 250] width 152 height 124
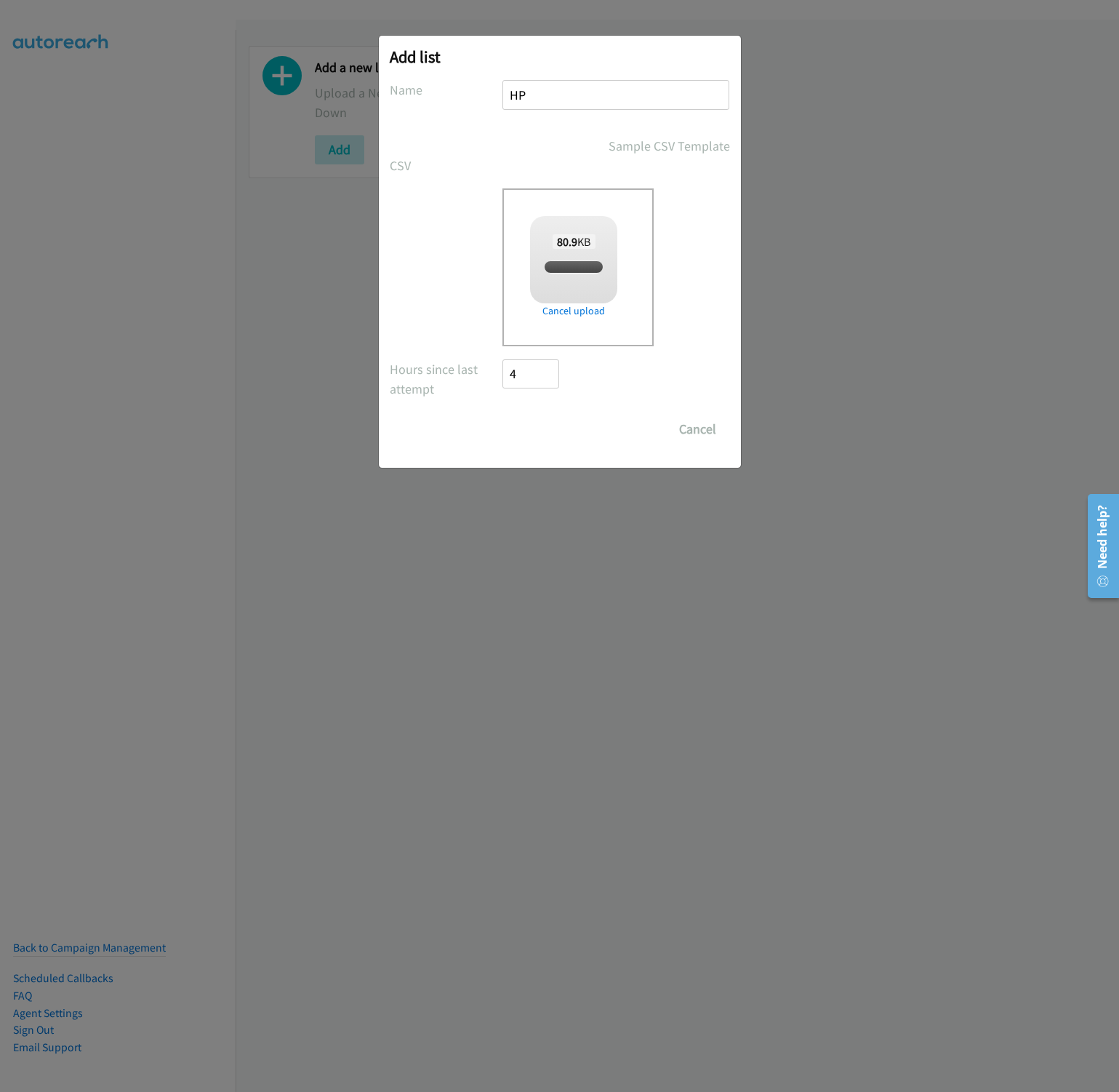
checkbox input "true"
click at [545, 436] on input "Save List" at bounding box center [542, 429] width 77 height 29
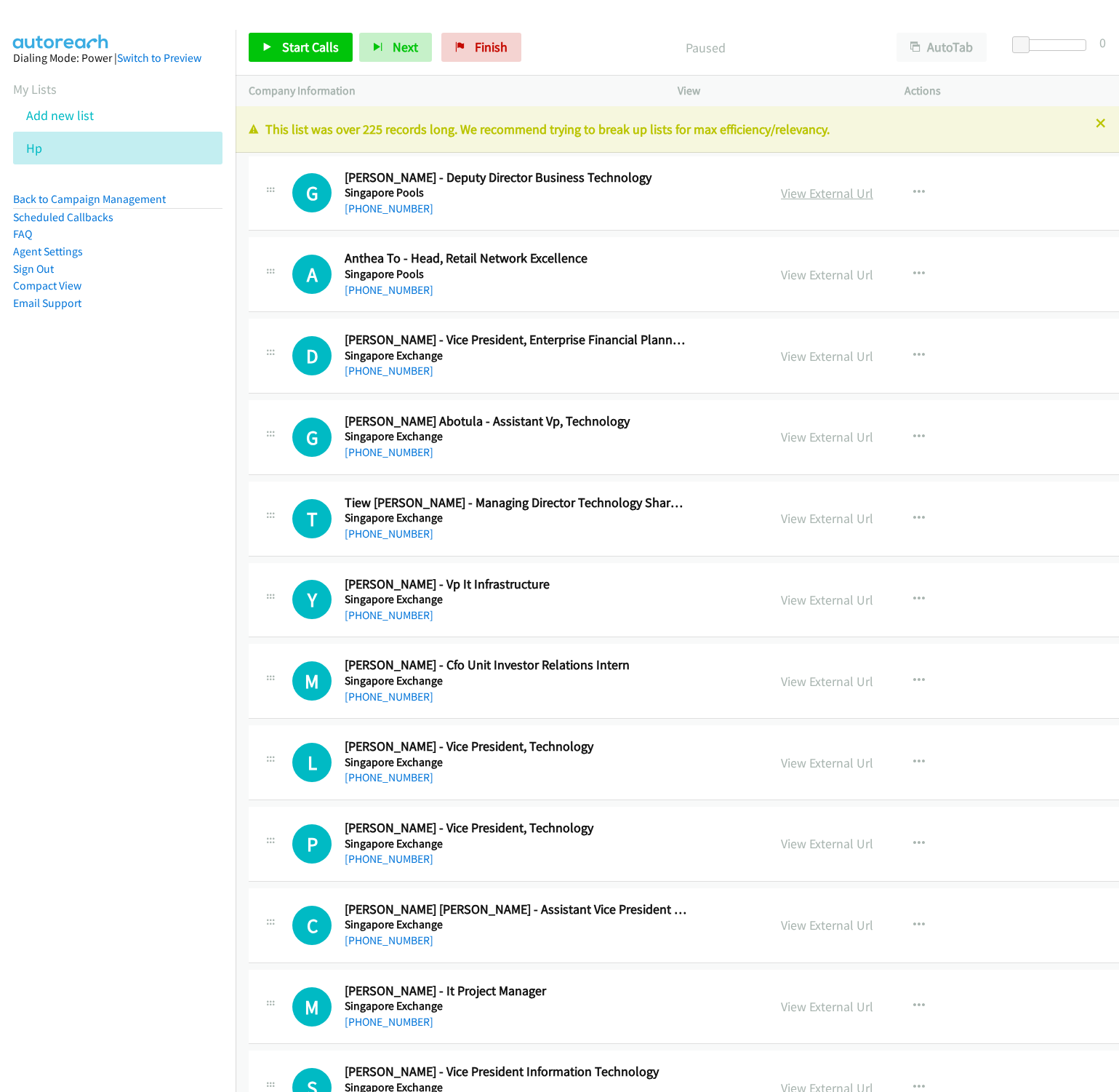
click at [781, 193] on link "View External Url" at bounding box center [827, 193] width 93 height 17
click at [947, 36] on button "AutoTab" at bounding box center [941, 47] width 90 height 29
click at [312, 53] on span "Start Calls" at bounding box center [311, 47] width 57 height 17
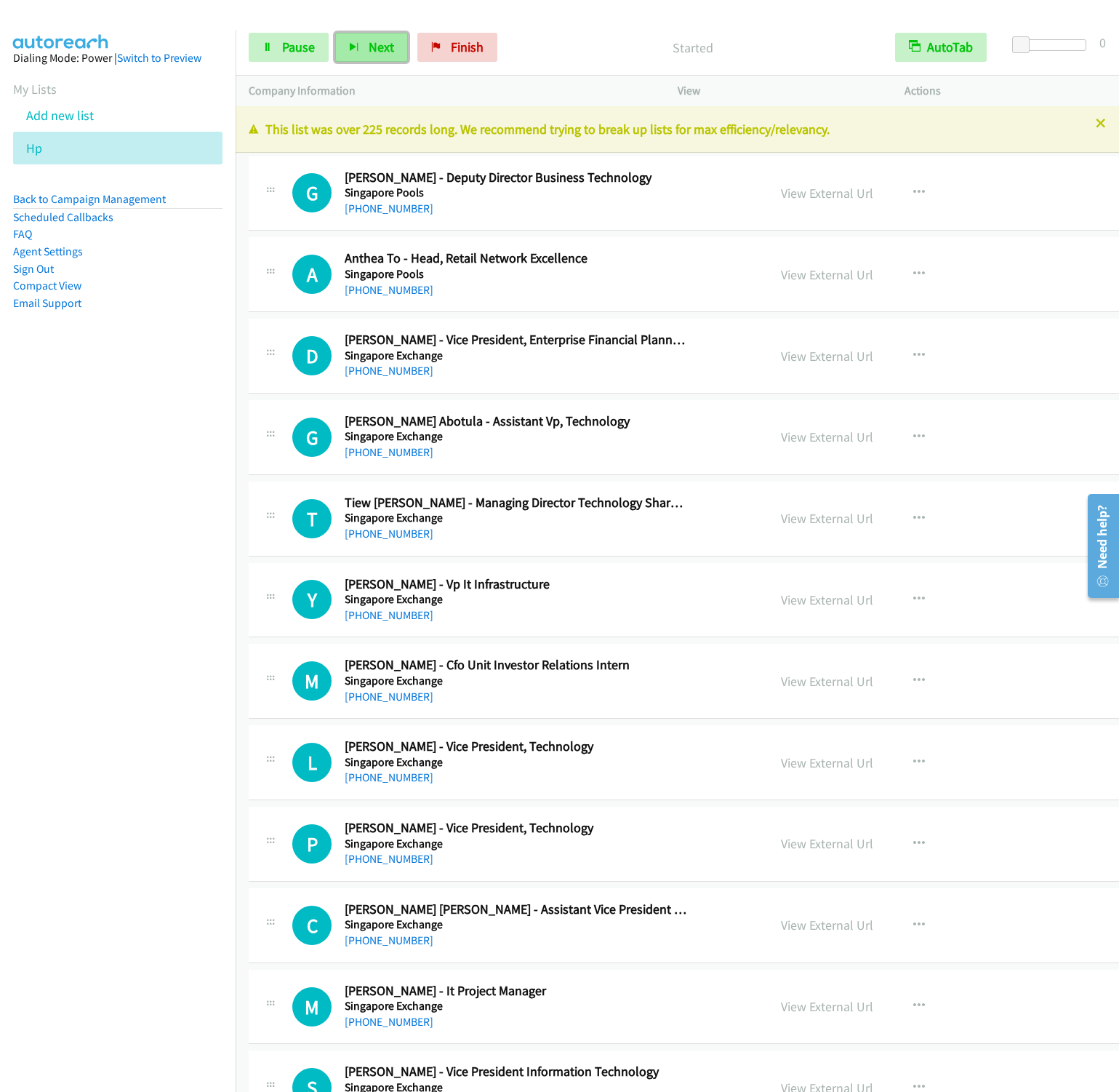
click at [356, 36] on button "Next" at bounding box center [371, 47] width 73 height 29
click at [335, 33] on button "Next" at bounding box center [371, 47] width 73 height 29
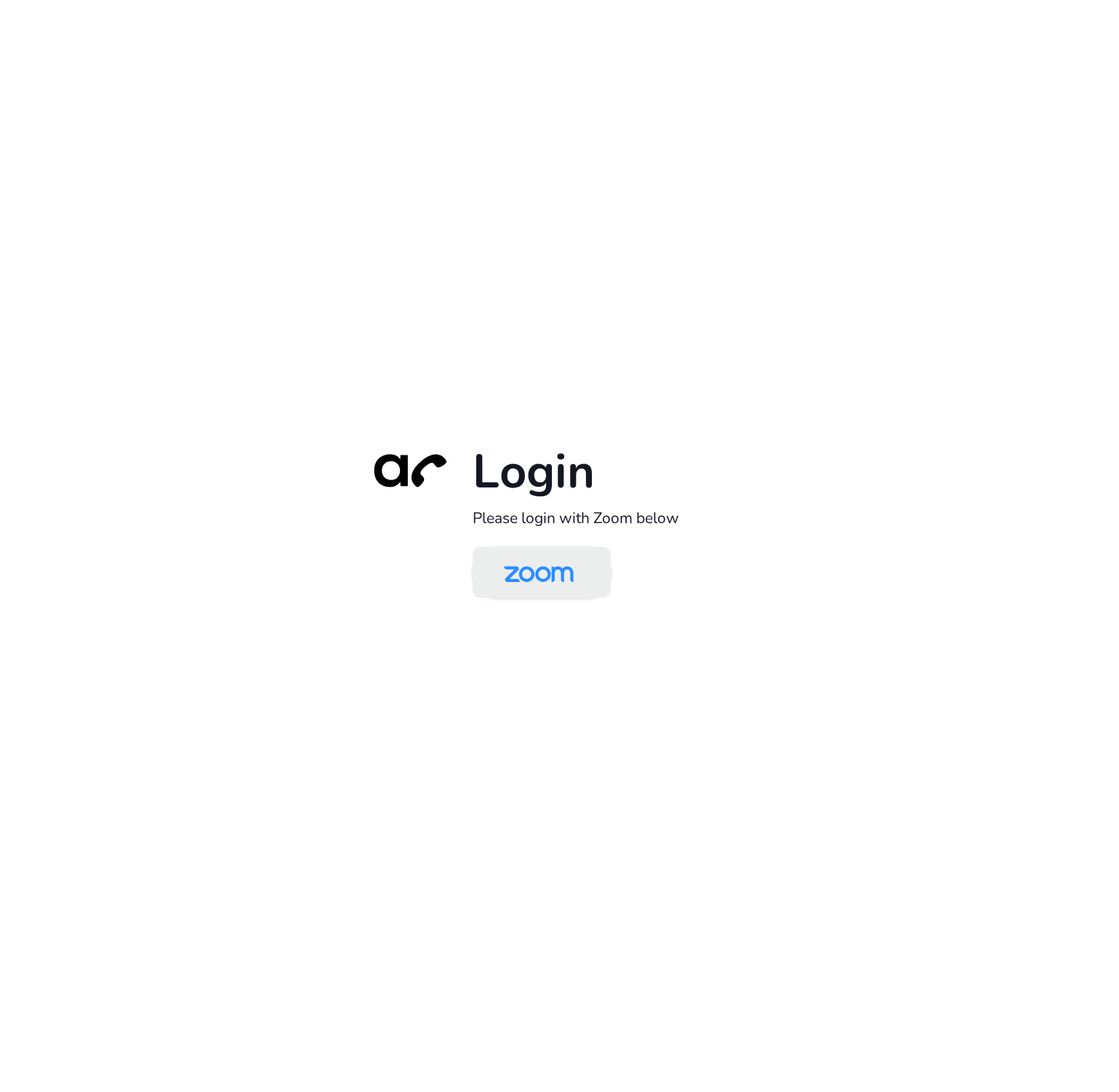
click at [560, 588] on img at bounding box center [538, 574] width 100 height 48
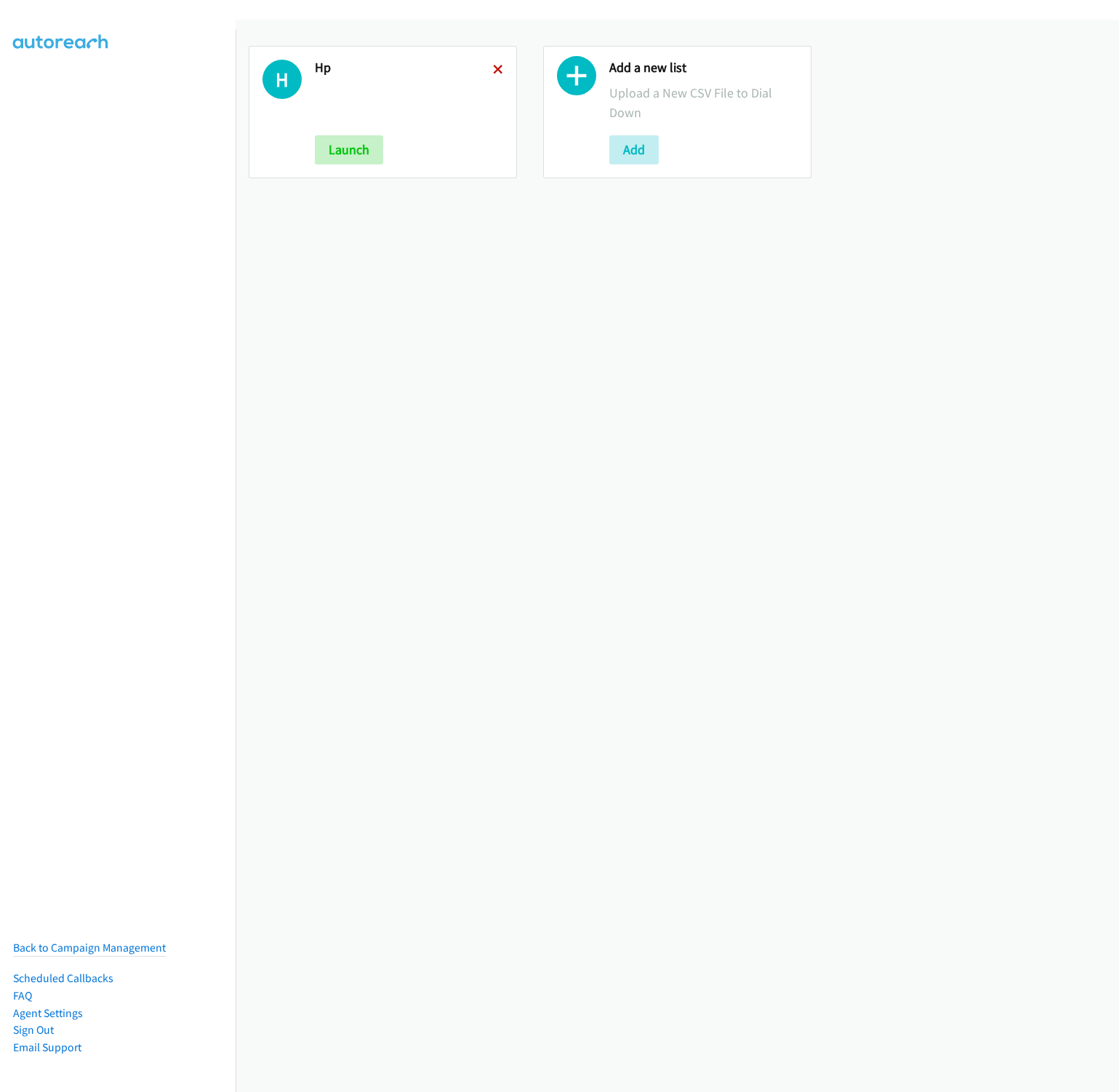
click at [494, 66] on icon at bounding box center [498, 70] width 10 height 10
click at [336, 142] on button "Add" at bounding box center [340, 150] width 50 height 29
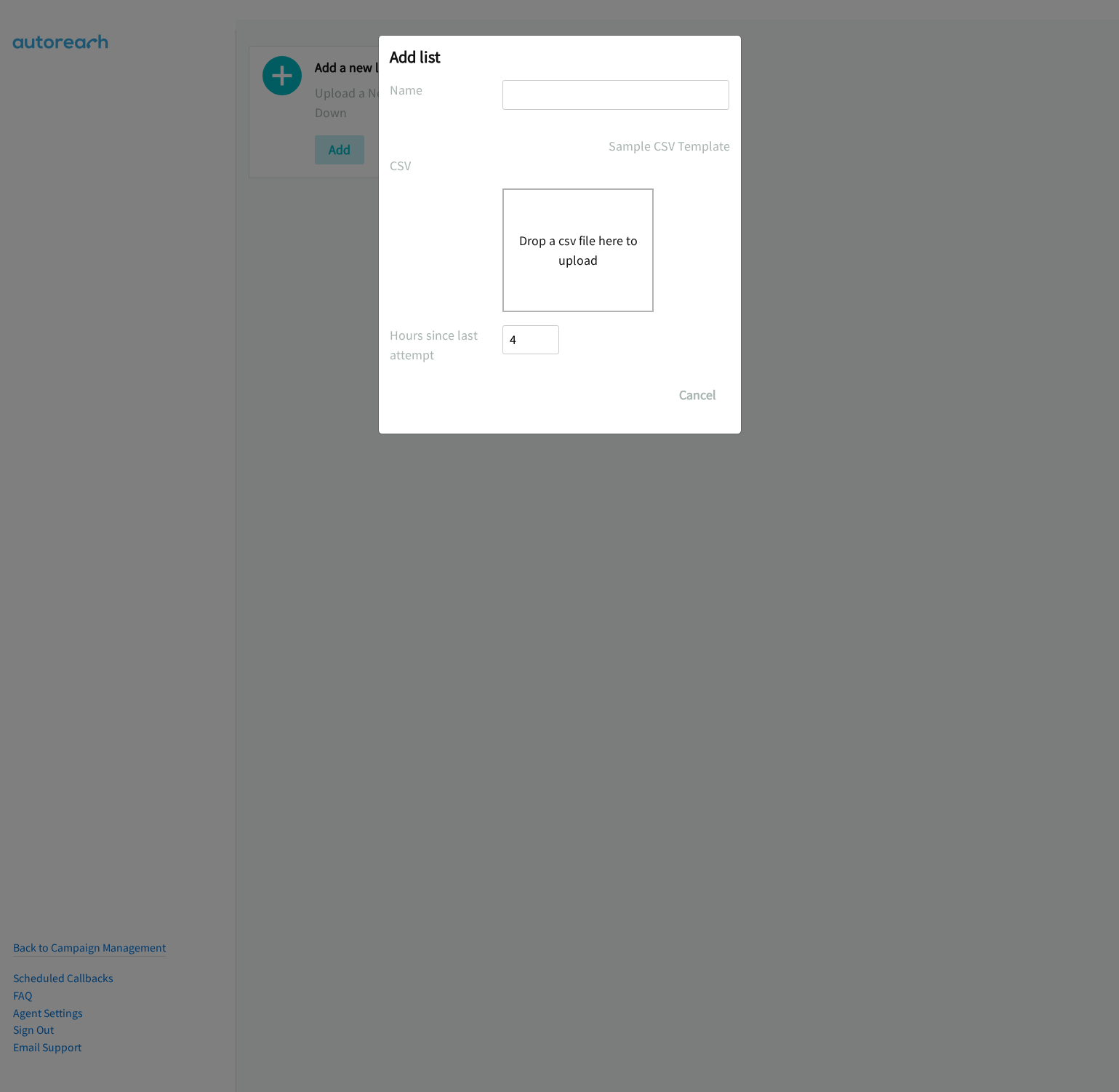
click at [533, 75] on div "Add list No phone fields were returned for that Report or List View Please uplo…" at bounding box center [560, 234] width 362 height 398
click at [535, 92] on input "text" at bounding box center [616, 95] width 227 height 30
type input "HP"
click at [588, 243] on button "Drop a csv file here to upload" at bounding box center [577, 250] width 119 height 39
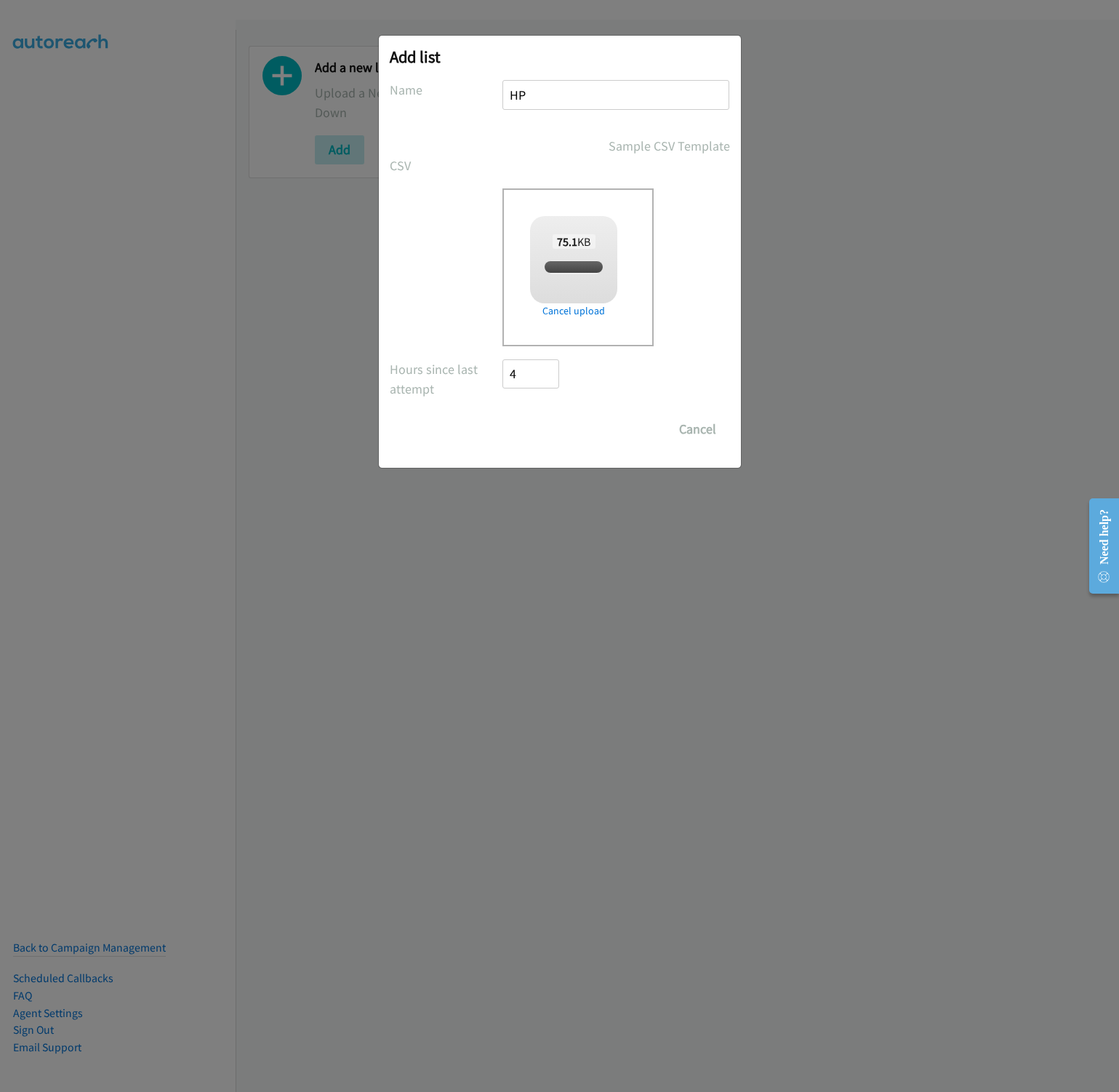
checkbox input "true"
click at [560, 433] on input "Save List" at bounding box center [542, 429] width 77 height 29
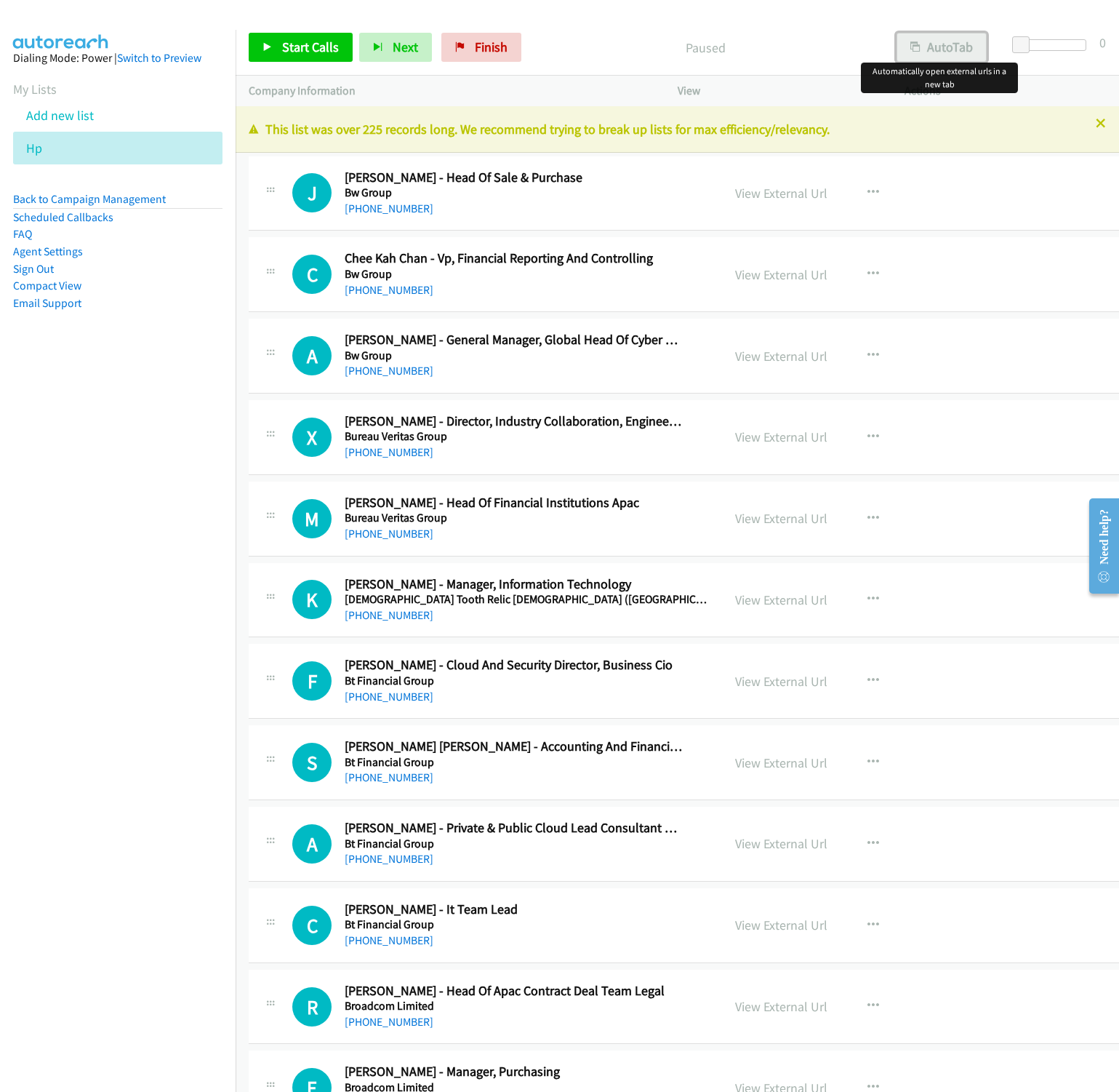
click at [927, 37] on button "AutoTab" at bounding box center [941, 47] width 90 height 29
click at [283, 41] on span "Start Calls" at bounding box center [311, 47] width 57 height 17
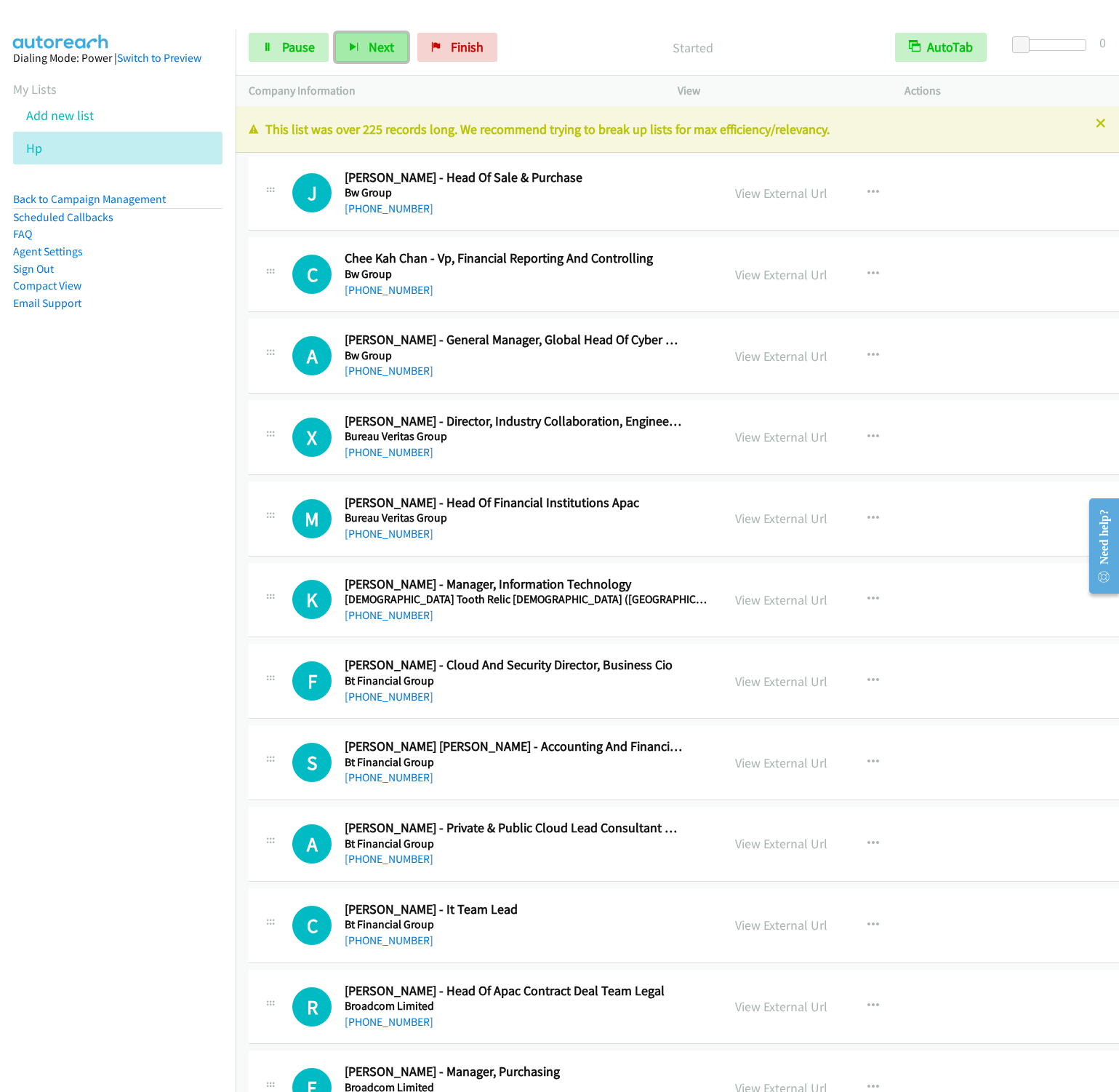
click at [354, 53] on button "Next" at bounding box center [371, 47] width 73 height 29
click at [335, 33] on button "Next" at bounding box center [371, 47] width 73 height 29
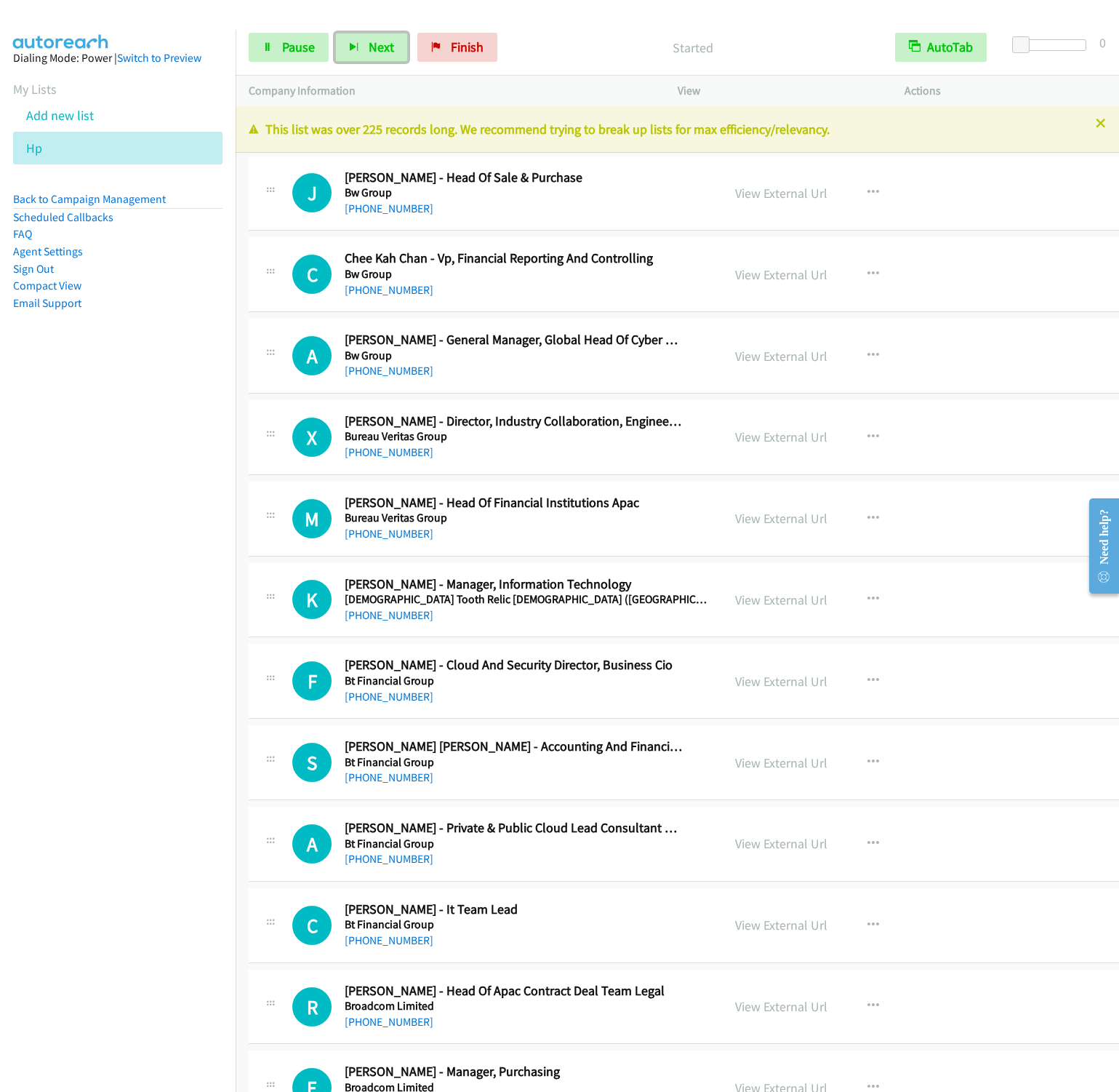
click at [335, 33] on button "Next" at bounding box center [371, 47] width 73 height 29
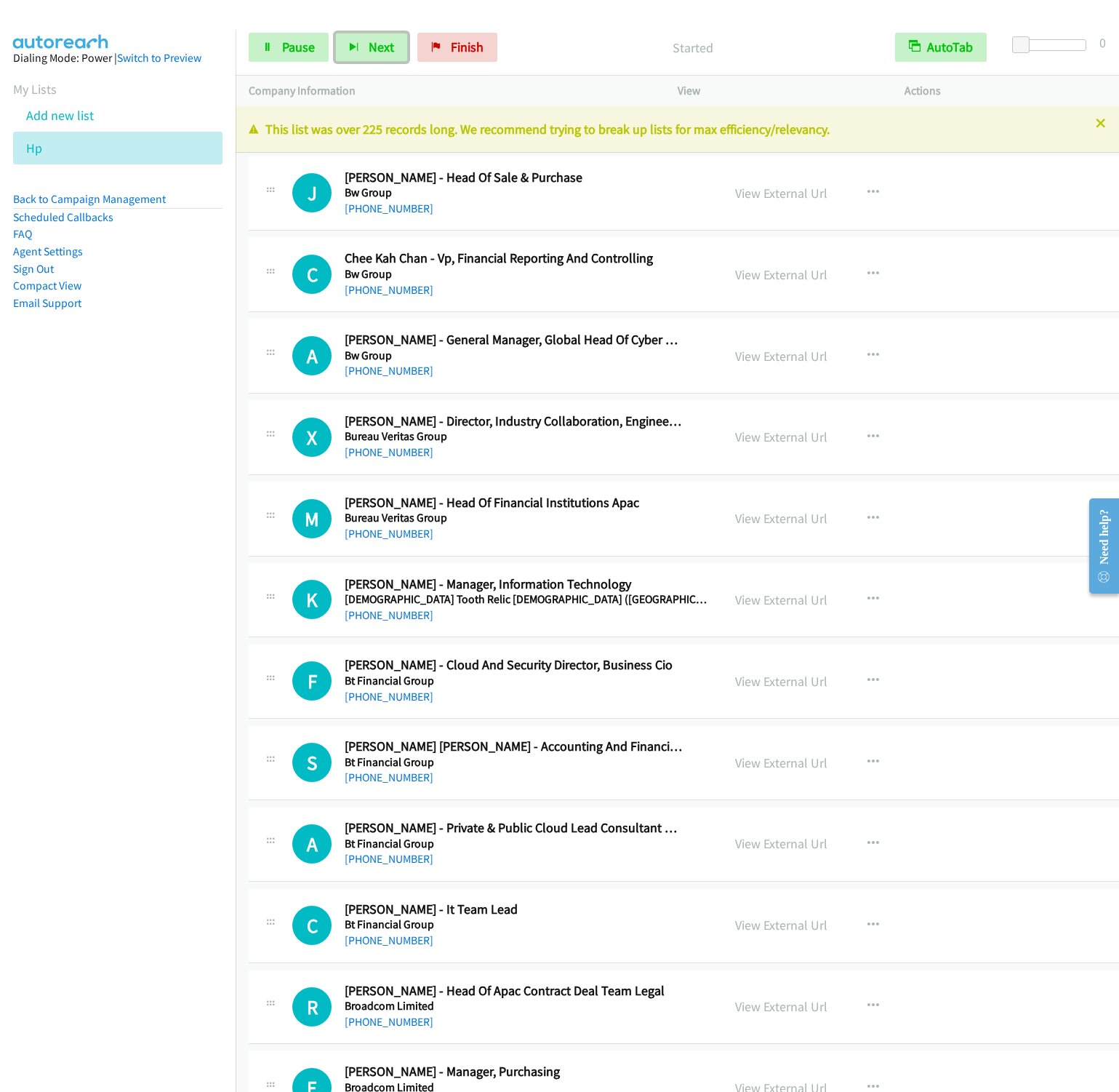
click at [335, 33] on button "Next" at bounding box center [371, 47] width 73 height 29
click at [385, 54] on span "Next" at bounding box center [381, 47] width 25 height 17
click at [335, 33] on button "Next" at bounding box center [371, 47] width 73 height 29
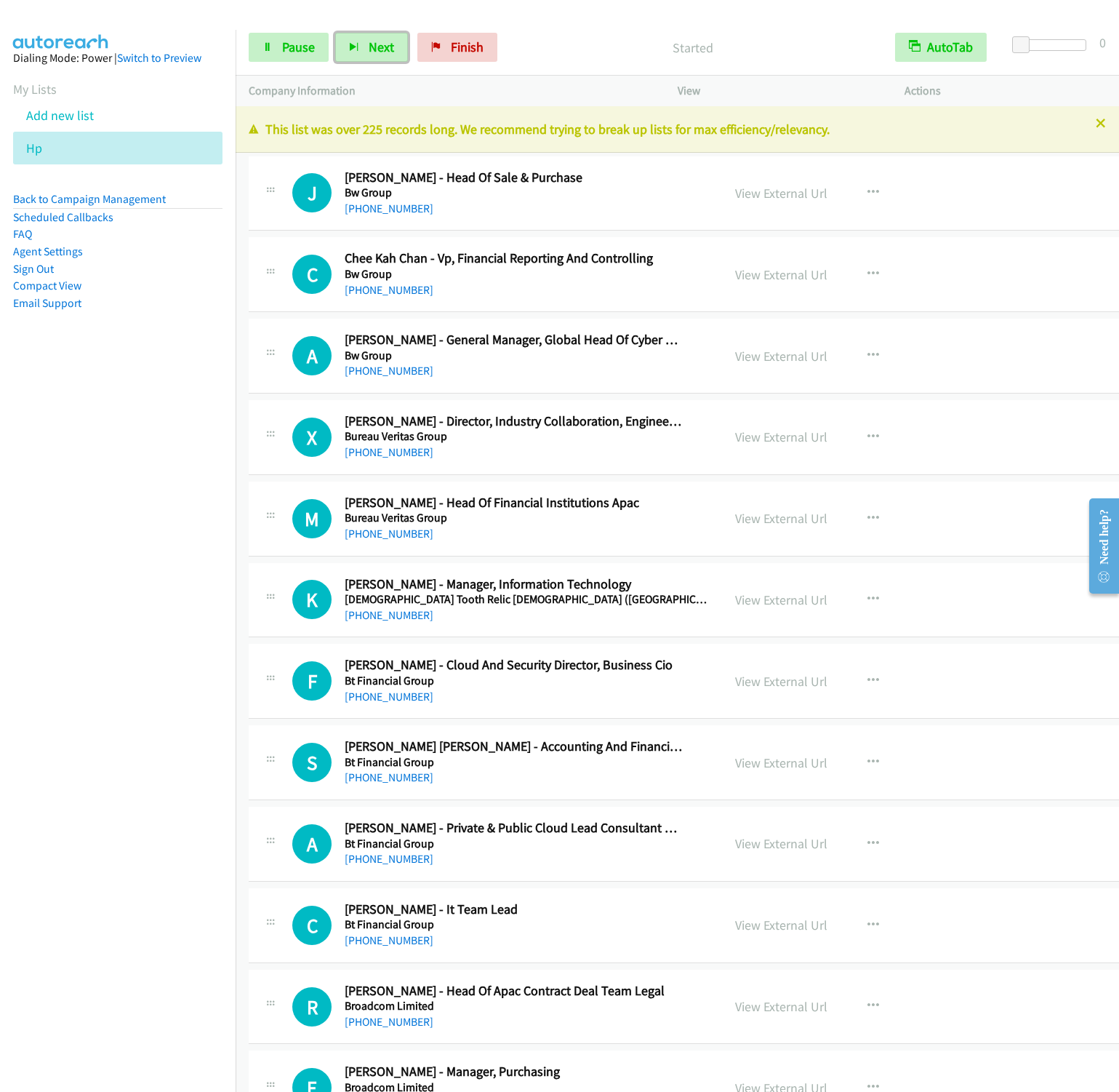
click at [335, 33] on button "Next" at bounding box center [371, 47] width 73 height 29
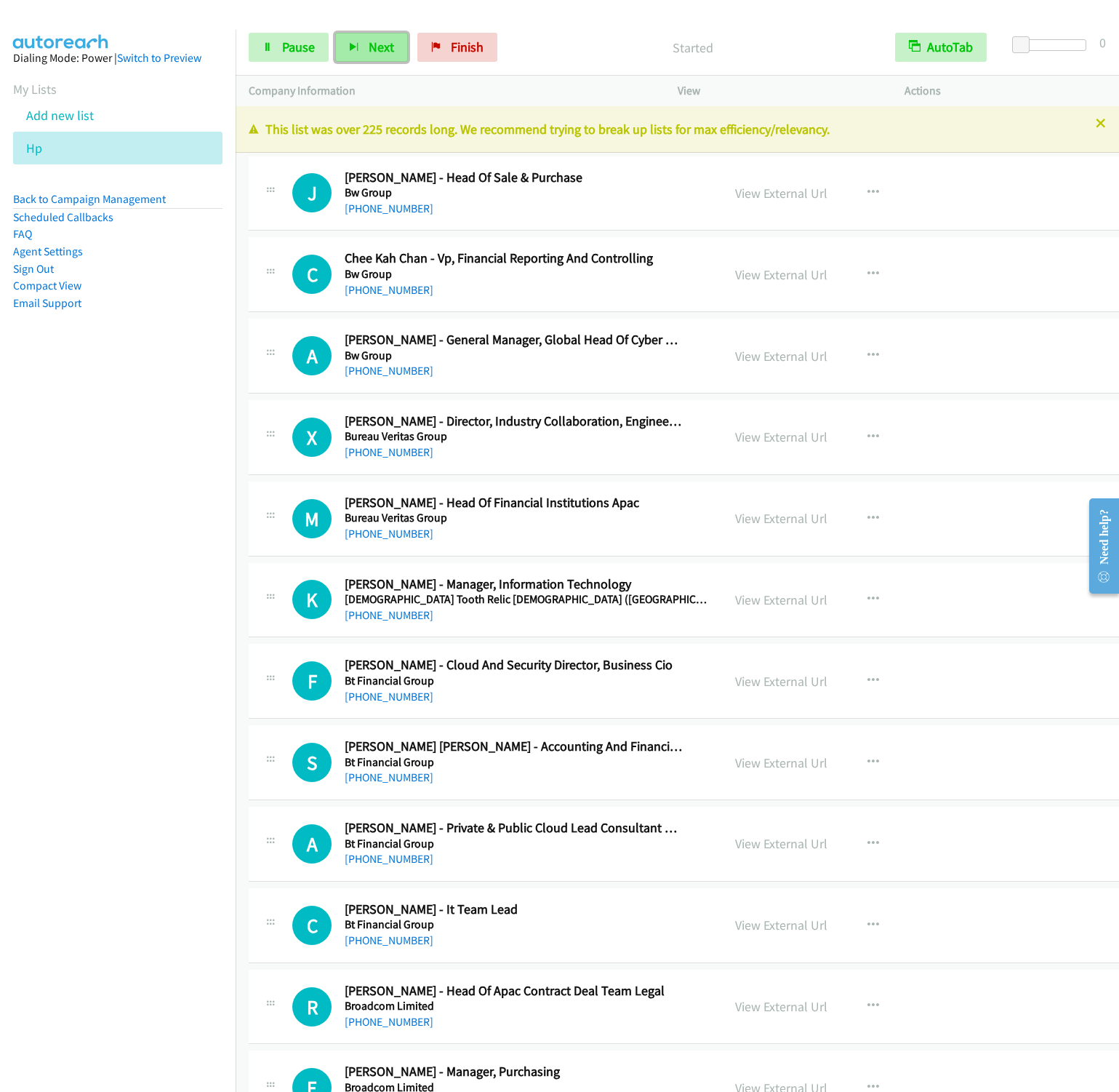
click at [398, 35] on button "Next" at bounding box center [371, 47] width 73 height 29
click at [335, 33] on button "Next" at bounding box center [371, 47] width 73 height 29
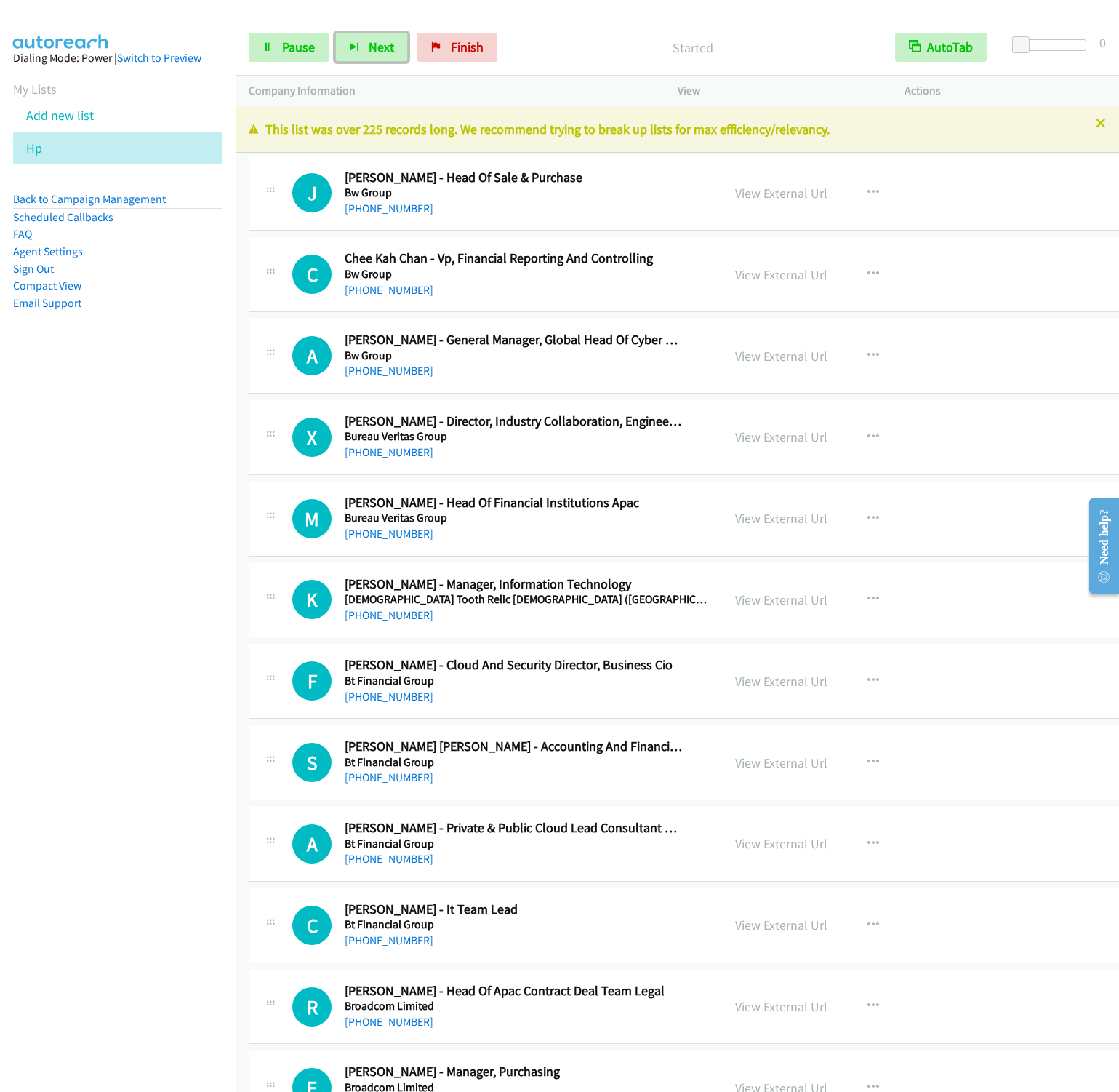
click at [335, 33] on button "Next" at bounding box center [371, 47] width 73 height 29
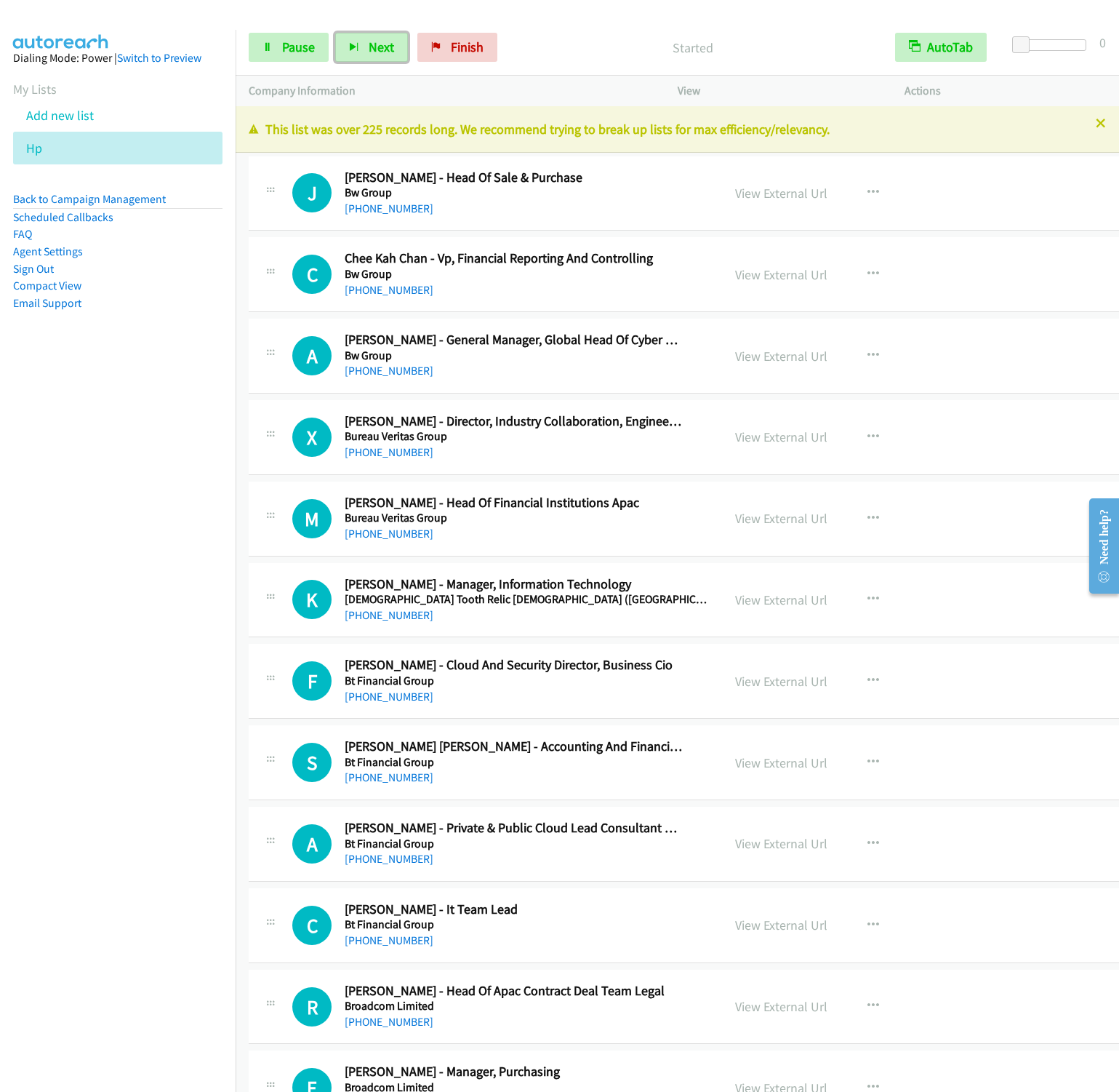
click at [335, 33] on button "Next" at bounding box center [371, 47] width 73 height 29
click at [360, 53] on button "Next" at bounding box center [371, 47] width 73 height 29
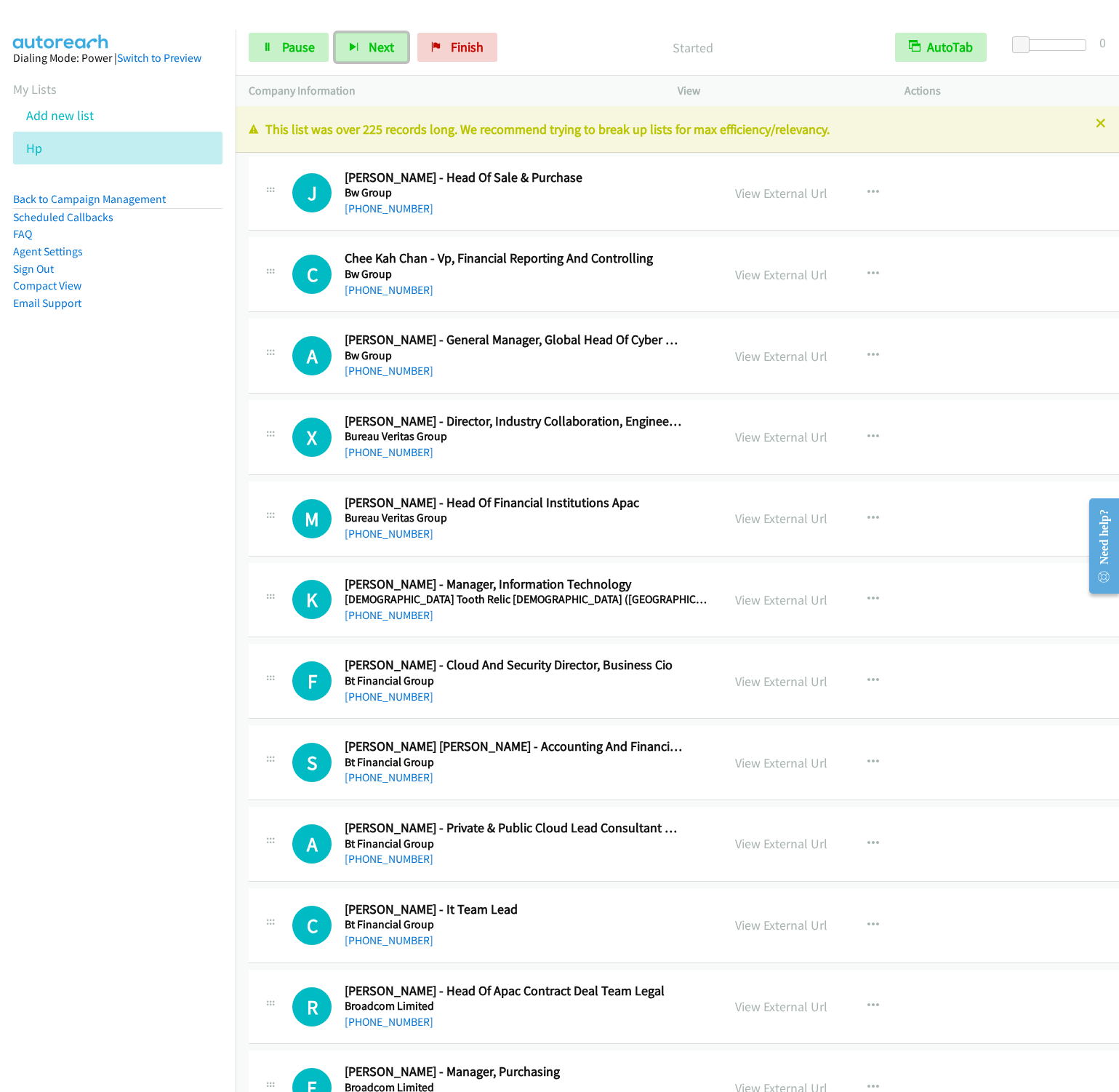
click at [335, 33] on button "Next" at bounding box center [371, 47] width 73 height 29
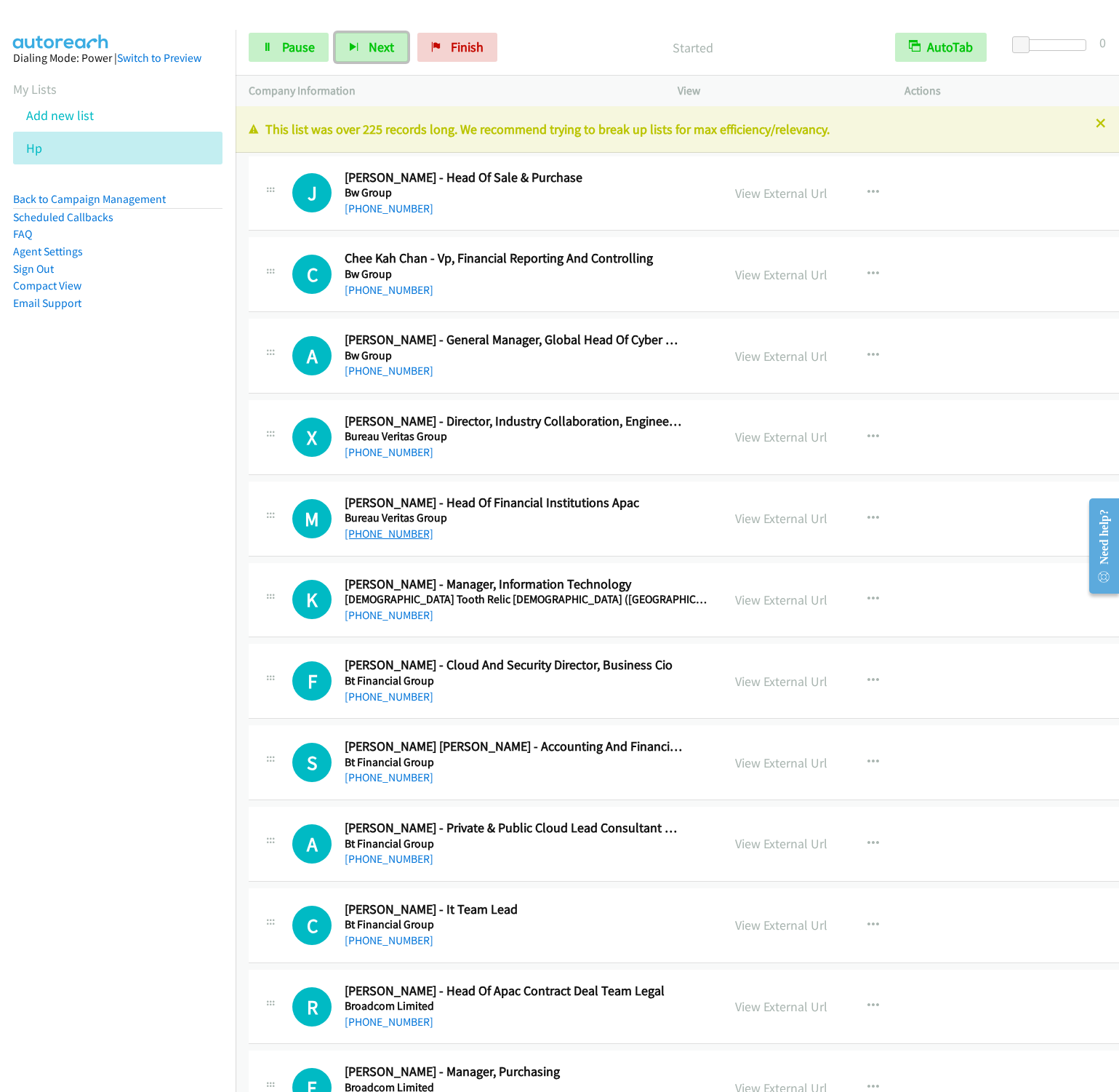
click at [335, 33] on button "Next" at bounding box center [371, 47] width 73 height 29
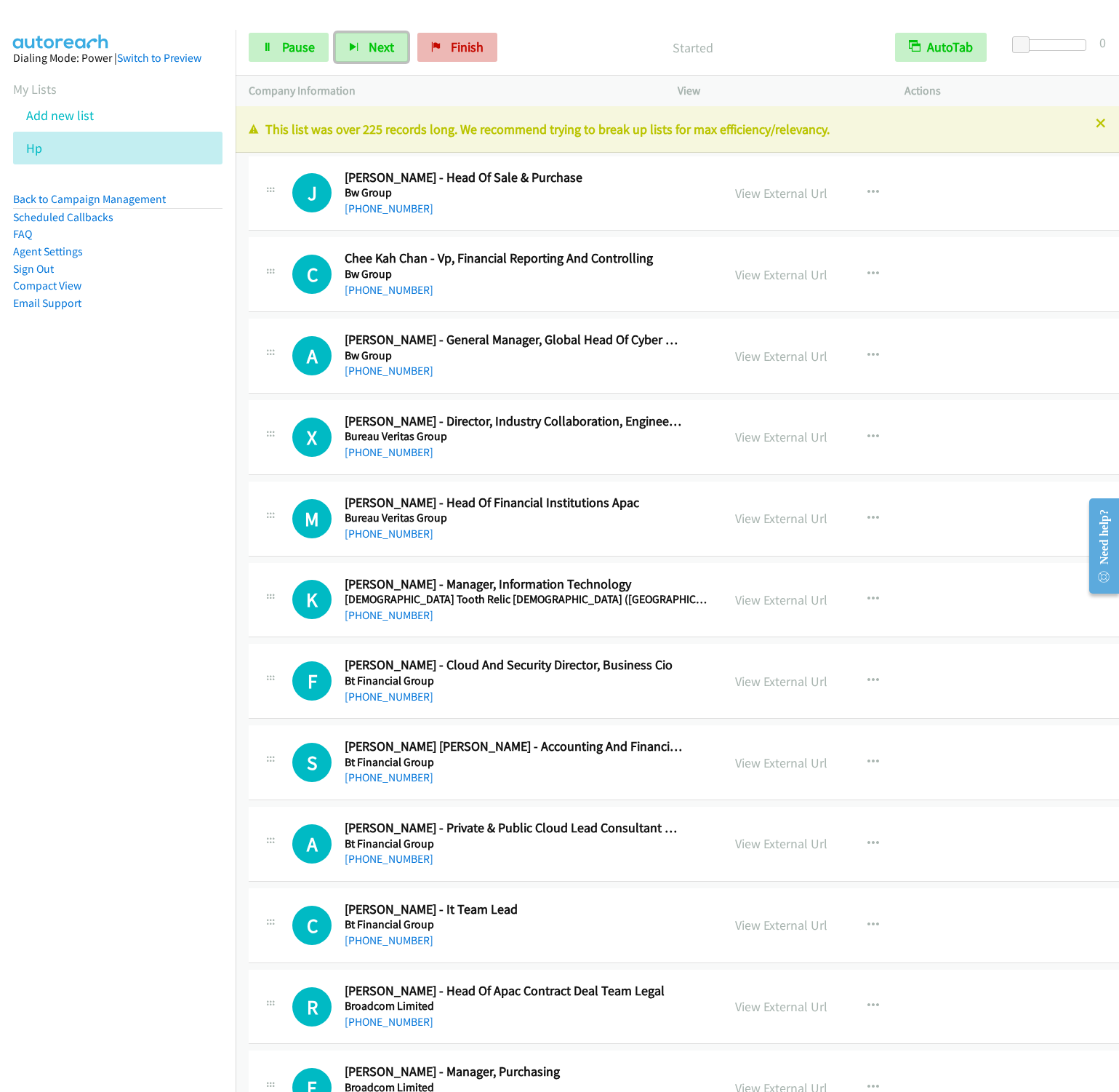
click at [335, 33] on button "Next" at bounding box center [371, 47] width 73 height 29
drag, startPoint x: 445, startPoint y: 47, endPoint x: 672, endPoint y: 70, distance: 228.2
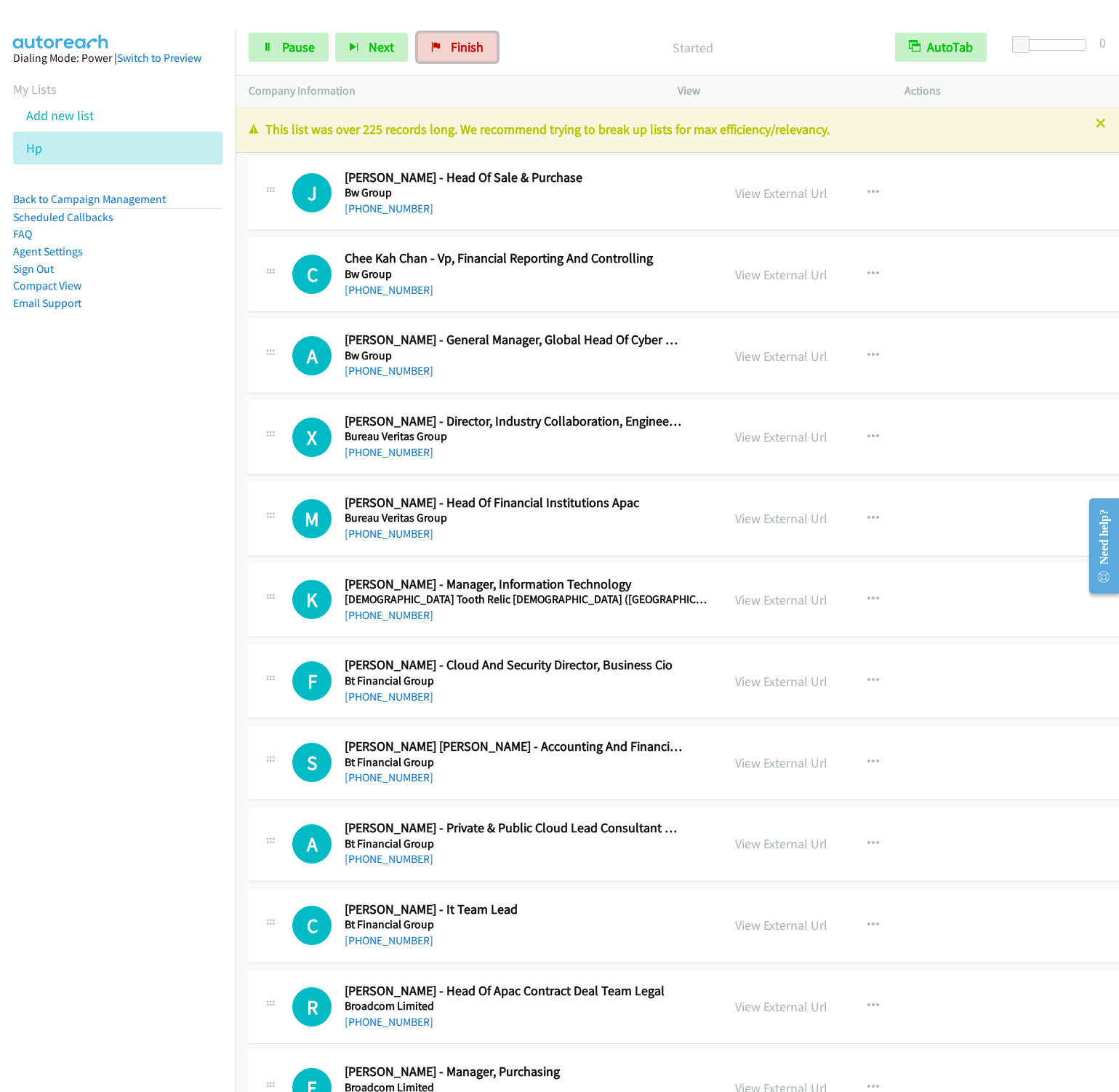
click at [445, 44] on link "Finish" at bounding box center [458, 47] width 80 height 29
